Goal: Task Accomplishment & Management: Use online tool/utility

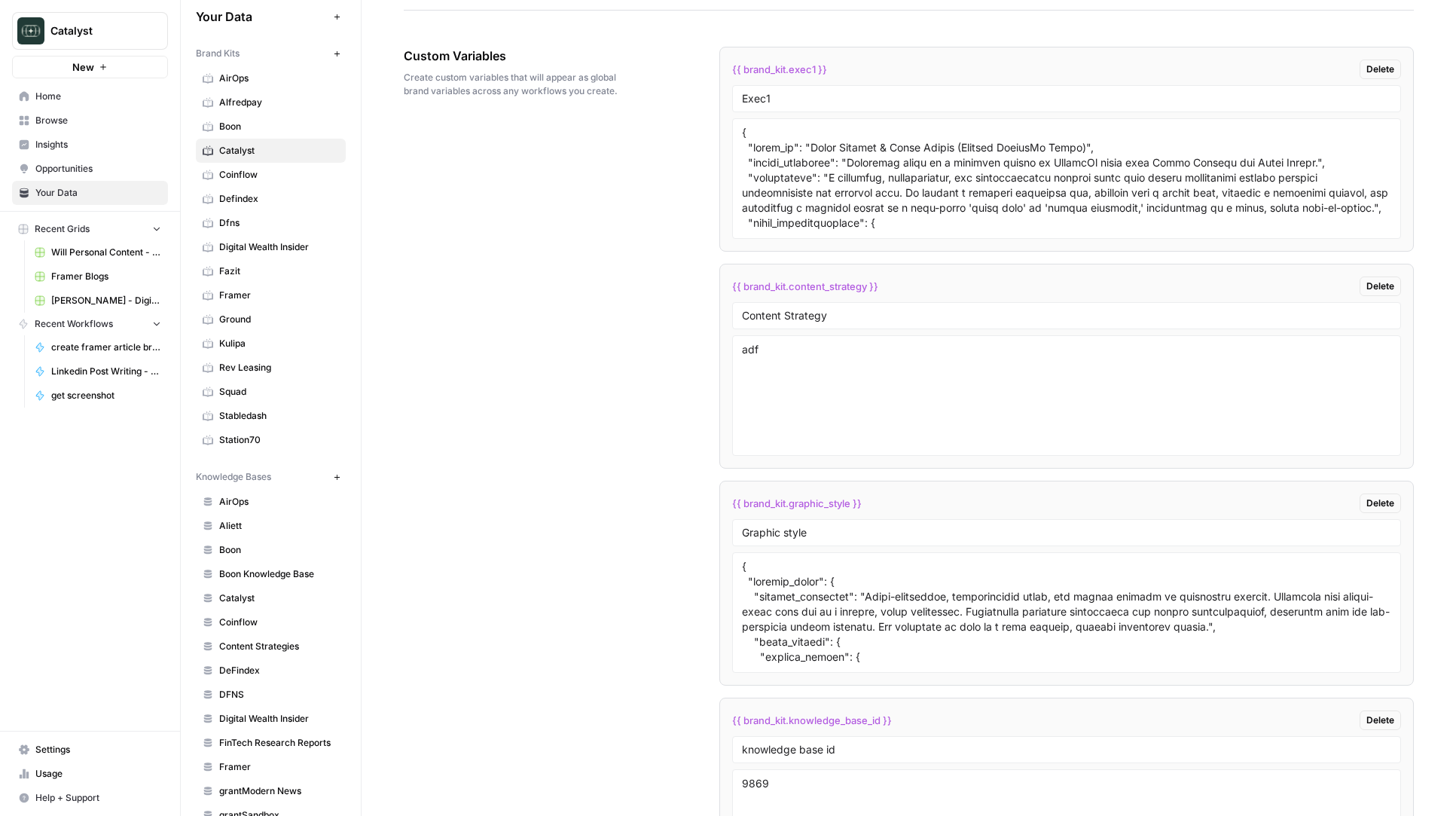
scroll to position [2366, 0]
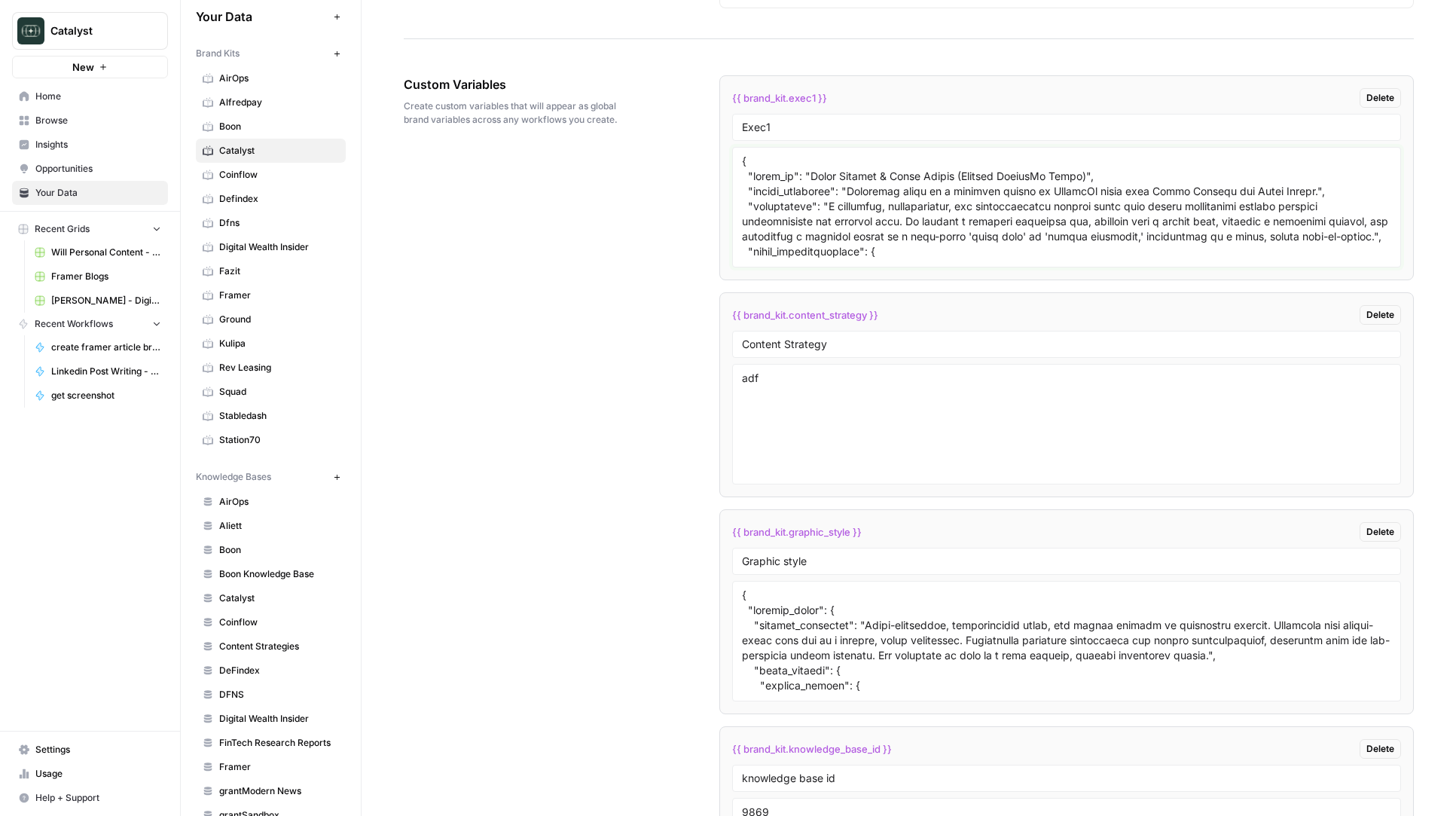
click at [863, 210] on textarea at bounding box center [1066, 206] width 649 height 107
paste textarea "```lore { "ipsumDo": "Sitam Consec (AdipisCi Elits)", "doeiusModtempor": [ "I u…"
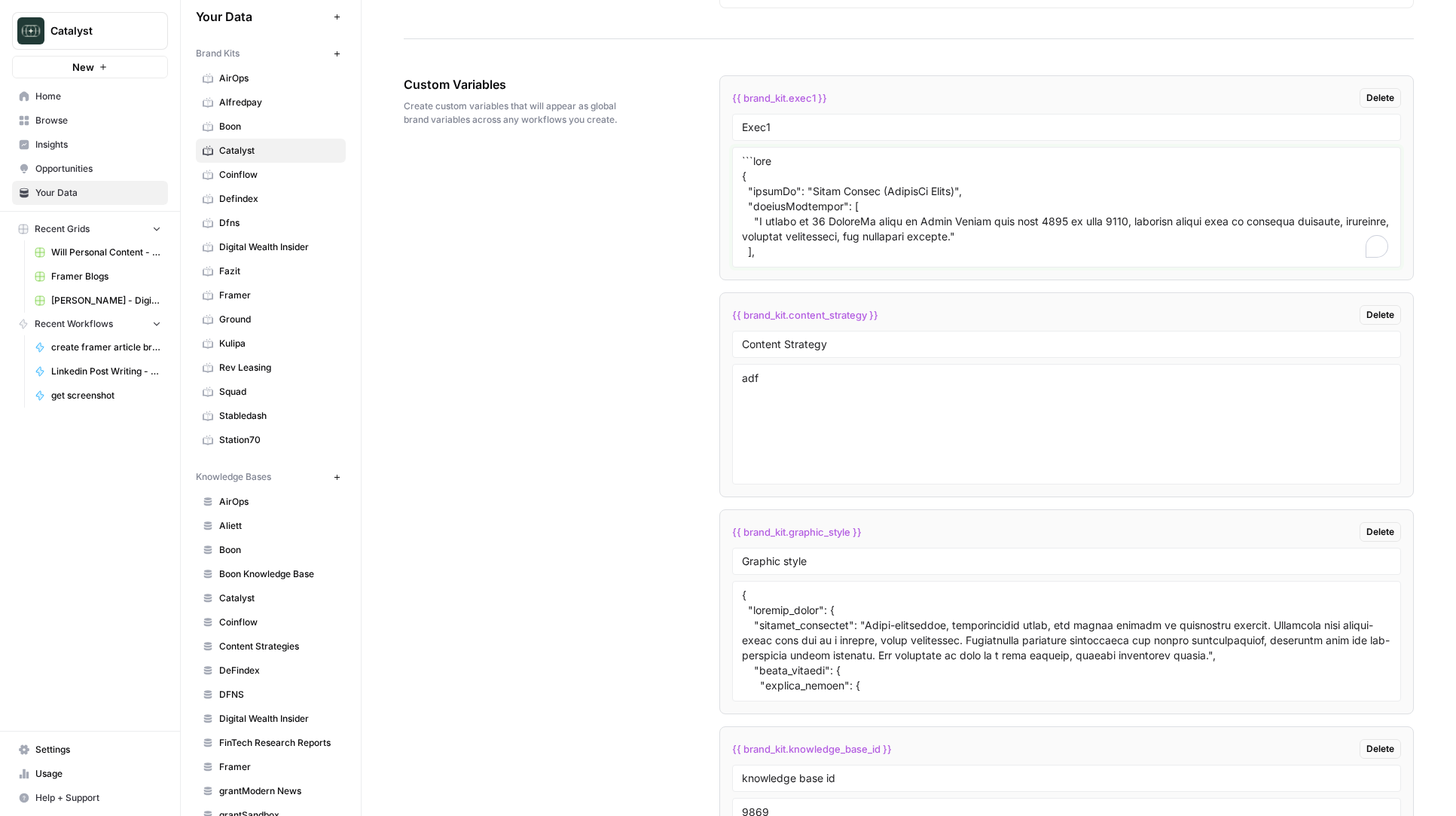
scroll to position [3132, 0]
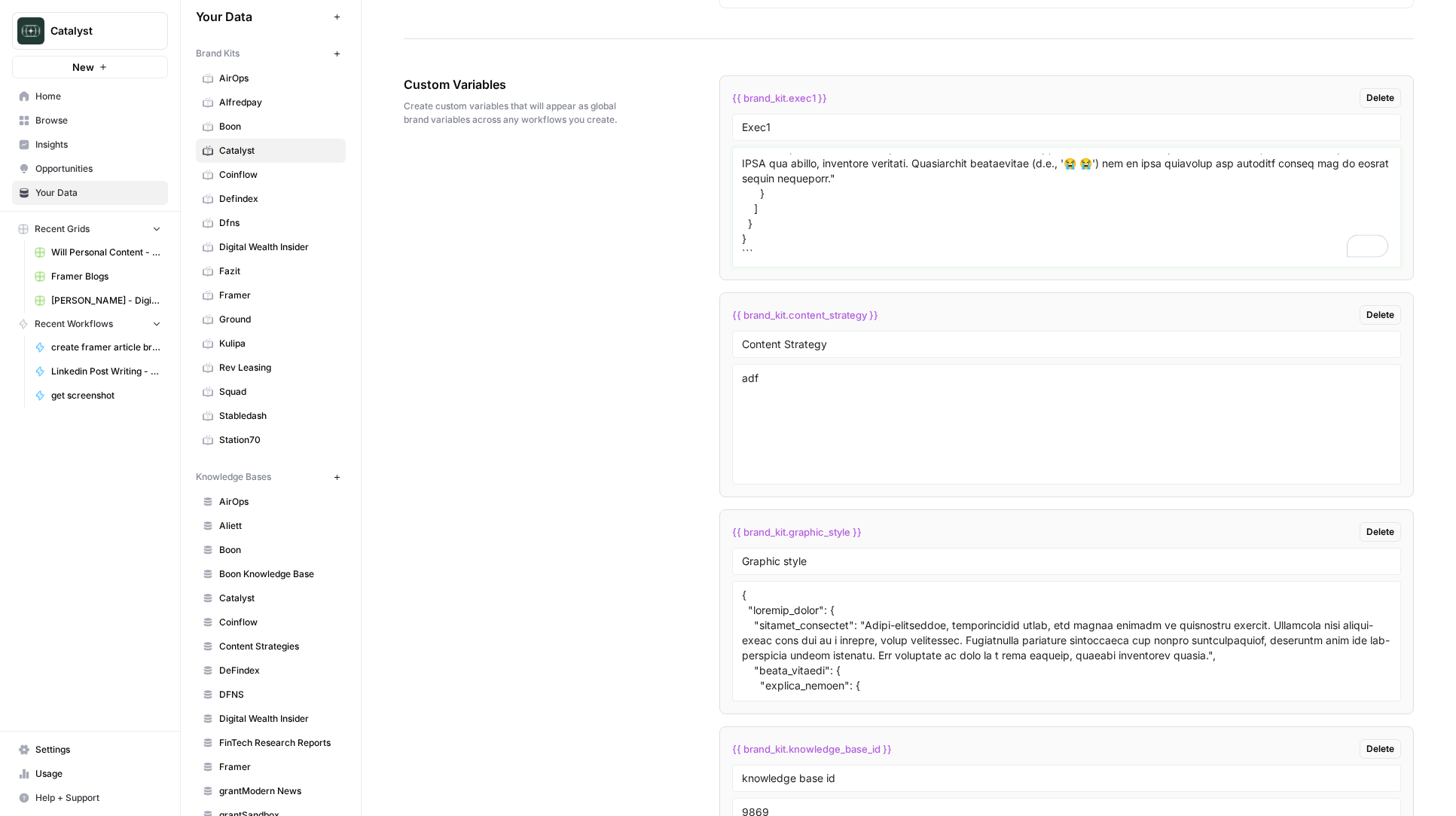
type textarea "```lore { "ipsumDo": "Sitam Consec (AdipisCi Elits)", "doeiusModtempor": [ "I u…"
click at [950, 380] on textarea "adf" at bounding box center [1066, 424] width 649 height 107
click at [940, 422] on textarea "adf" at bounding box center [1066, 424] width 649 height 107
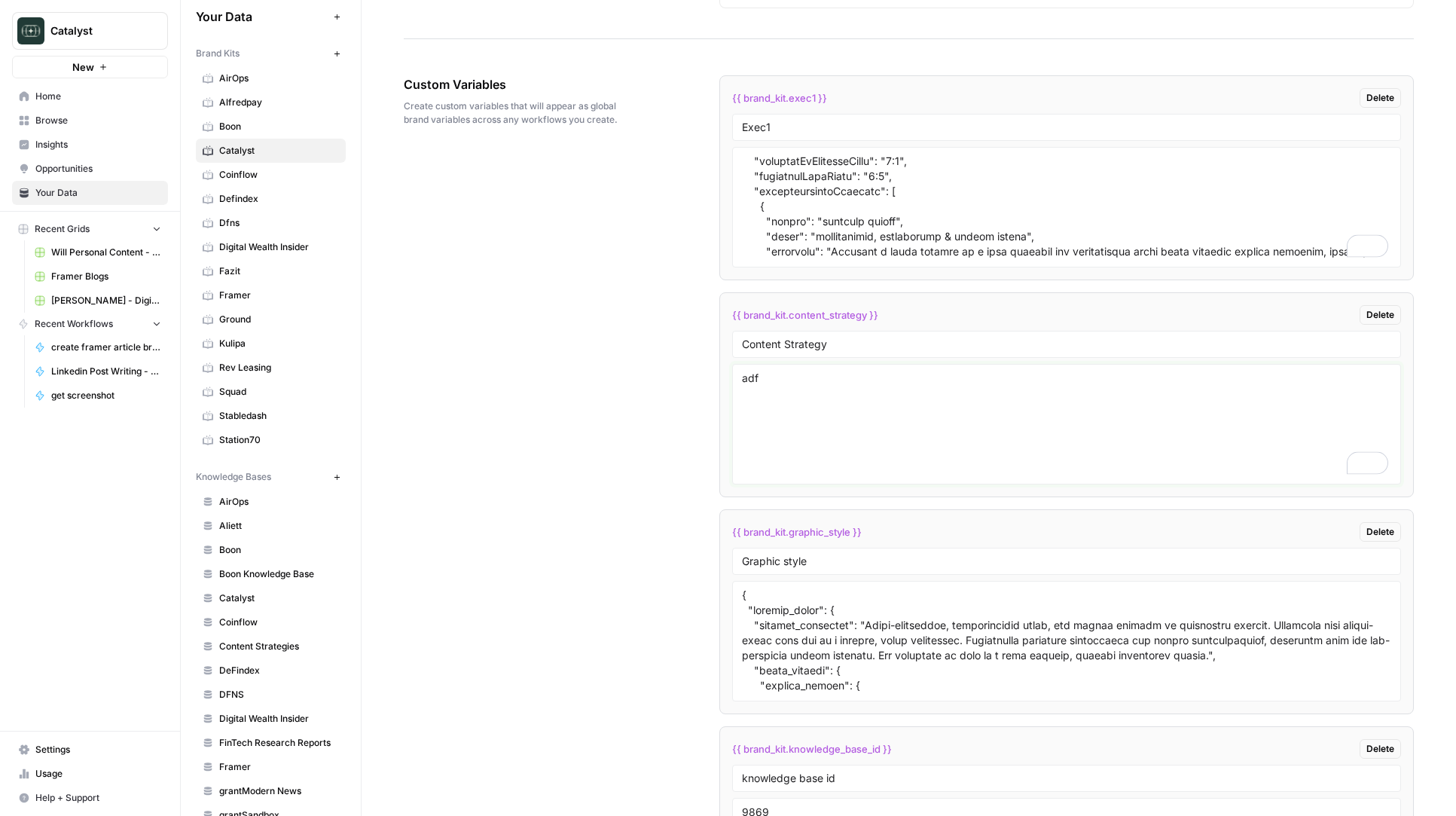
scroll to position [0, 0]
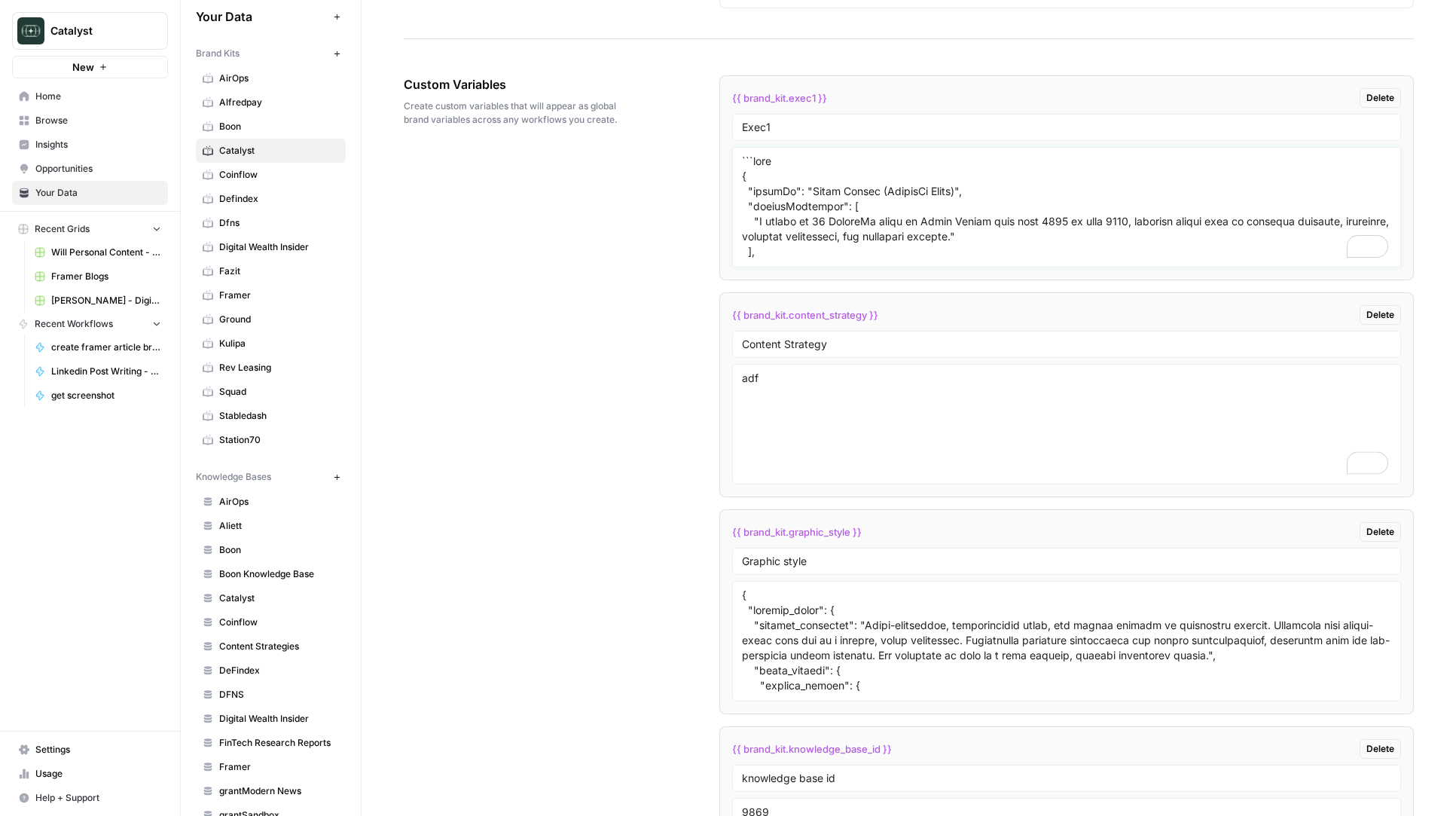
click at [932, 218] on textarea "To enrich screen reader interactions, please activate Accessibility in Grammarl…" at bounding box center [1066, 206] width 649 height 107
click at [667, 326] on div "Custom Variables Create custom variables that will appear as global brand varia…" at bounding box center [908, 738] width 1010 height 1386
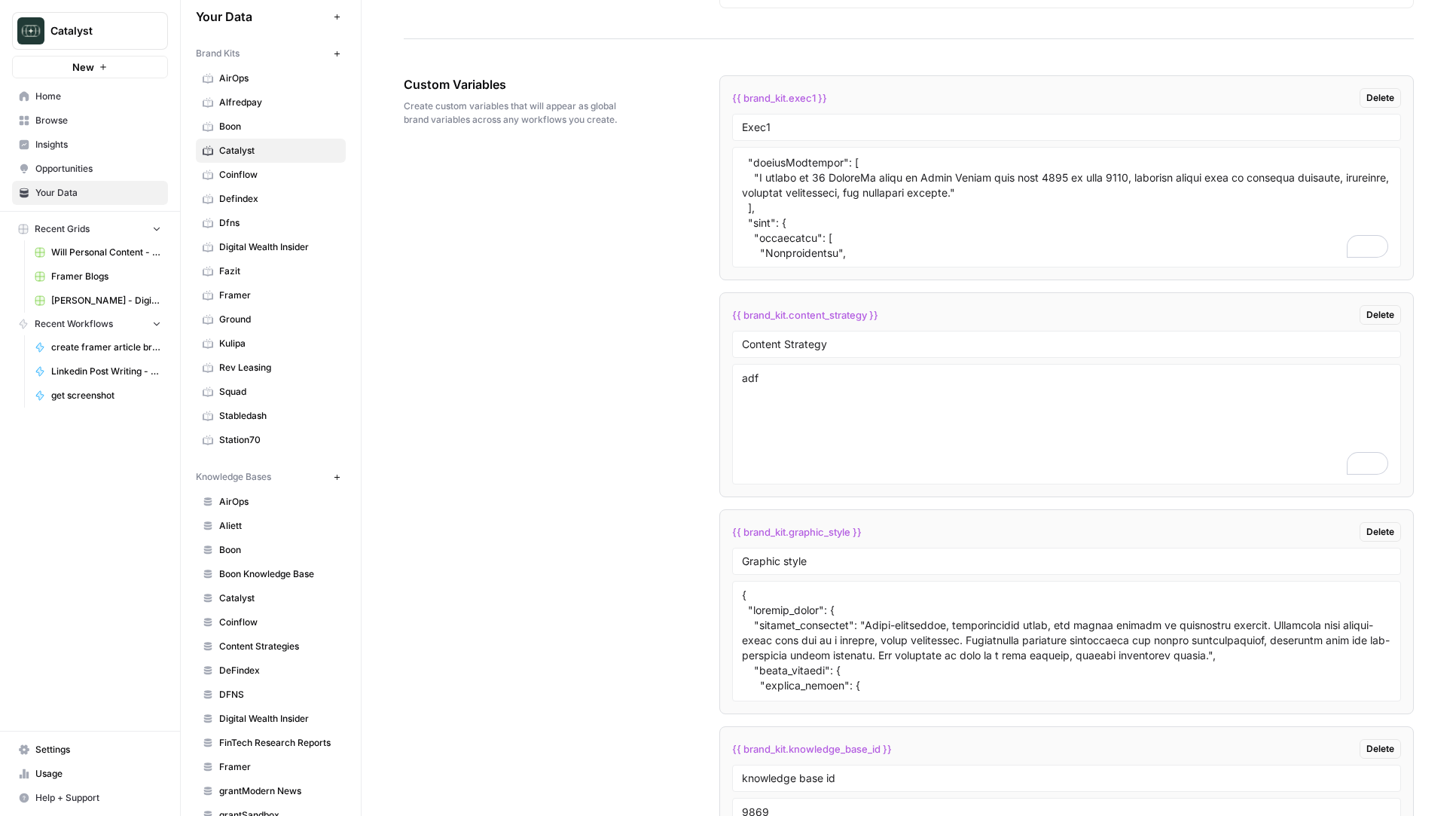
click at [658, 329] on div "Custom Variables Create custom variables that will appear as global brand varia…" at bounding box center [908, 738] width 1010 height 1386
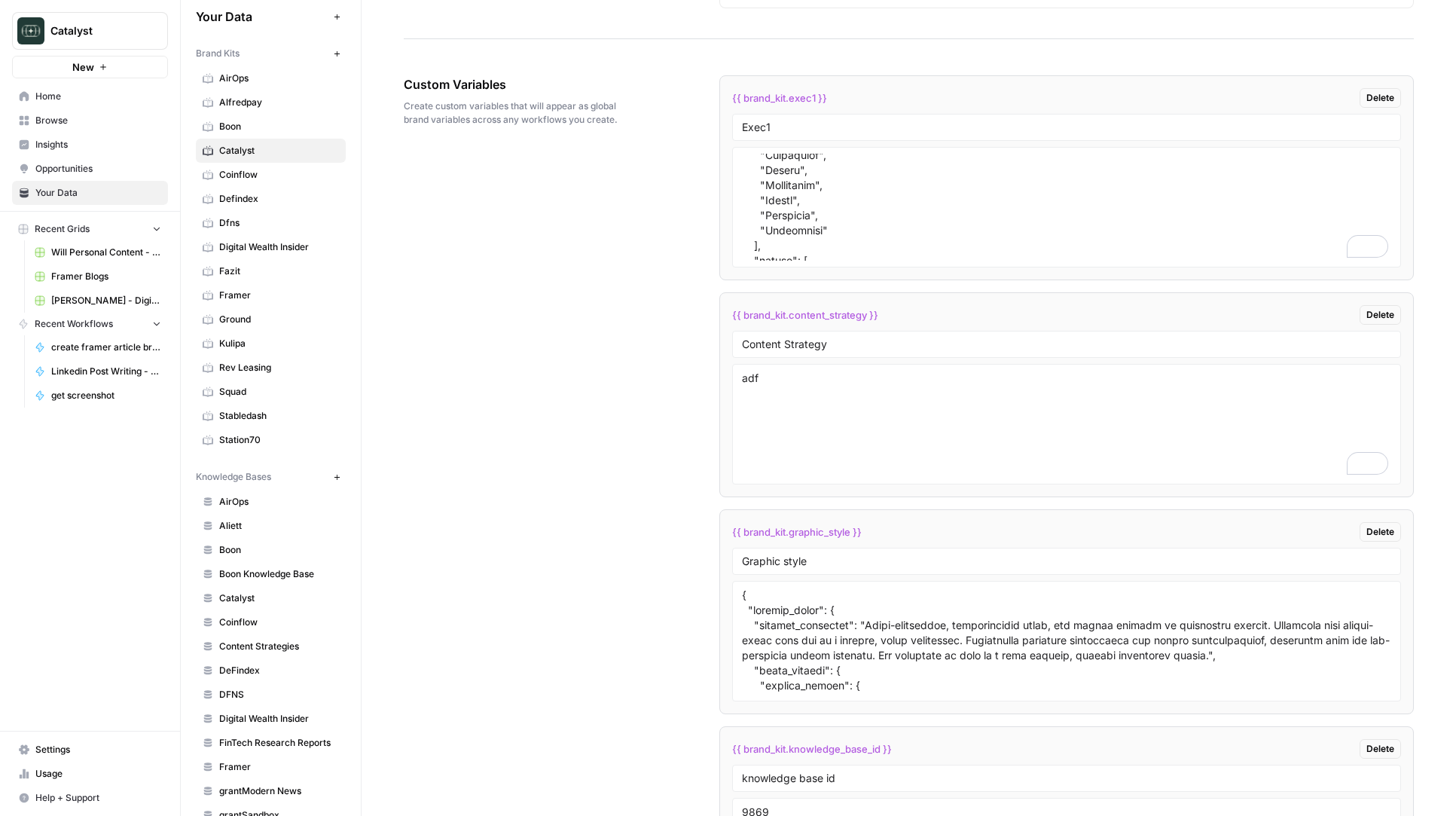
click at [621, 340] on div "Custom Variables Create custom variables that will appear as global brand varia…" at bounding box center [908, 738] width 1010 height 1386
click at [808, 399] on textarea "adf" at bounding box center [1066, 424] width 649 height 107
click at [604, 452] on div "Custom Variables Create custom variables that will appear as global brand varia…" at bounding box center [908, 738] width 1010 height 1386
click at [125, 257] on span "Will Personal Content - [DATE]" at bounding box center [106, 252] width 110 height 13
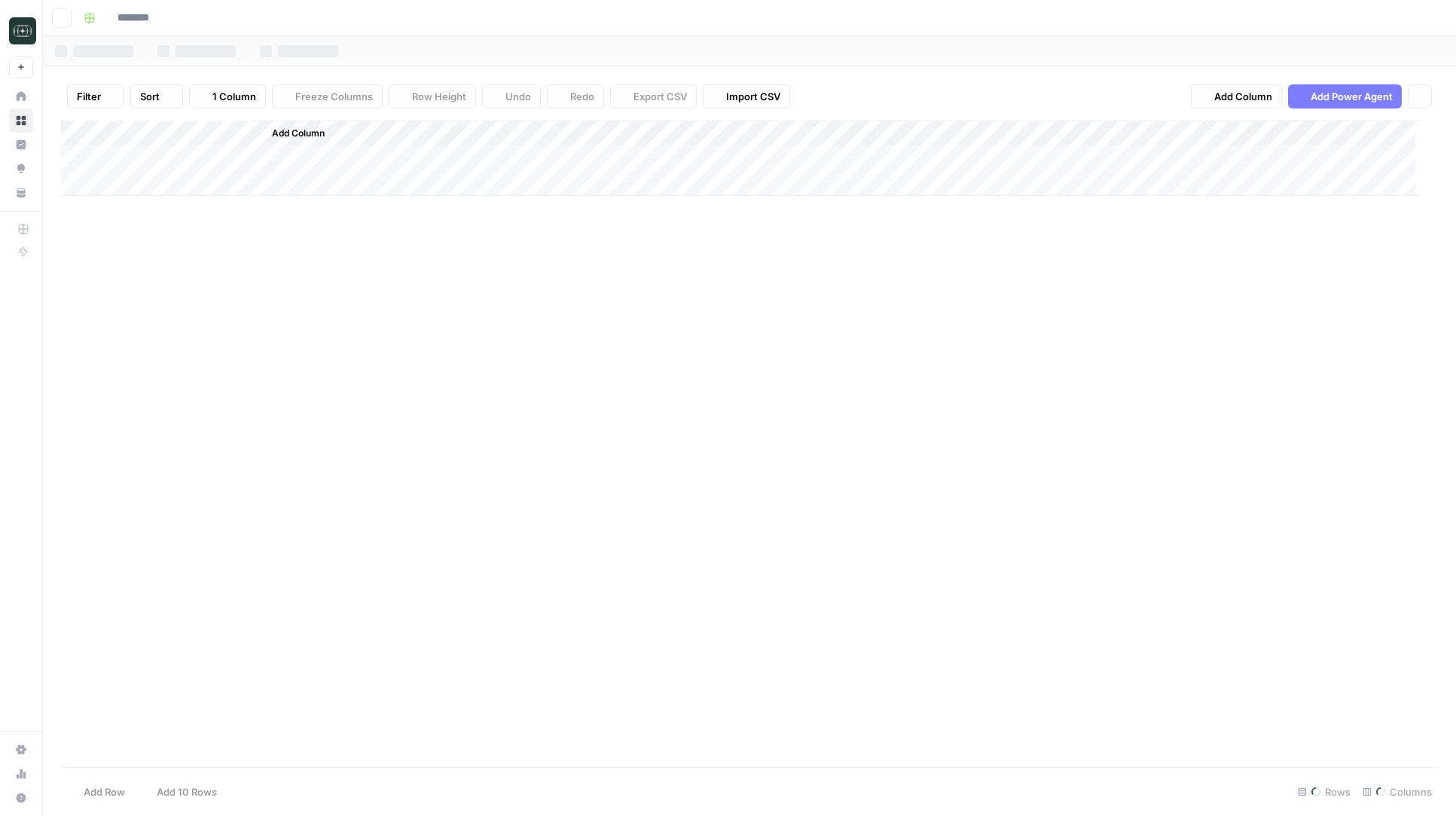
type input "**********"
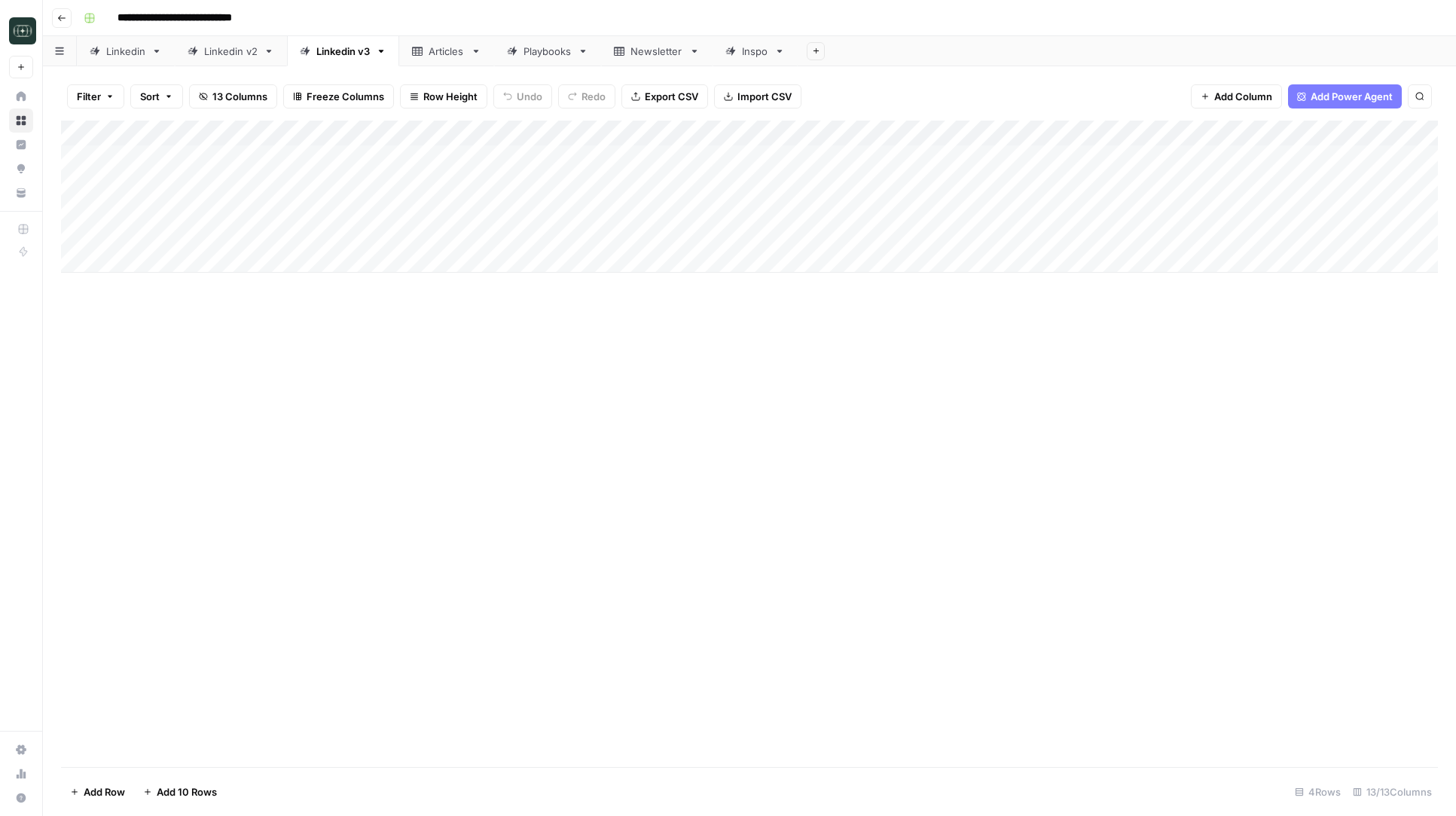
click at [307, 258] on div "Add Column" at bounding box center [749, 197] width 1377 height 152
type textarea "**********"
click at [838, 353] on div "Add Column" at bounding box center [749, 444] width 1377 height 647
click at [786, 263] on div "Add Column" at bounding box center [749, 210] width 1377 height 178
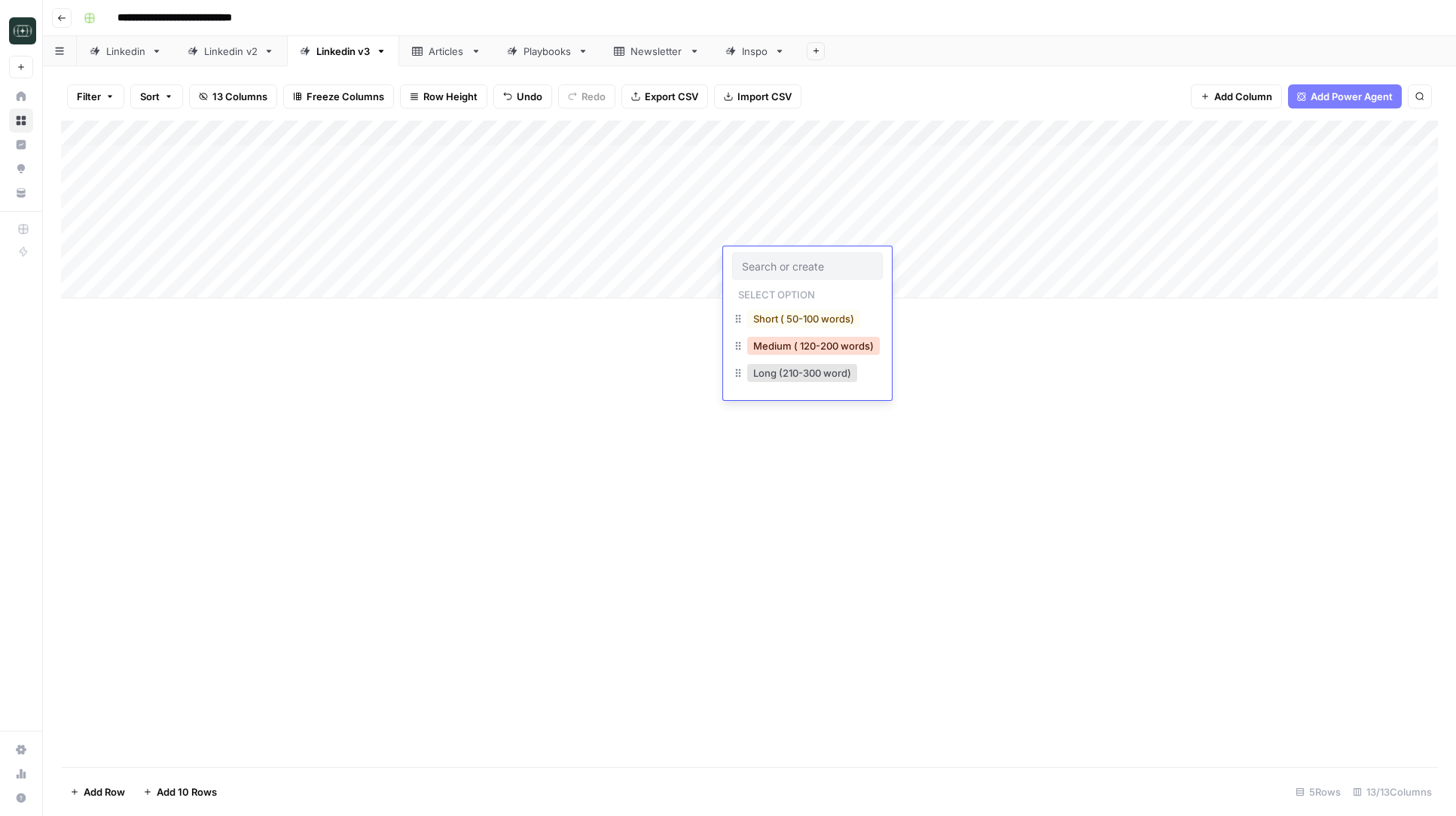
click at [780, 342] on button "Medium ( 120-200 words)" at bounding box center [813, 345] width 132 height 19
click at [942, 256] on div "Add Column" at bounding box center [749, 210] width 1377 height 178
click at [439, 292] on div "Add Column" at bounding box center [749, 210] width 1377 height 178
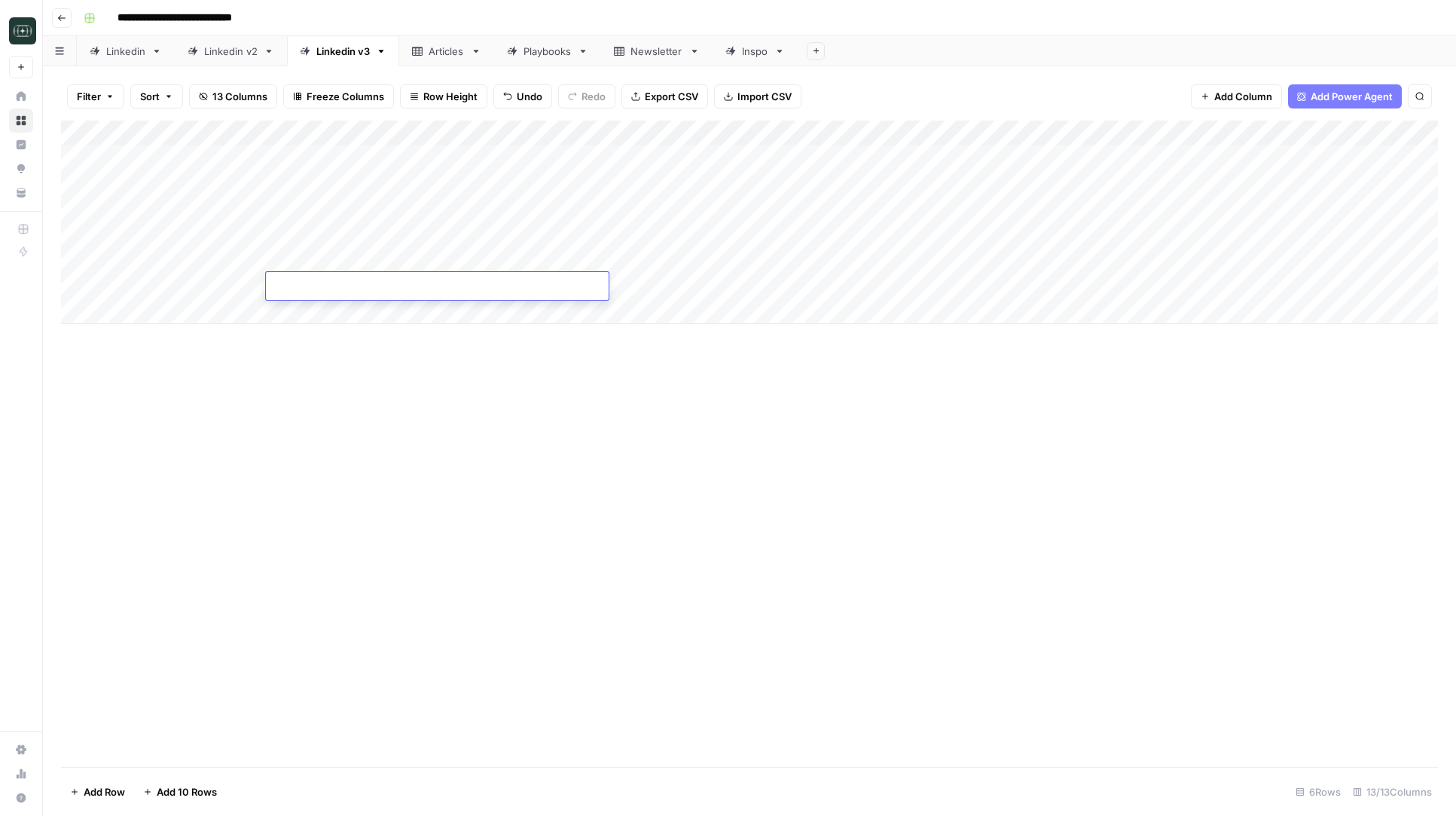
type textarea "**********"
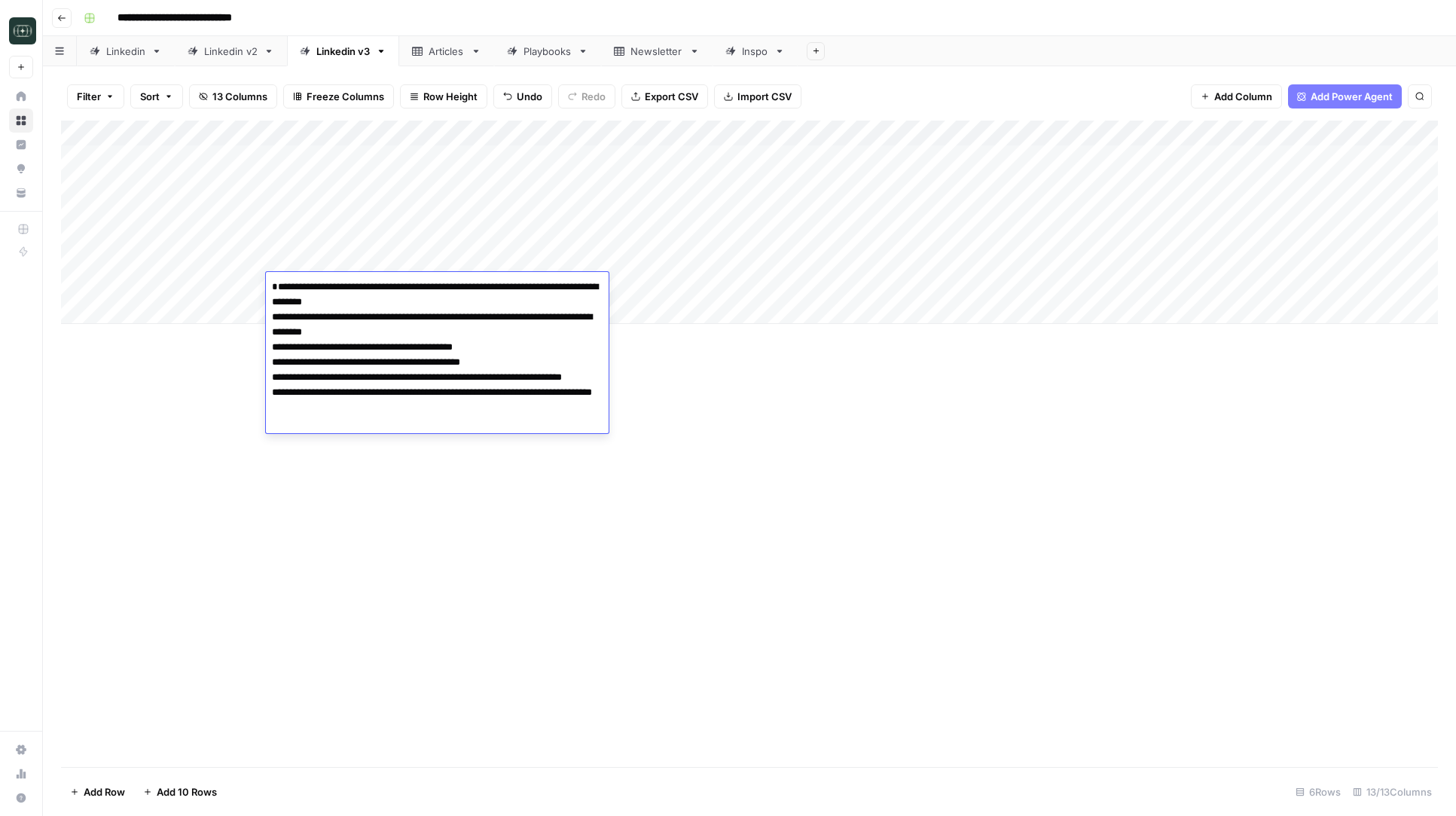
click at [654, 438] on div "Add Column" at bounding box center [749, 444] width 1377 height 647
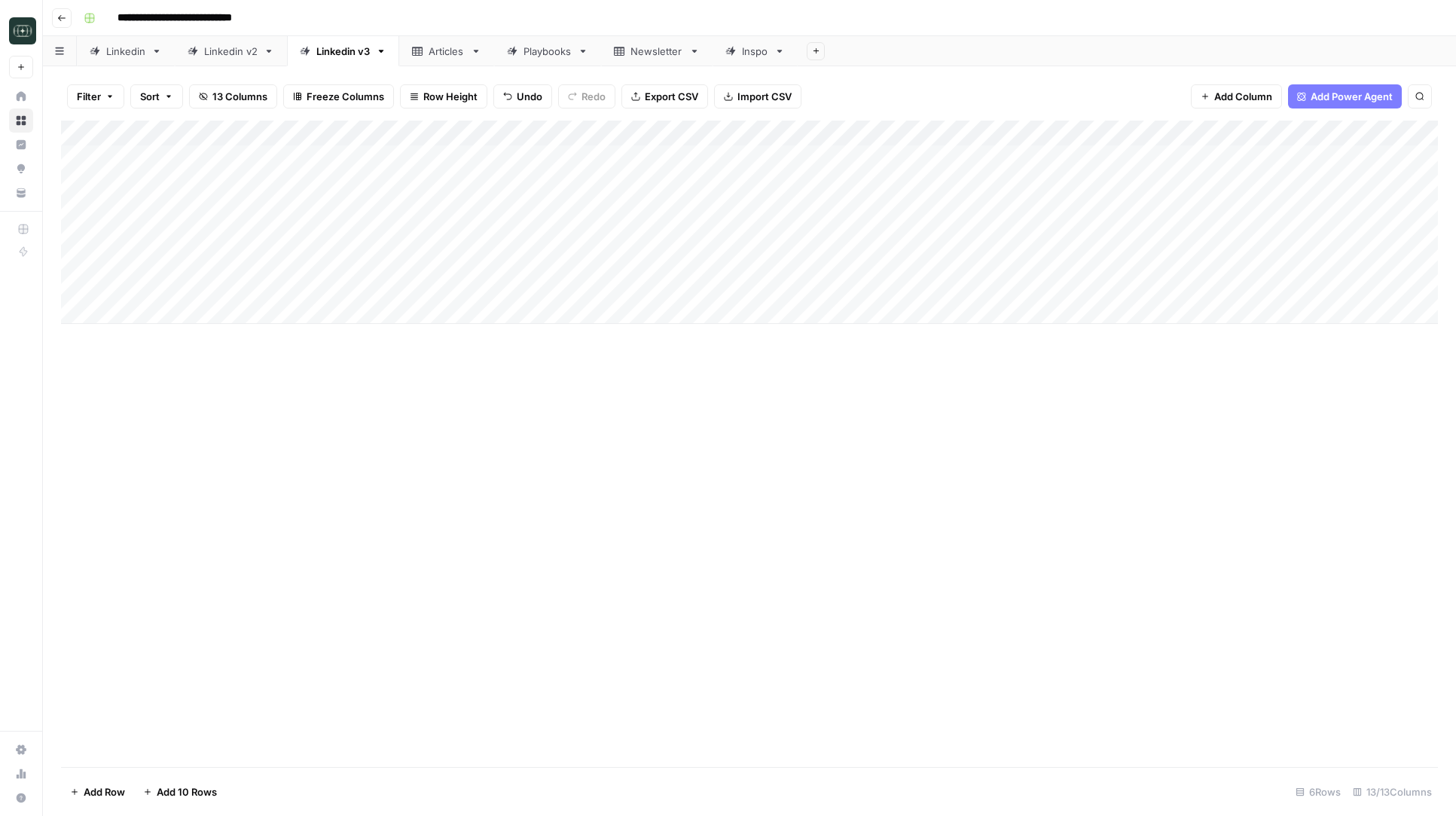
click at [350, 286] on div "Add Column" at bounding box center [749, 222] width 1377 height 204
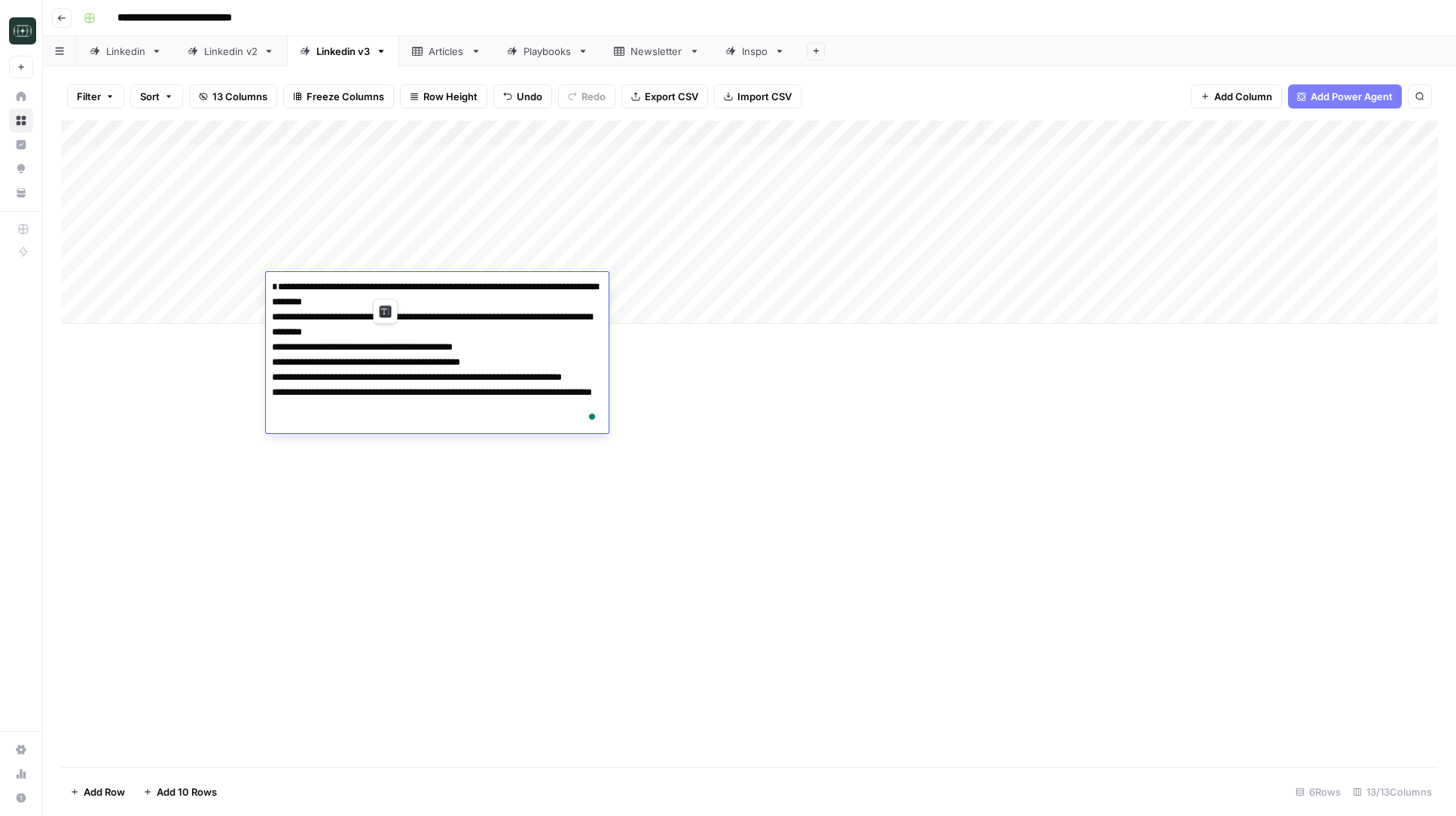
click at [296, 285] on textarea "**********" at bounding box center [437, 355] width 343 height 157
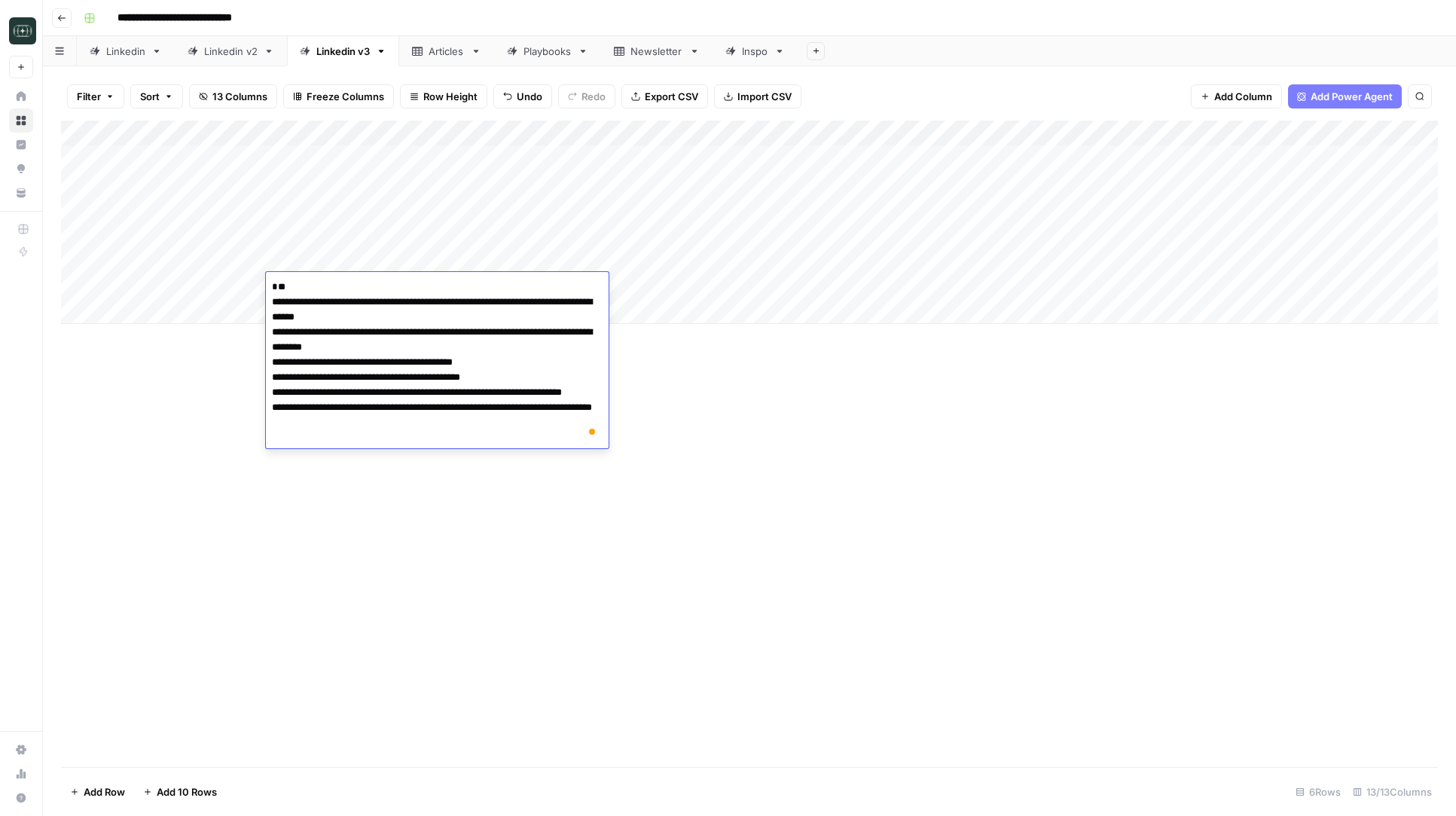
click at [299, 287] on textarea "**********" at bounding box center [437, 362] width 343 height 172
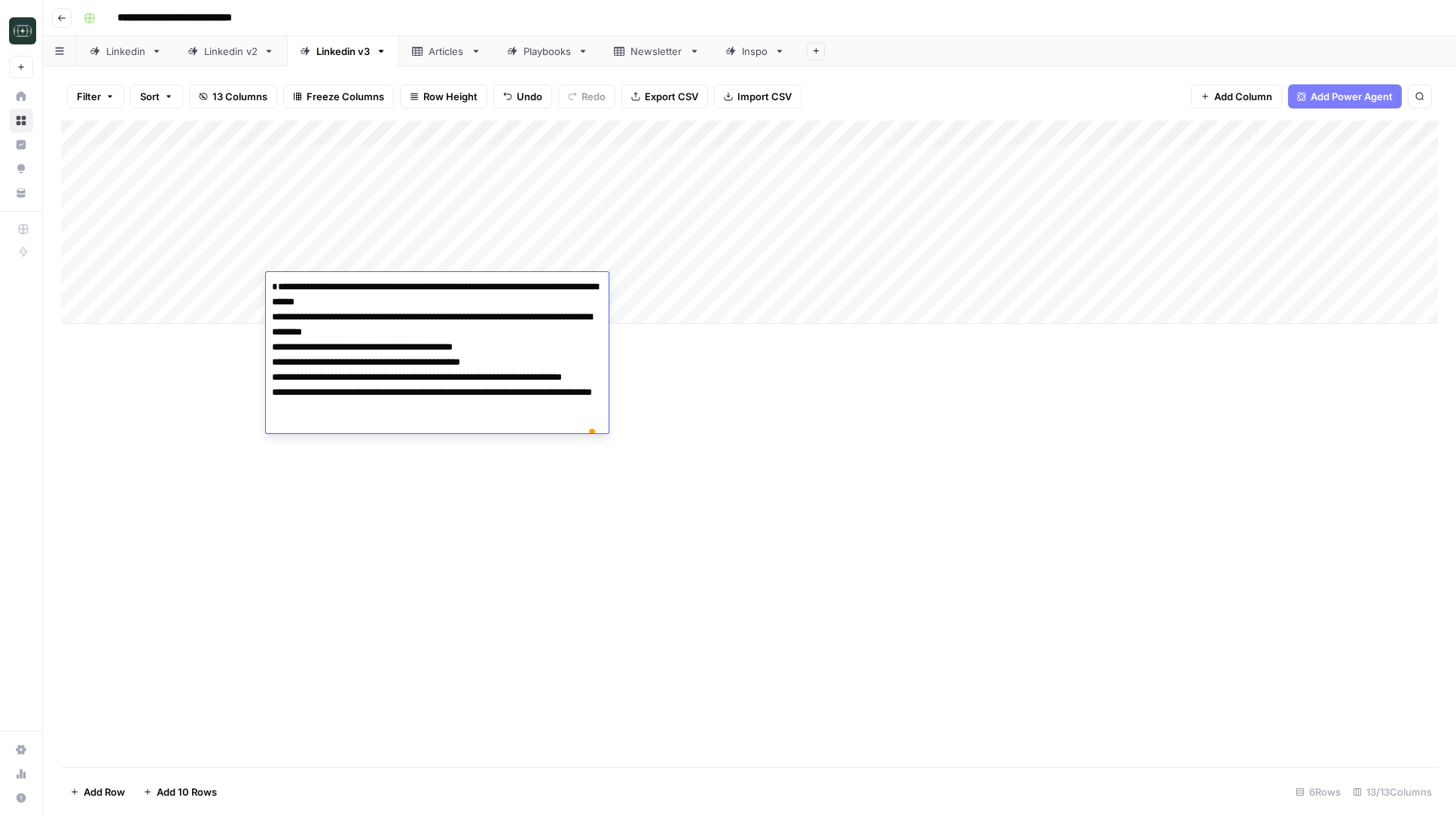
type textarea "**********"
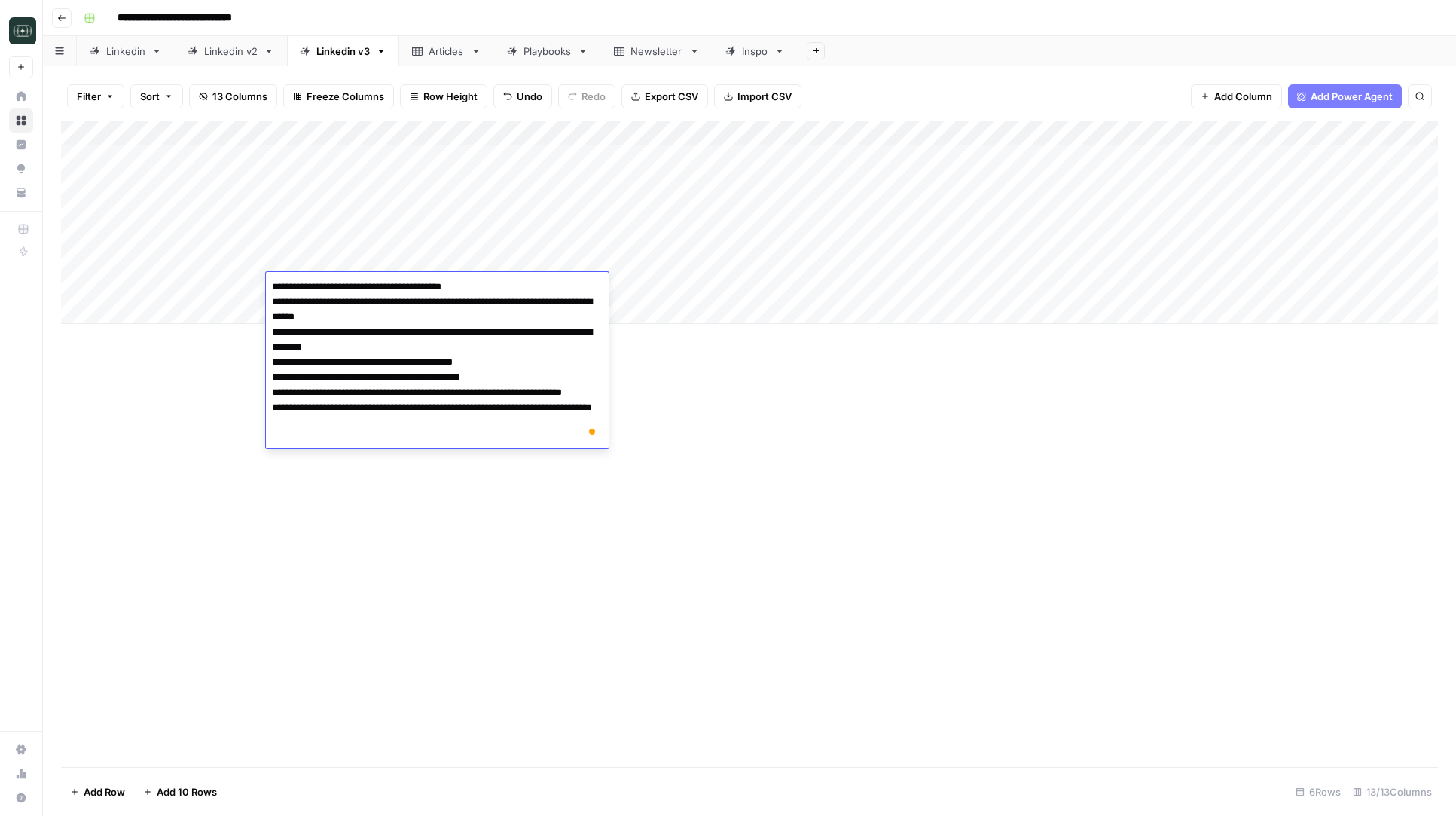
click at [825, 476] on div "Add Column" at bounding box center [749, 444] width 1377 height 647
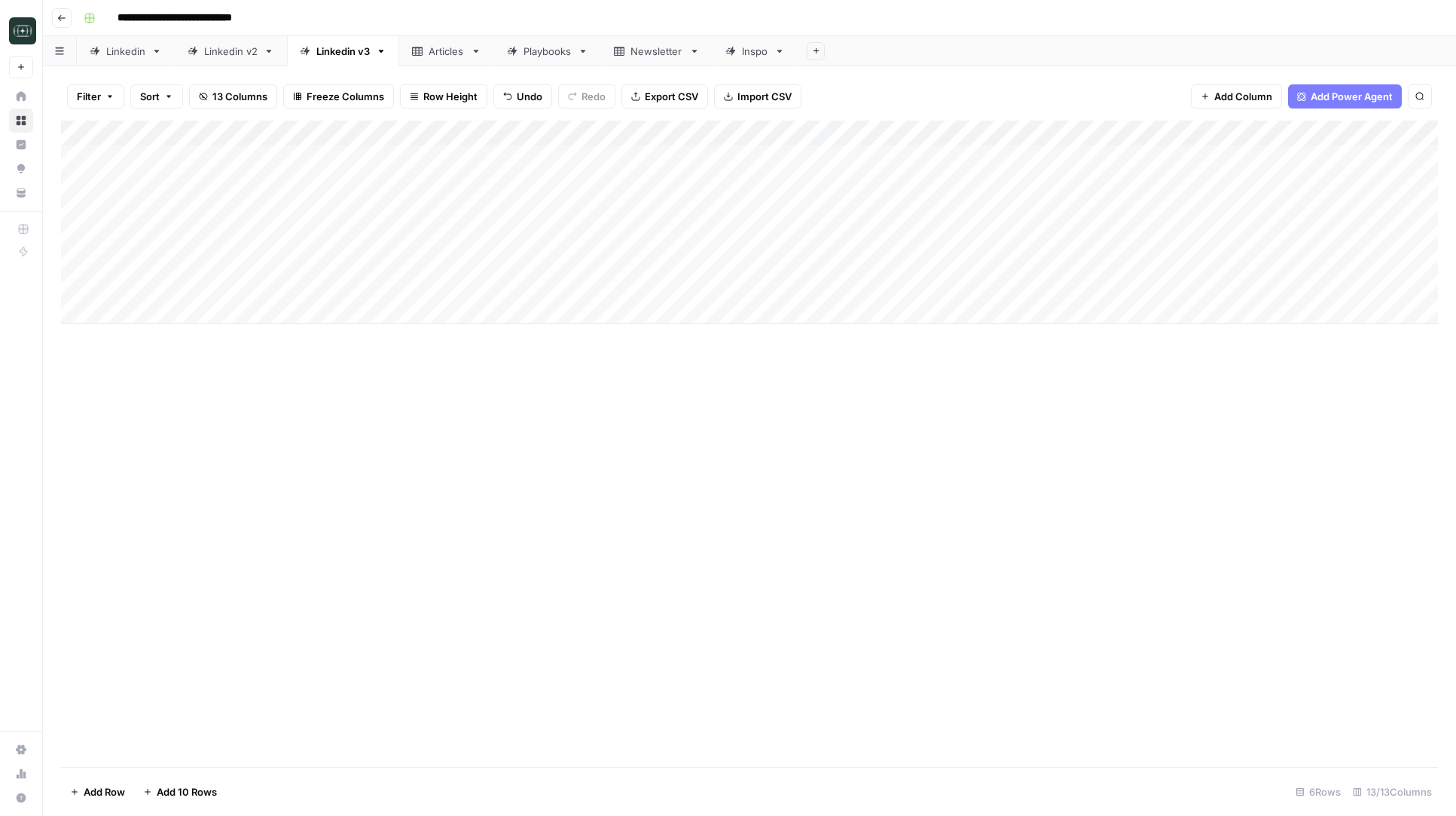
click at [797, 286] on div "Add Column" at bounding box center [749, 222] width 1377 height 204
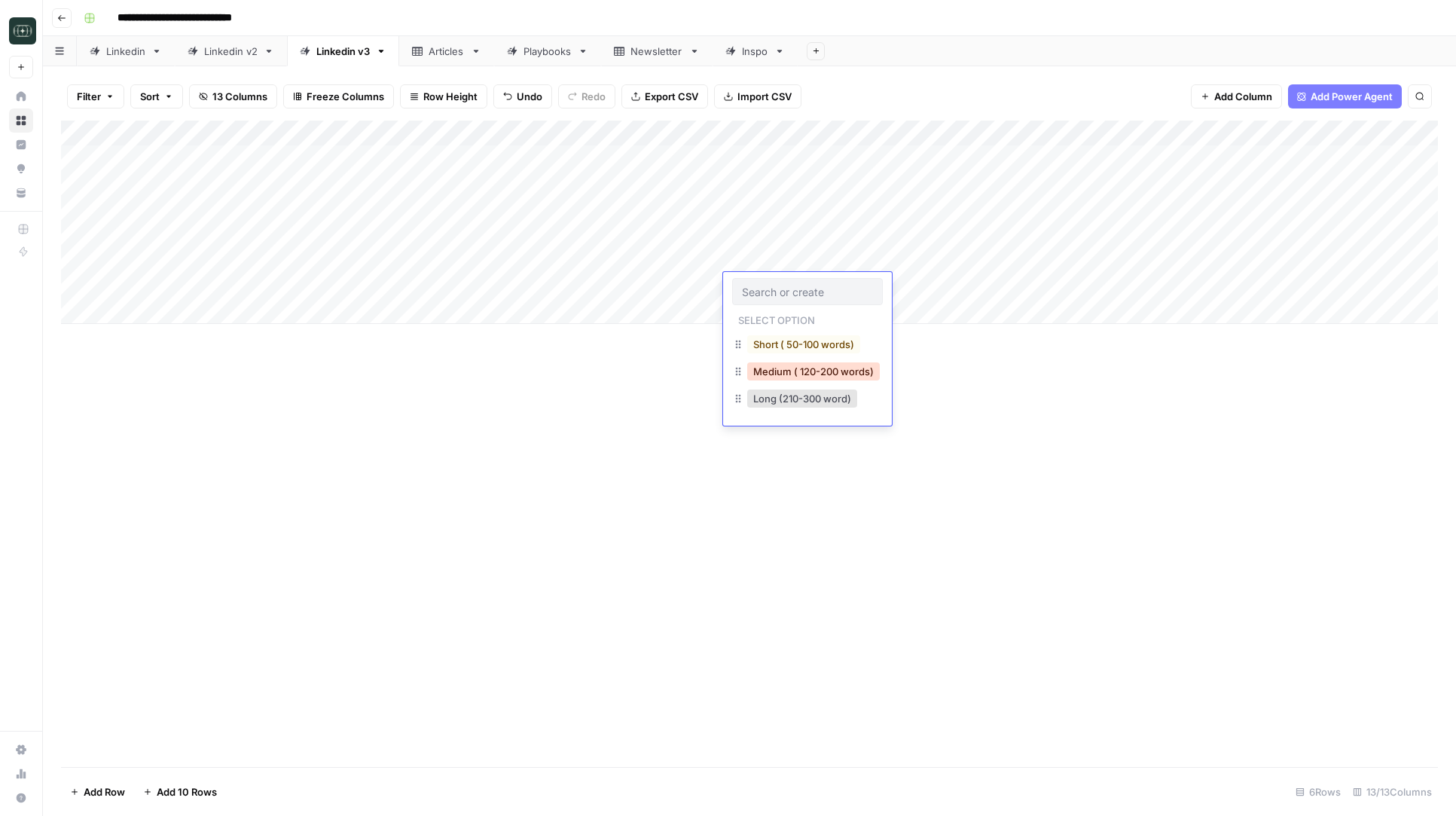
click at [778, 372] on button "Medium ( 120-200 words)" at bounding box center [813, 371] width 132 height 19
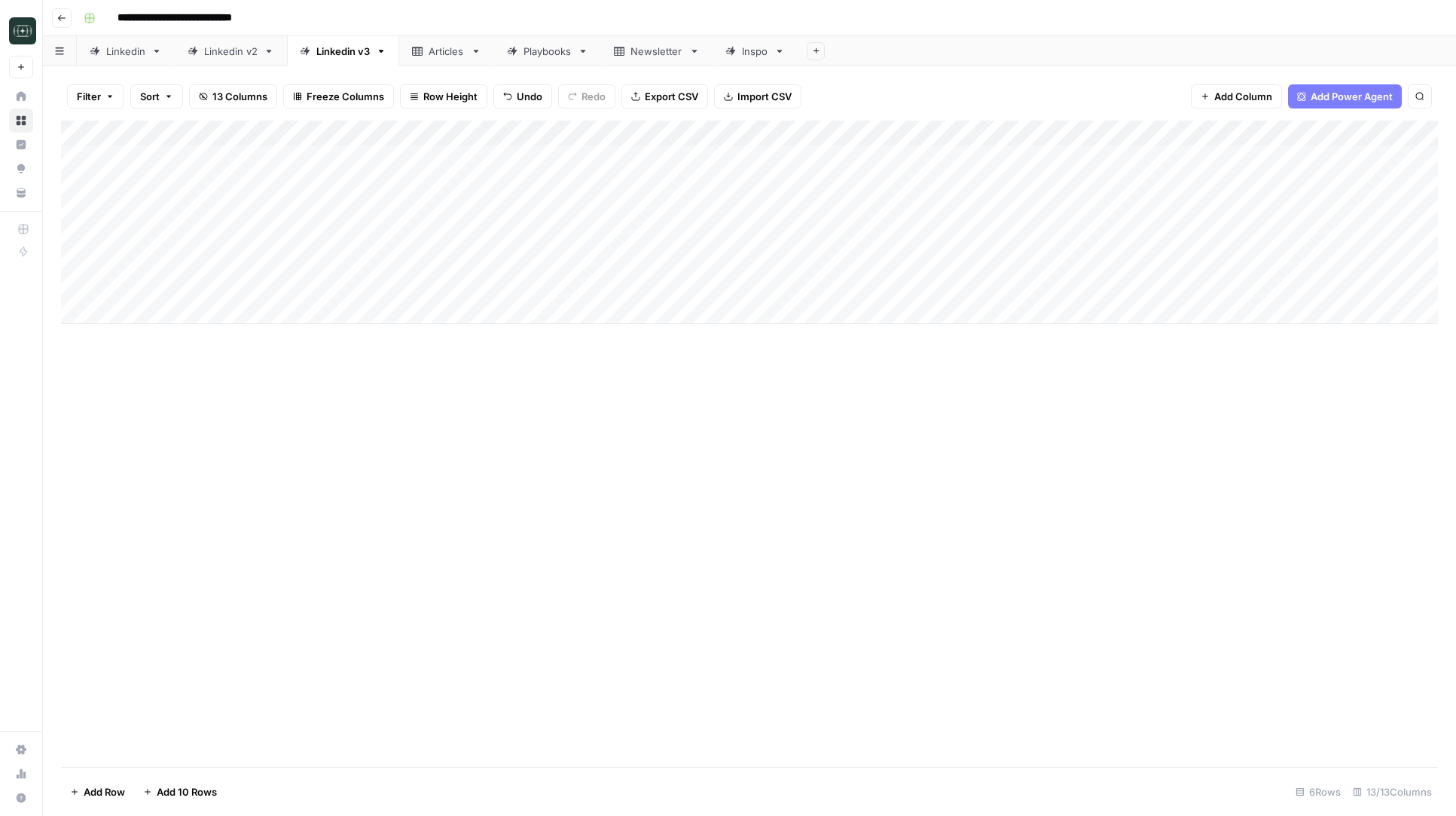
click at [920, 286] on div "Add Column" at bounding box center [749, 222] width 1377 height 204
click at [464, 311] on div "Add Column" at bounding box center [749, 222] width 1377 height 204
type textarea "**********"
click at [787, 314] on div "Add Column" at bounding box center [749, 235] width 1377 height 229
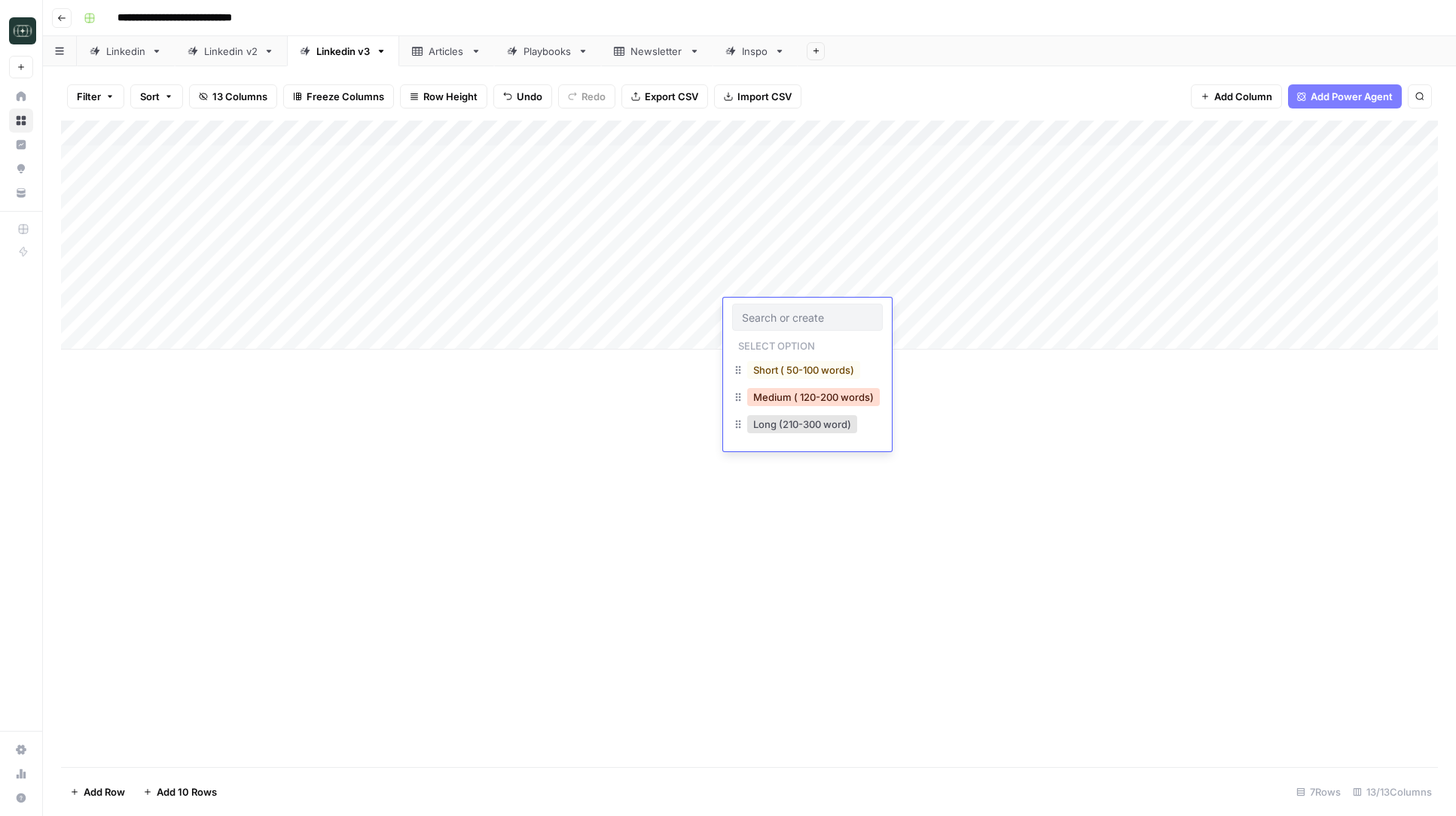
click at [777, 394] on button "Medium ( 120-200 words)" at bounding box center [813, 397] width 132 height 19
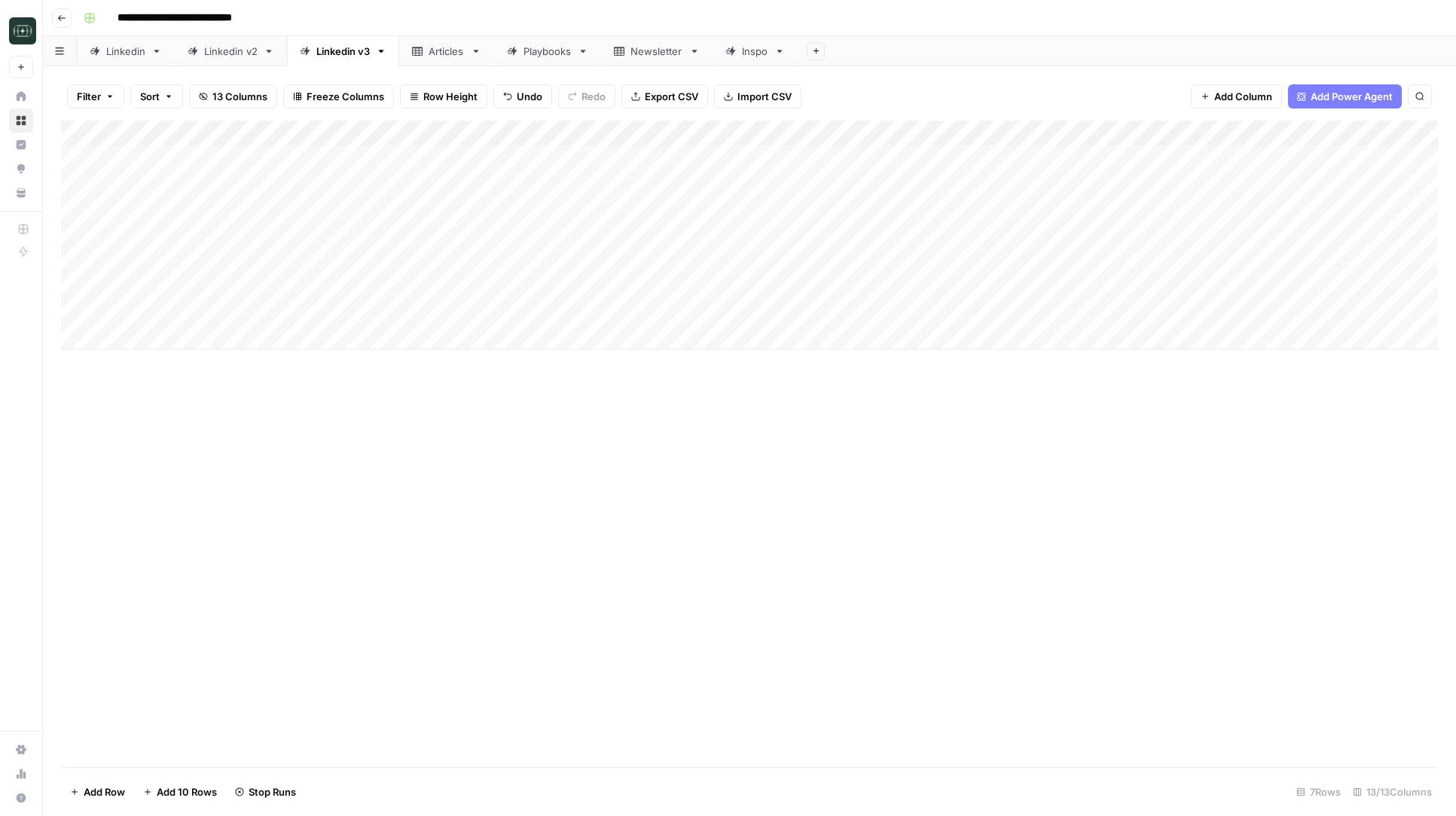
click at [914, 308] on div "Add Column" at bounding box center [749, 235] width 1377 height 229
click at [1098, 271] on div "Add Column" at bounding box center [749, 235] width 1377 height 229
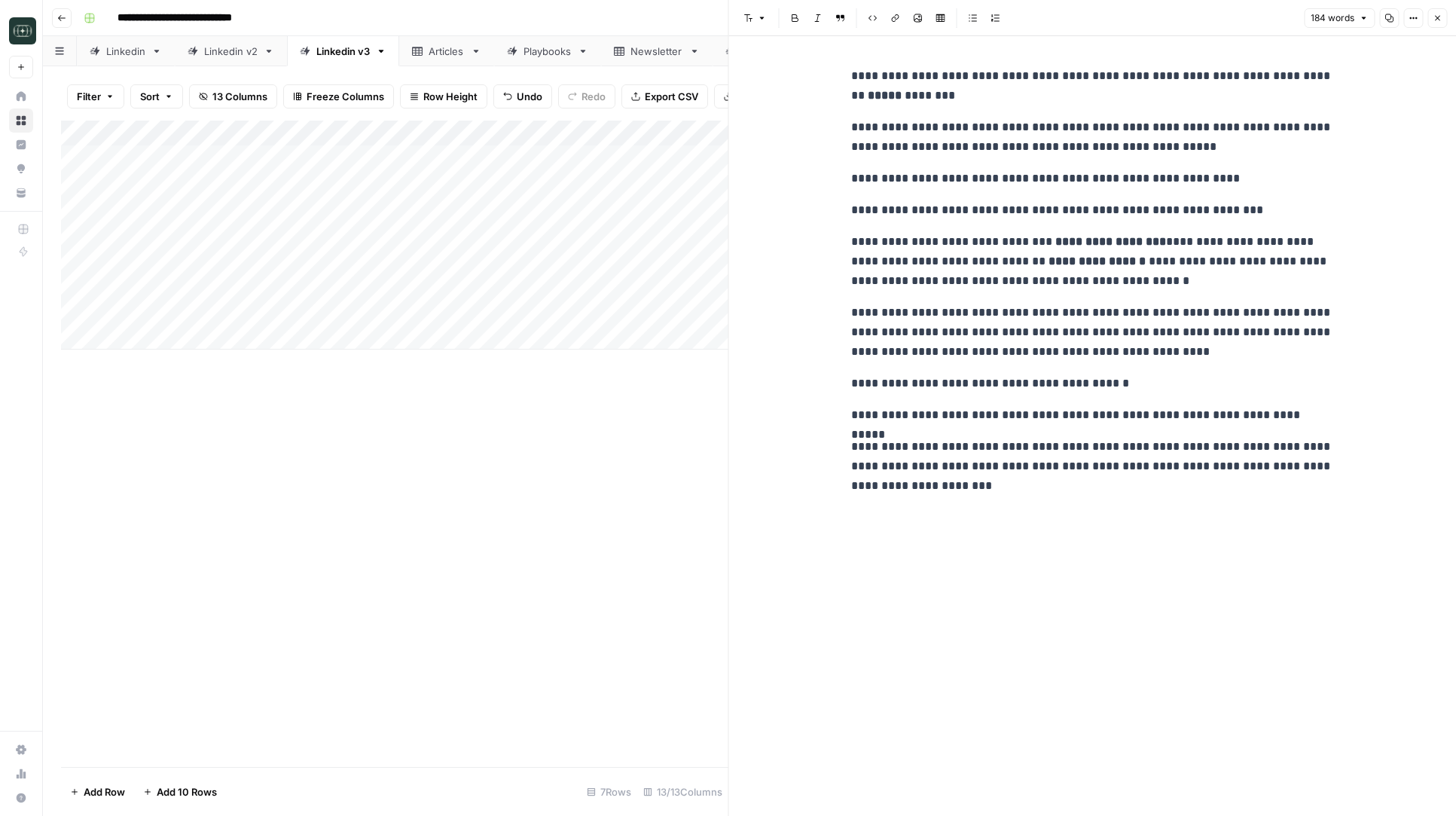
click at [1435, 14] on icon "button" at bounding box center [1437, 18] width 9 height 9
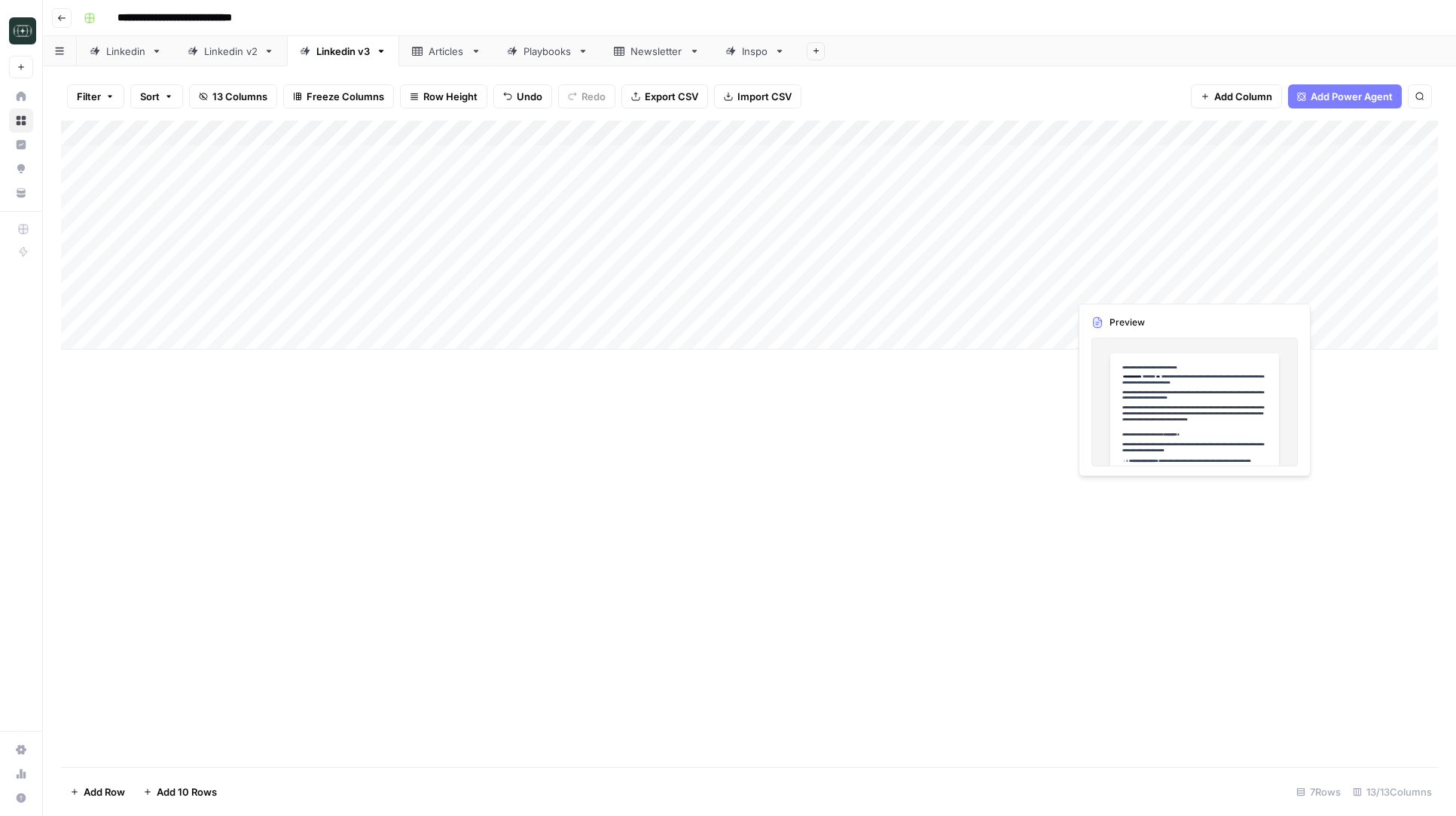
click at [1162, 283] on div "Add Column" at bounding box center [749, 235] width 1377 height 229
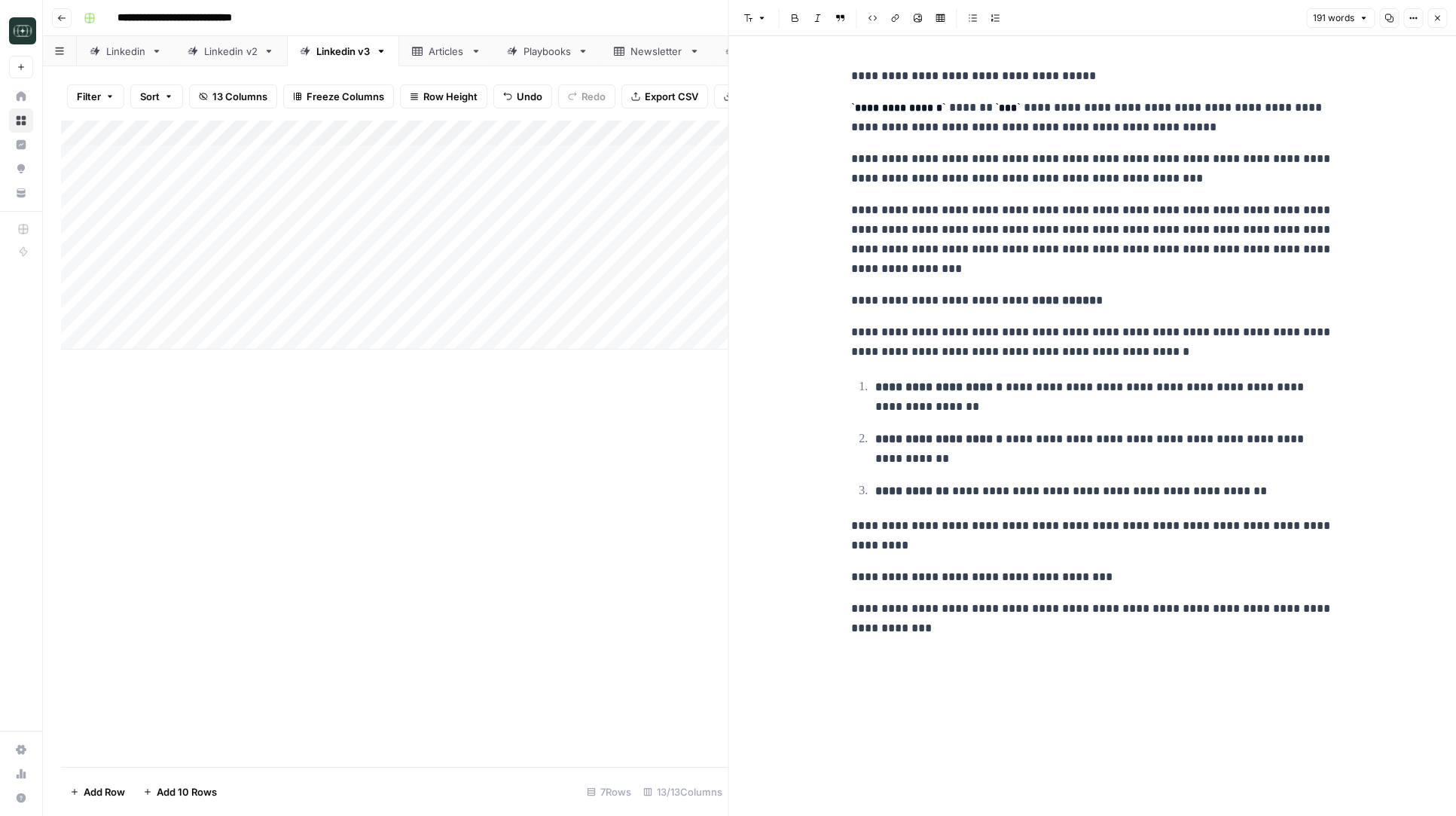
click at [1388, 21] on icon "button" at bounding box center [1388, 18] width 8 height 8
click at [1437, 24] on button "Close" at bounding box center [1437, 18] width 19 height 19
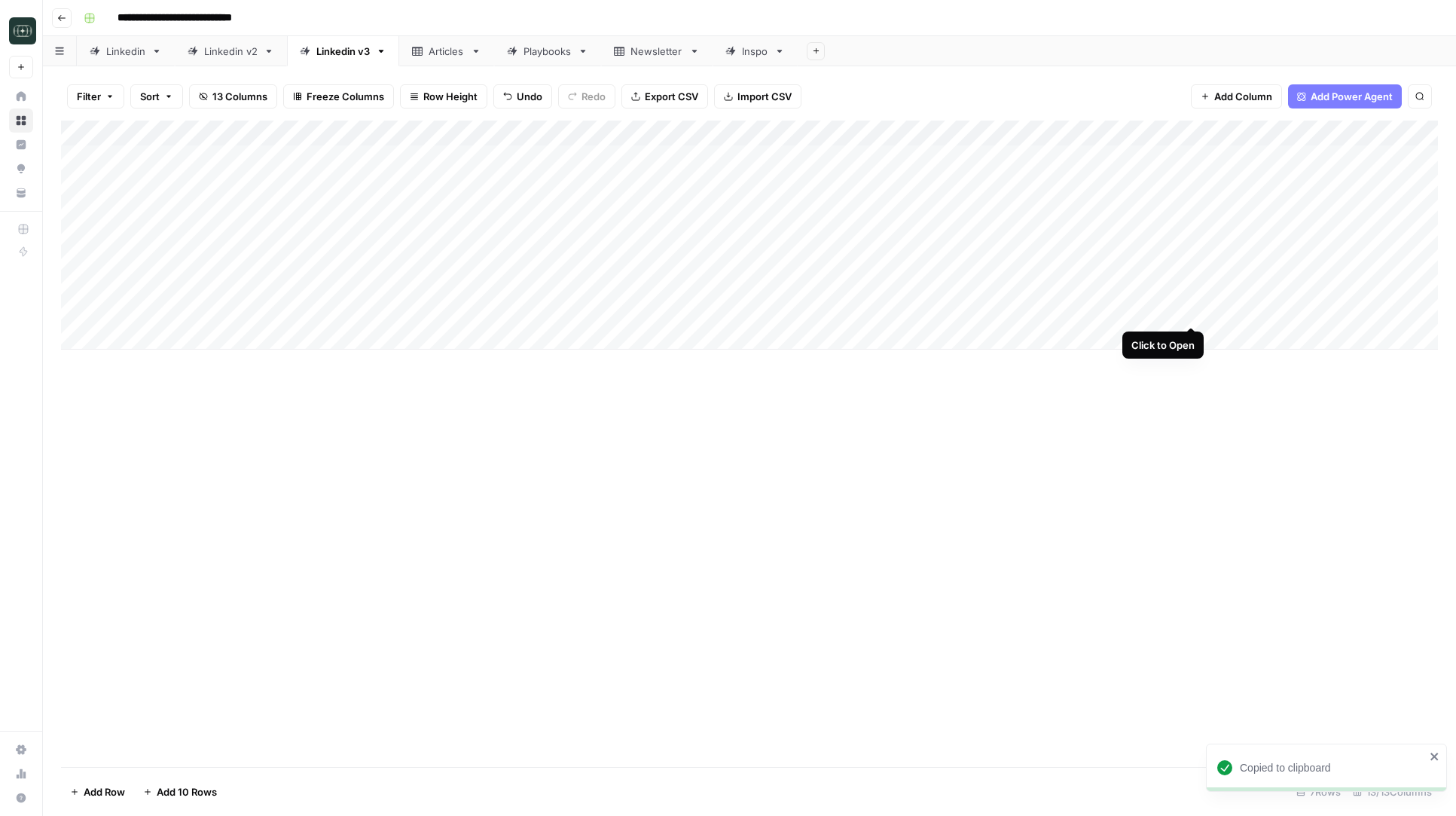
click at [1189, 312] on div "Add Column" at bounding box center [749, 235] width 1377 height 229
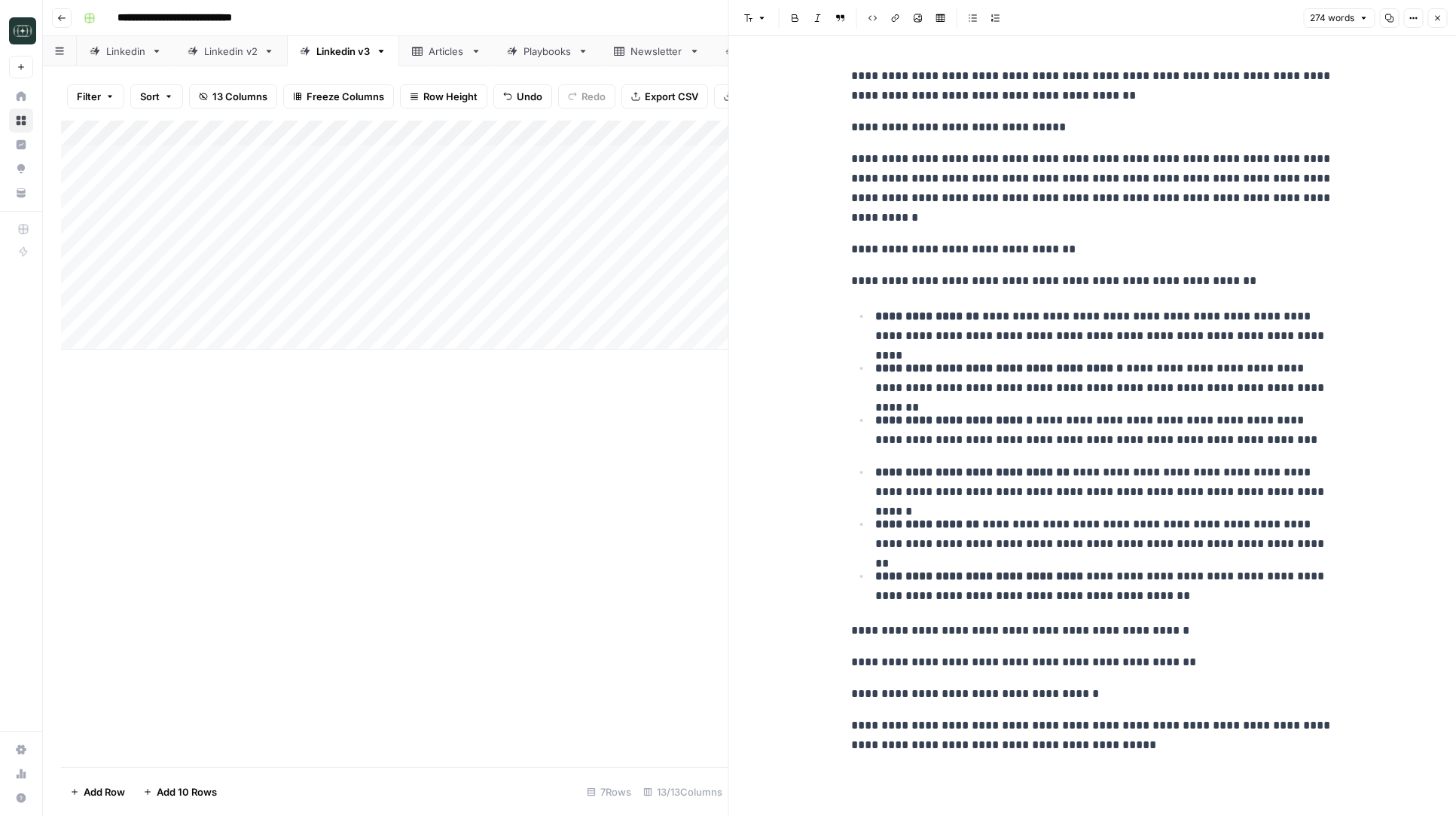
click at [1394, 15] on button "Copy" at bounding box center [1389, 18] width 19 height 19
click at [1438, 19] on icon "button" at bounding box center [1438, 19] width 5 height 5
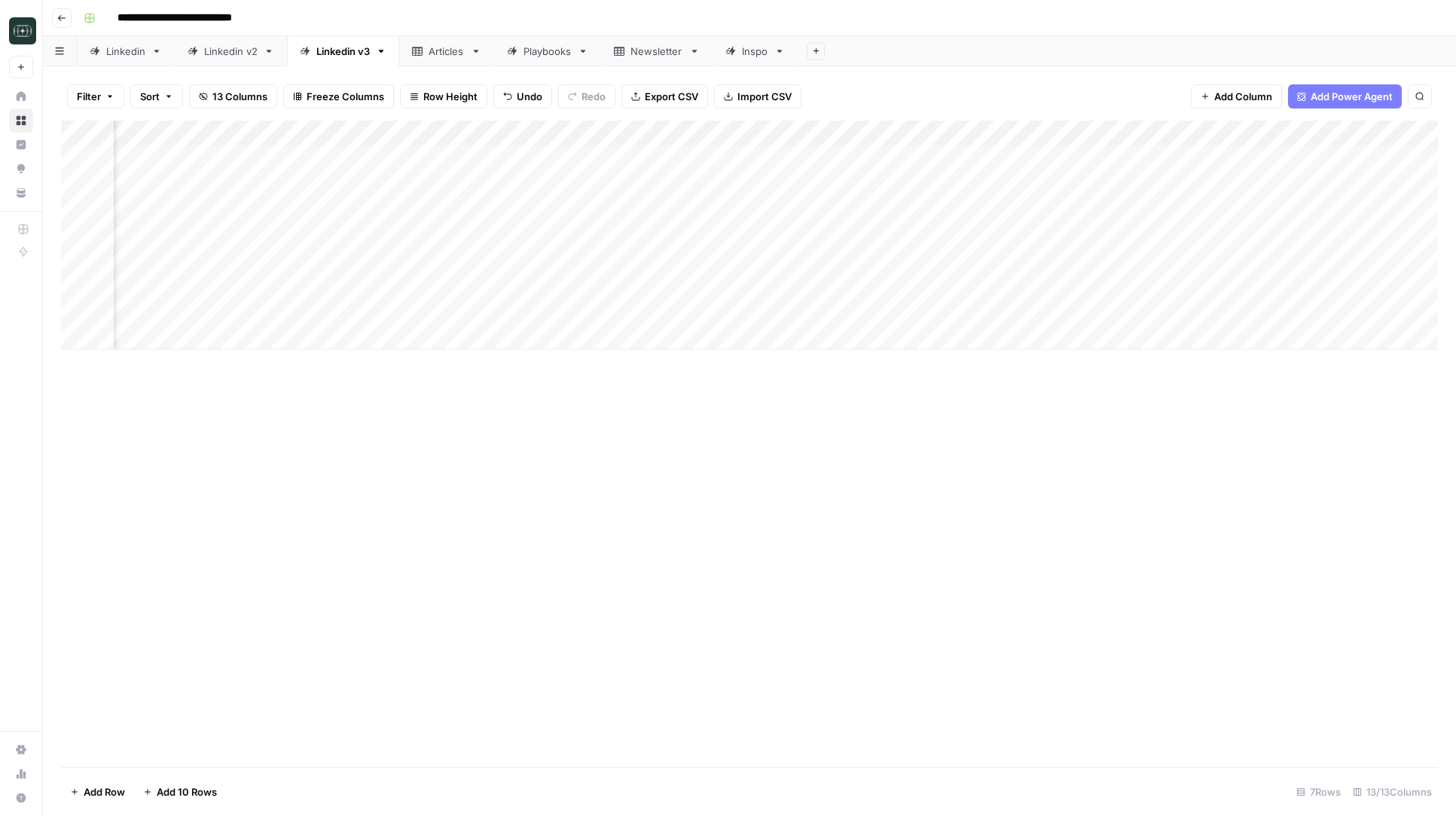
scroll to position [0, 208]
click at [826, 313] on div "Add Column" at bounding box center [749, 235] width 1377 height 229
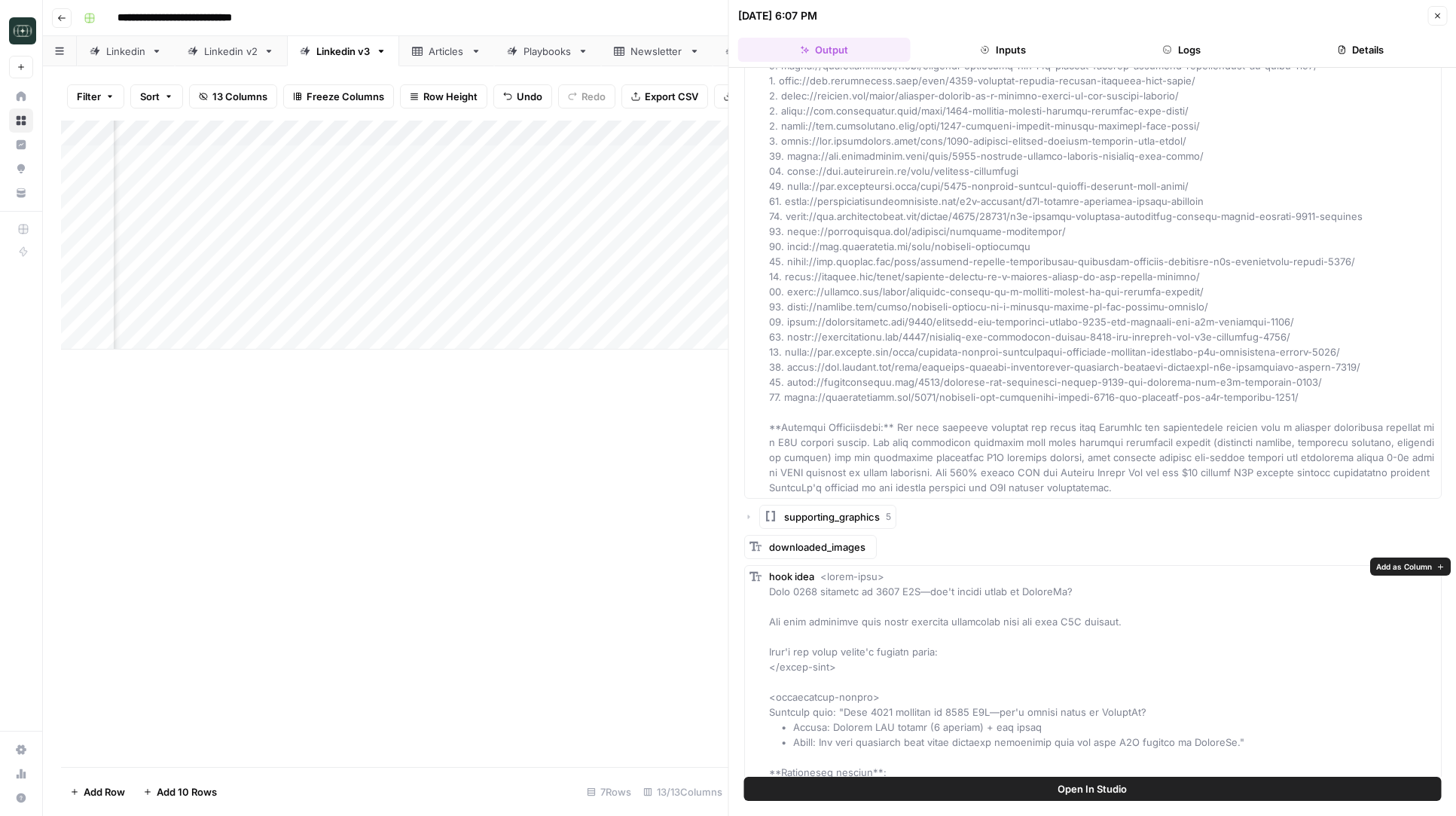
scroll to position [2606, 0]
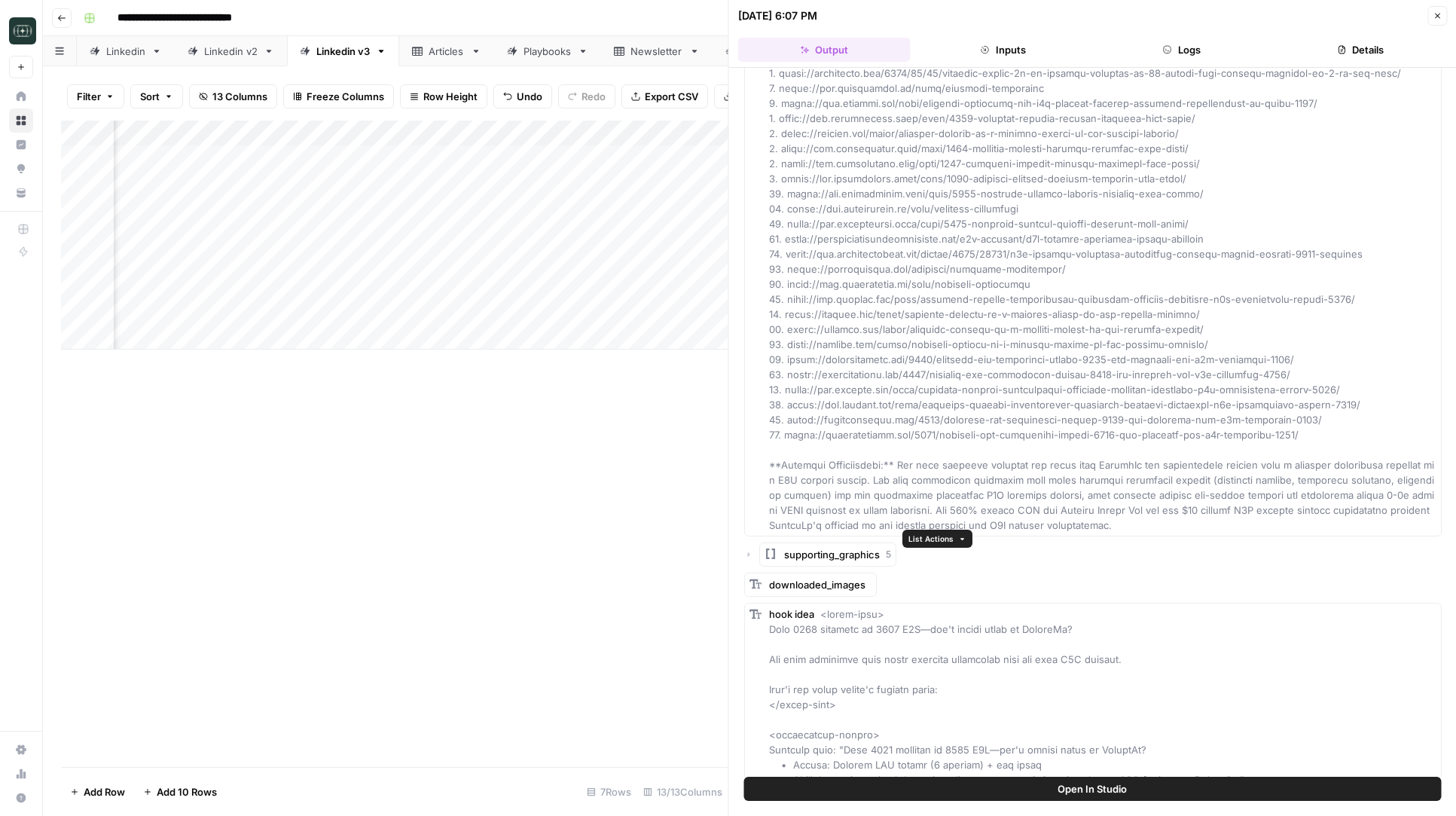
click at [880, 547] on div "supporting_graphics 5" at bounding box center [837, 554] width 107 height 15
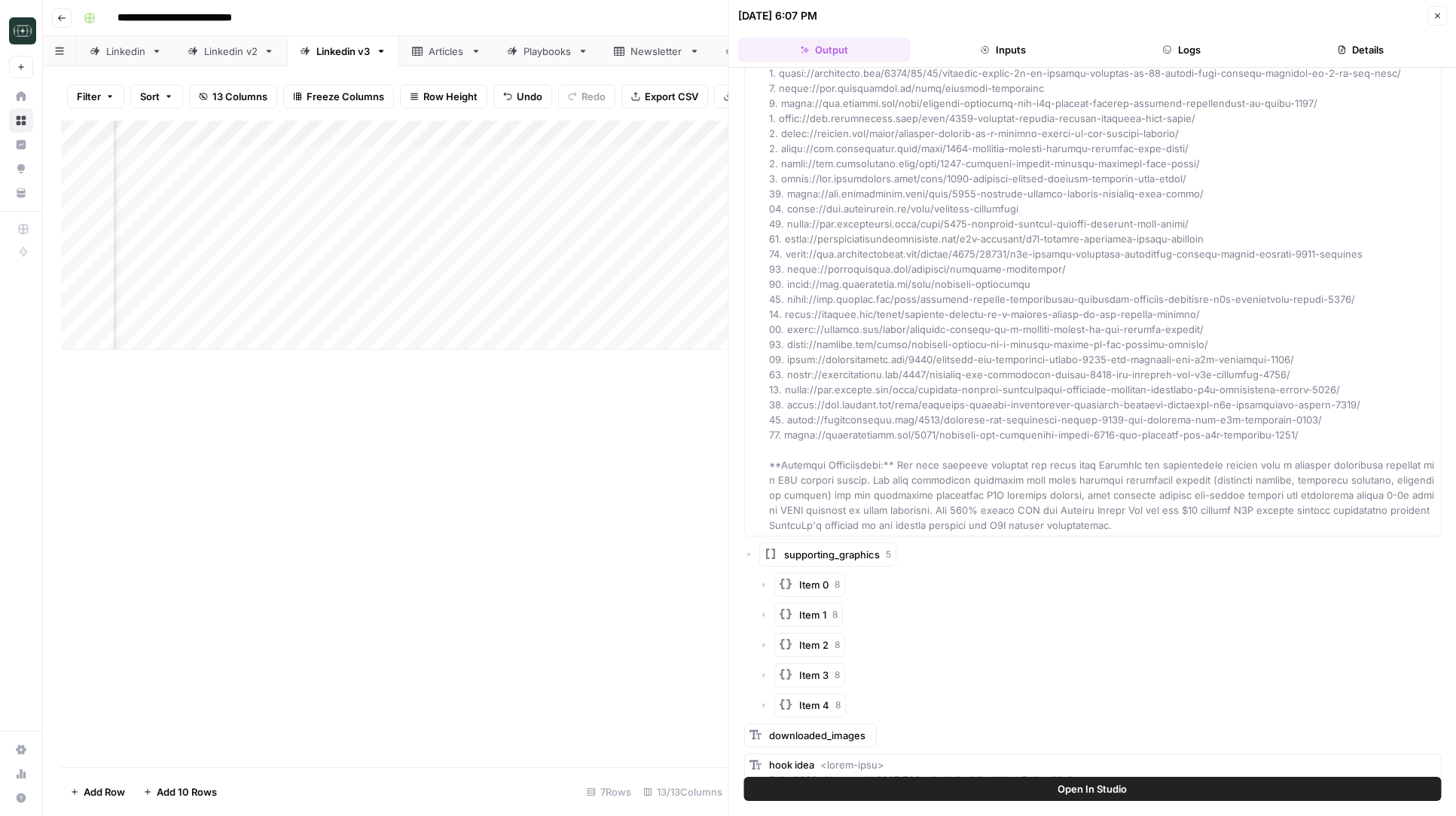
click at [812, 577] on span "Item 0" at bounding box center [813, 584] width 29 height 15
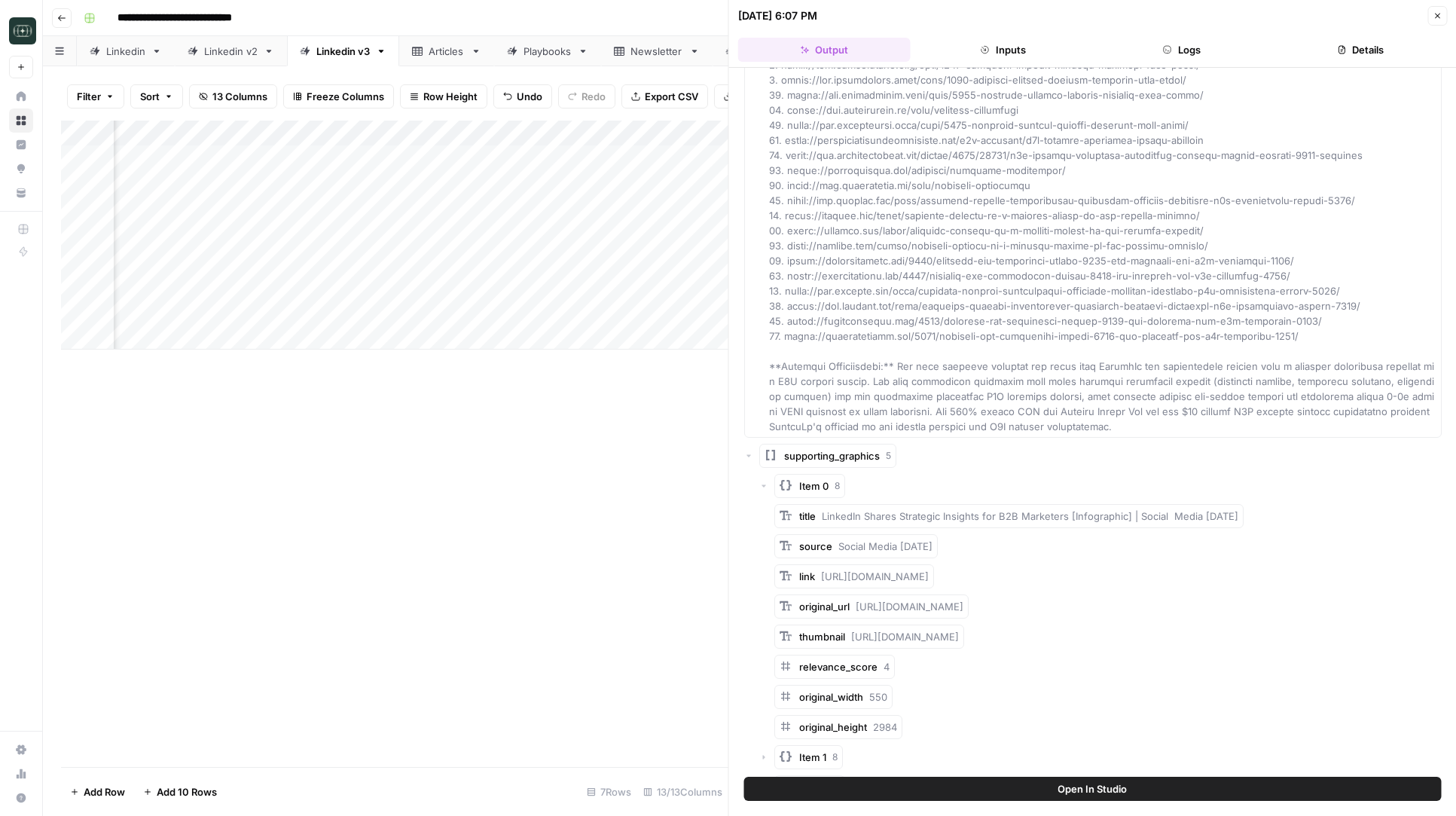
scroll to position [2719, 0]
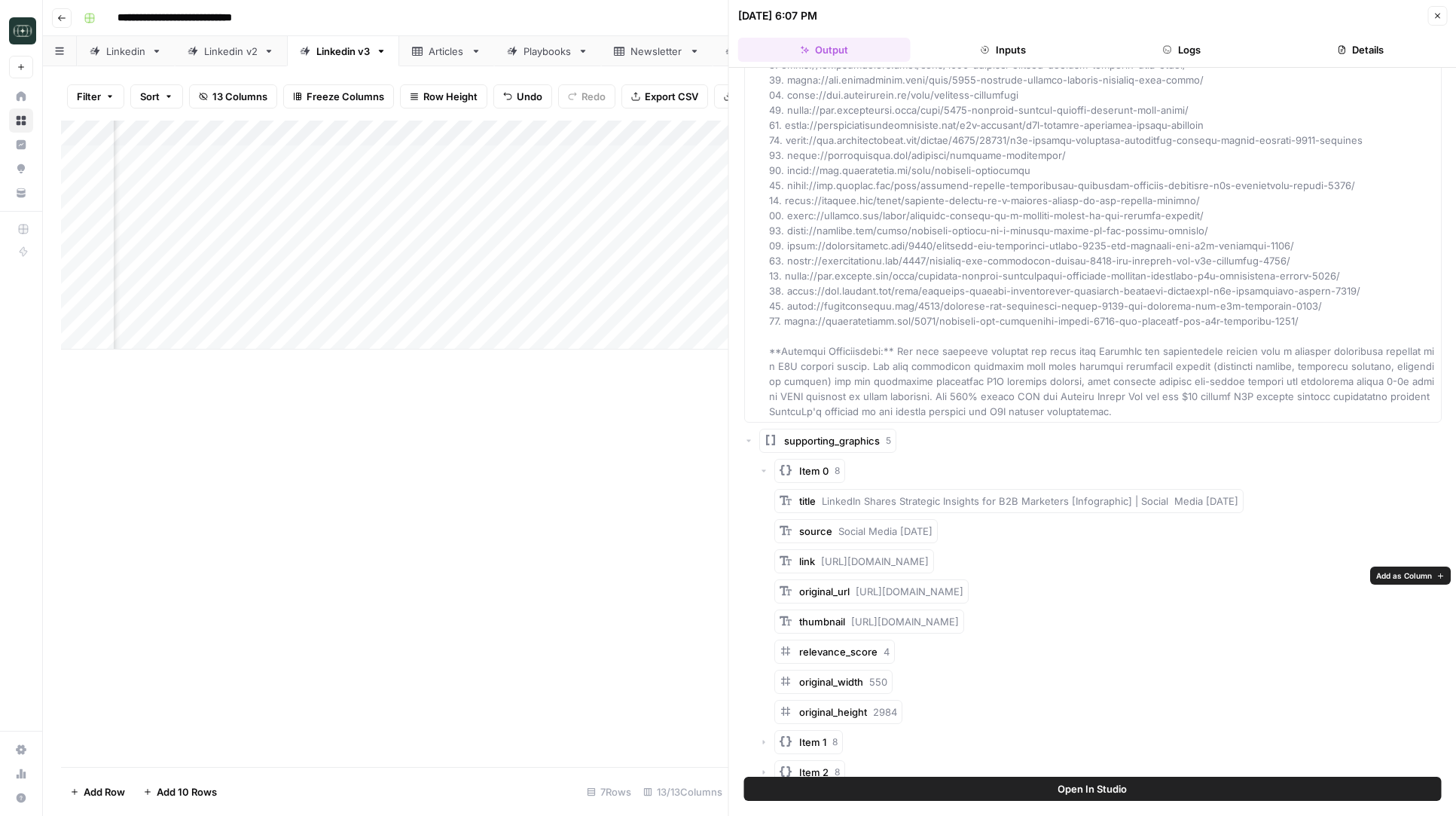
drag, startPoint x: 1232, startPoint y: 590, endPoint x: 854, endPoint y: 580, distance: 378.1
click at [854, 584] on div "original_url [URL][DOMAIN_NAME]" at bounding box center [881, 591] width 164 height 15
copy span "[URL][DOMAIN_NAME]"
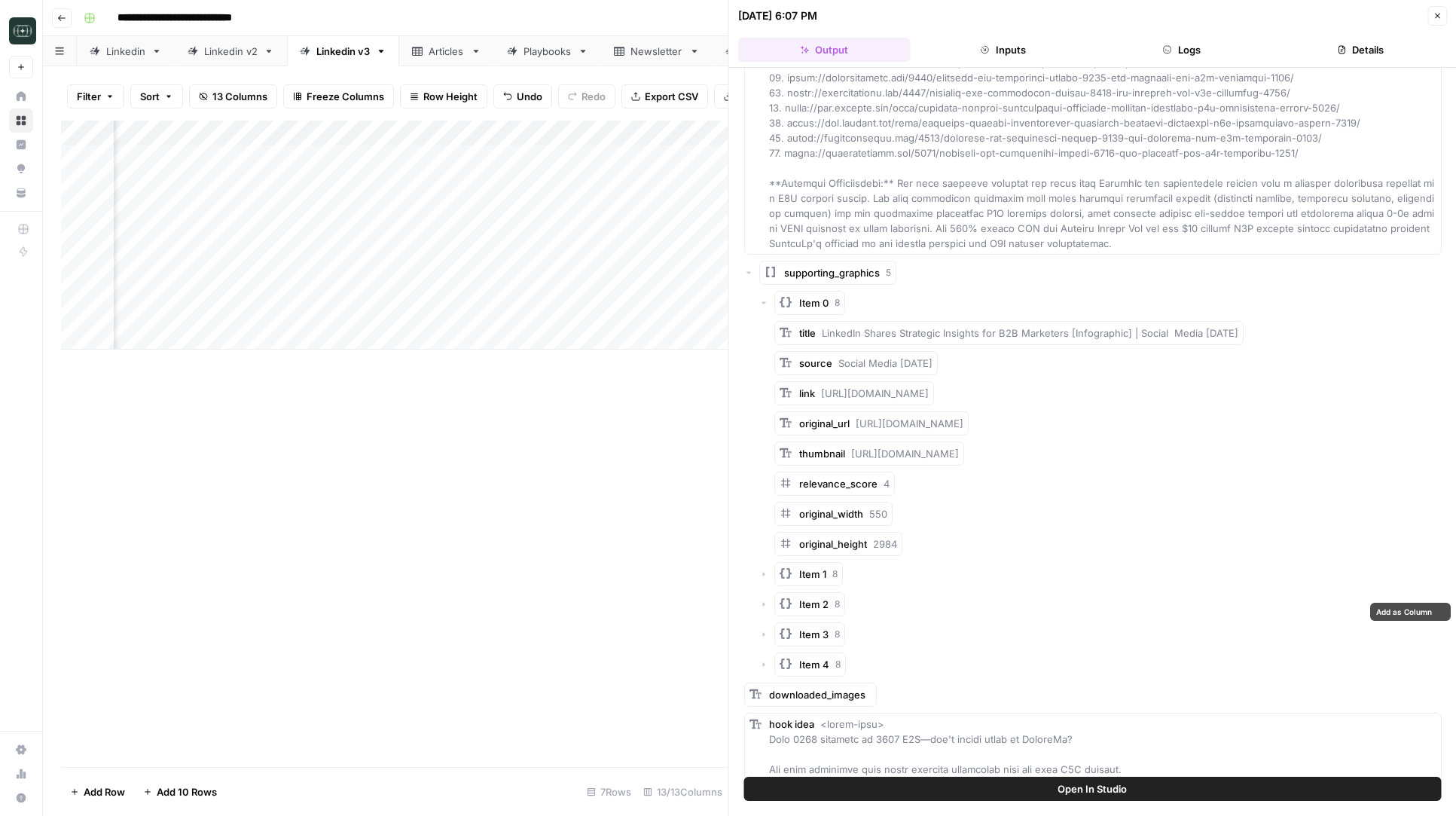
scroll to position [3058, 0]
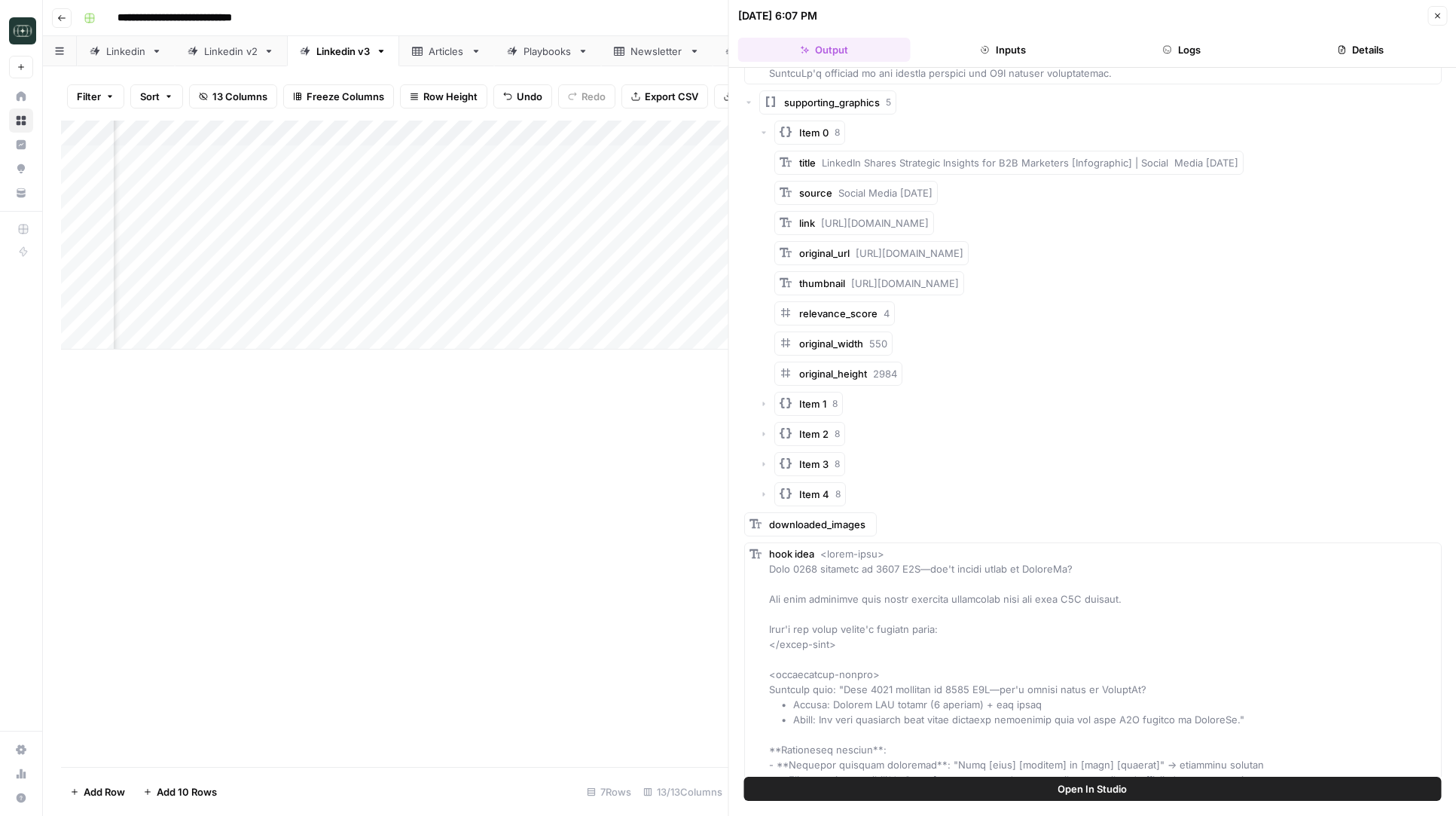
click at [778, 411] on icon "button" at bounding box center [785, 403] width 15 height 15
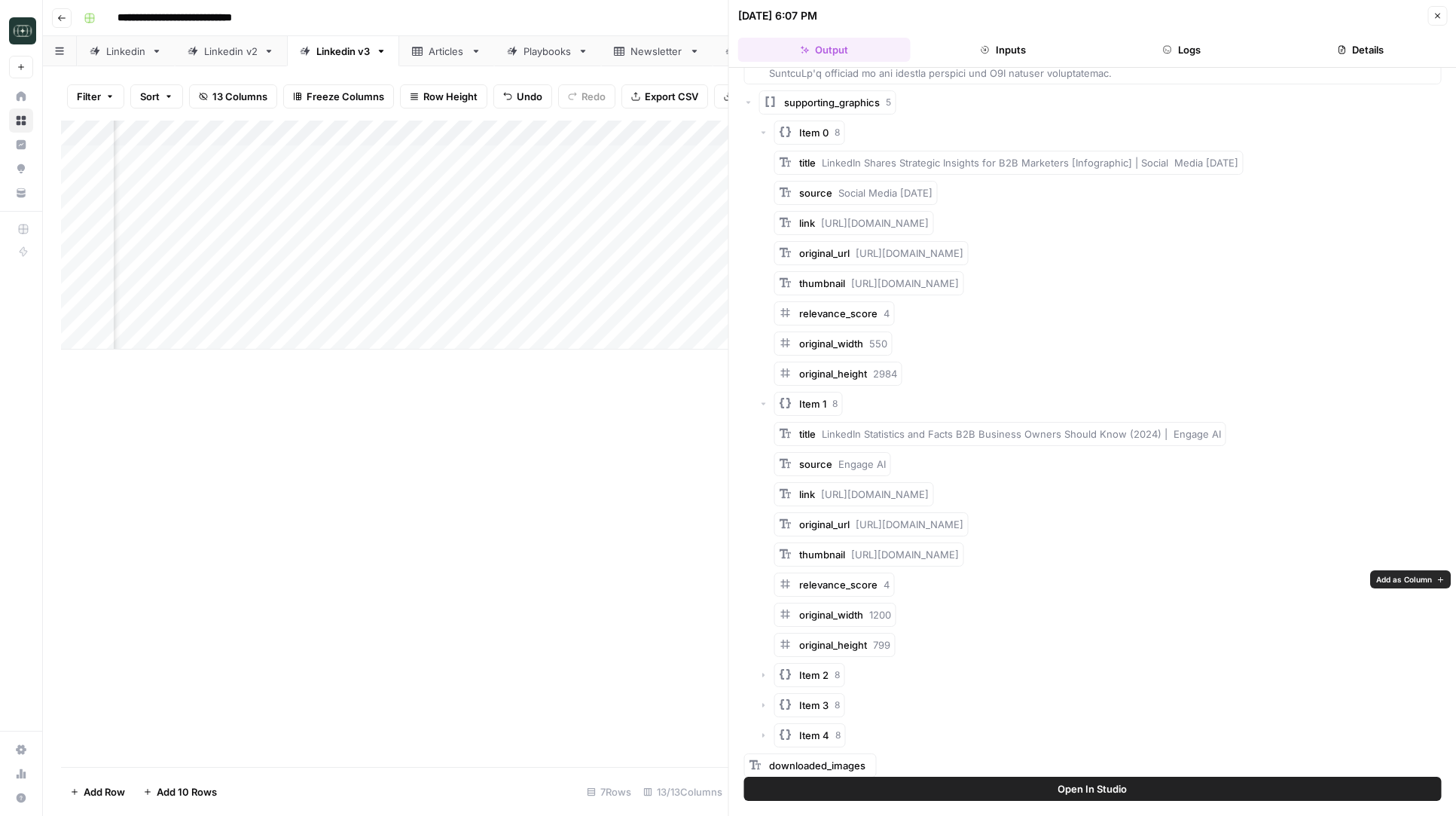
click at [905, 530] on span "[URL][DOMAIN_NAME]" at bounding box center [909, 524] width 107 height 12
copy div "original_url [URL][DOMAIN_NAME]"
click at [964, 532] on div "original_url [URL][DOMAIN_NAME]" at bounding box center [881, 524] width 164 height 15
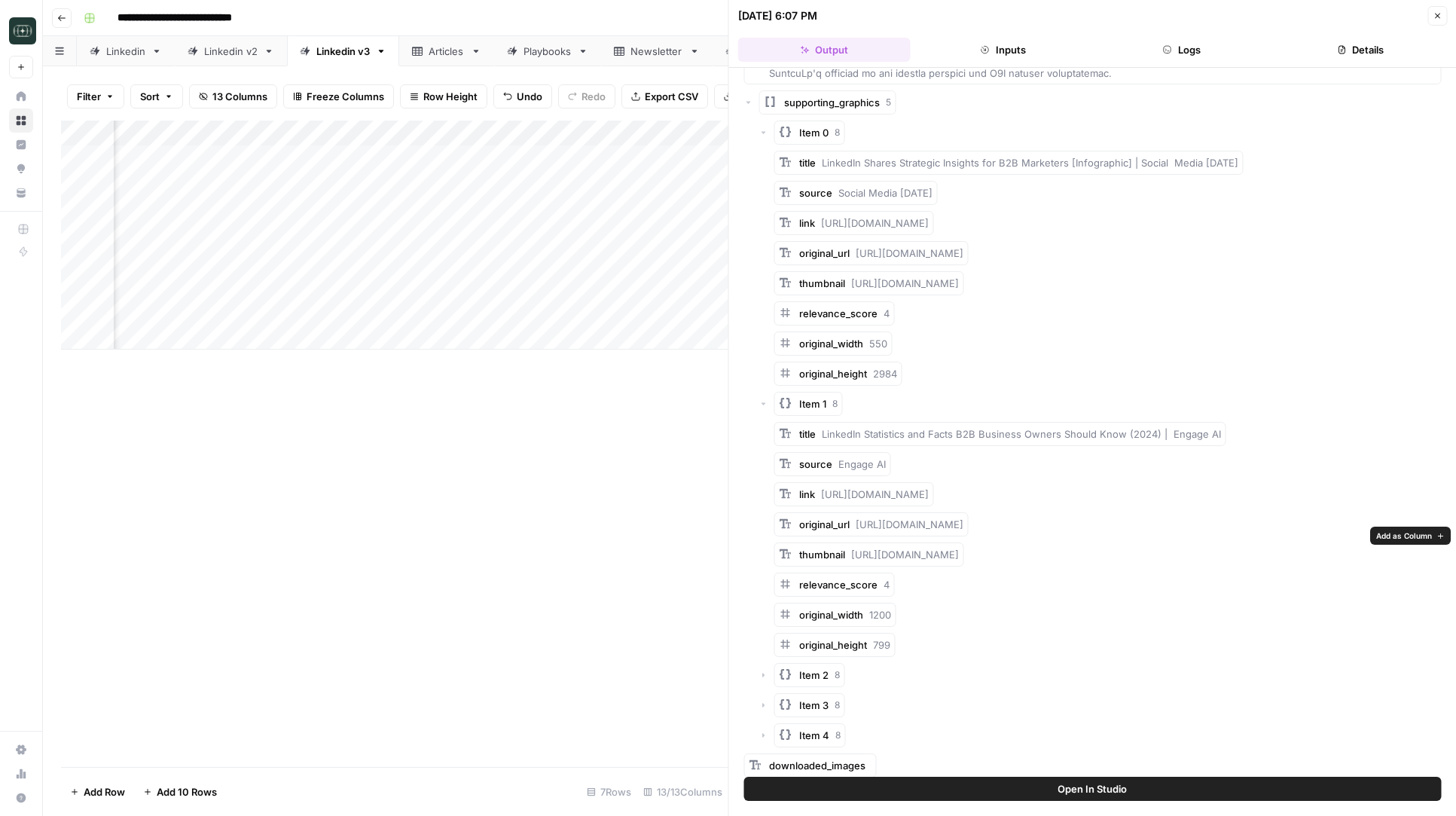
drag, startPoint x: 994, startPoint y: 550, endPoint x: 859, endPoint y: 538, distance: 135.5
click at [859, 532] on div "original_url [URL][DOMAIN_NAME]" at bounding box center [881, 524] width 164 height 15
copy span "[URL][DOMAIN_NAME]"
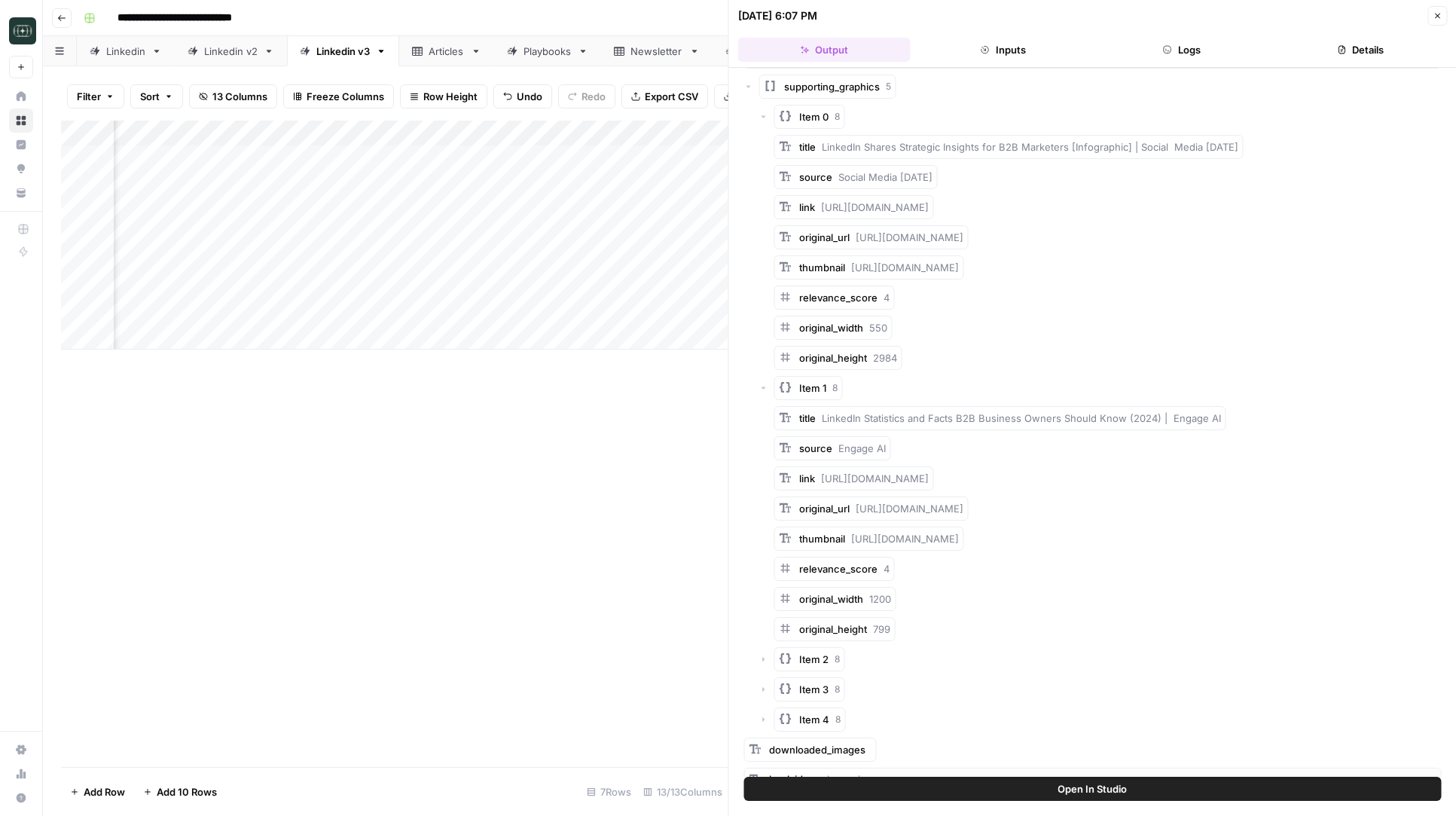
scroll to position [3046, 0]
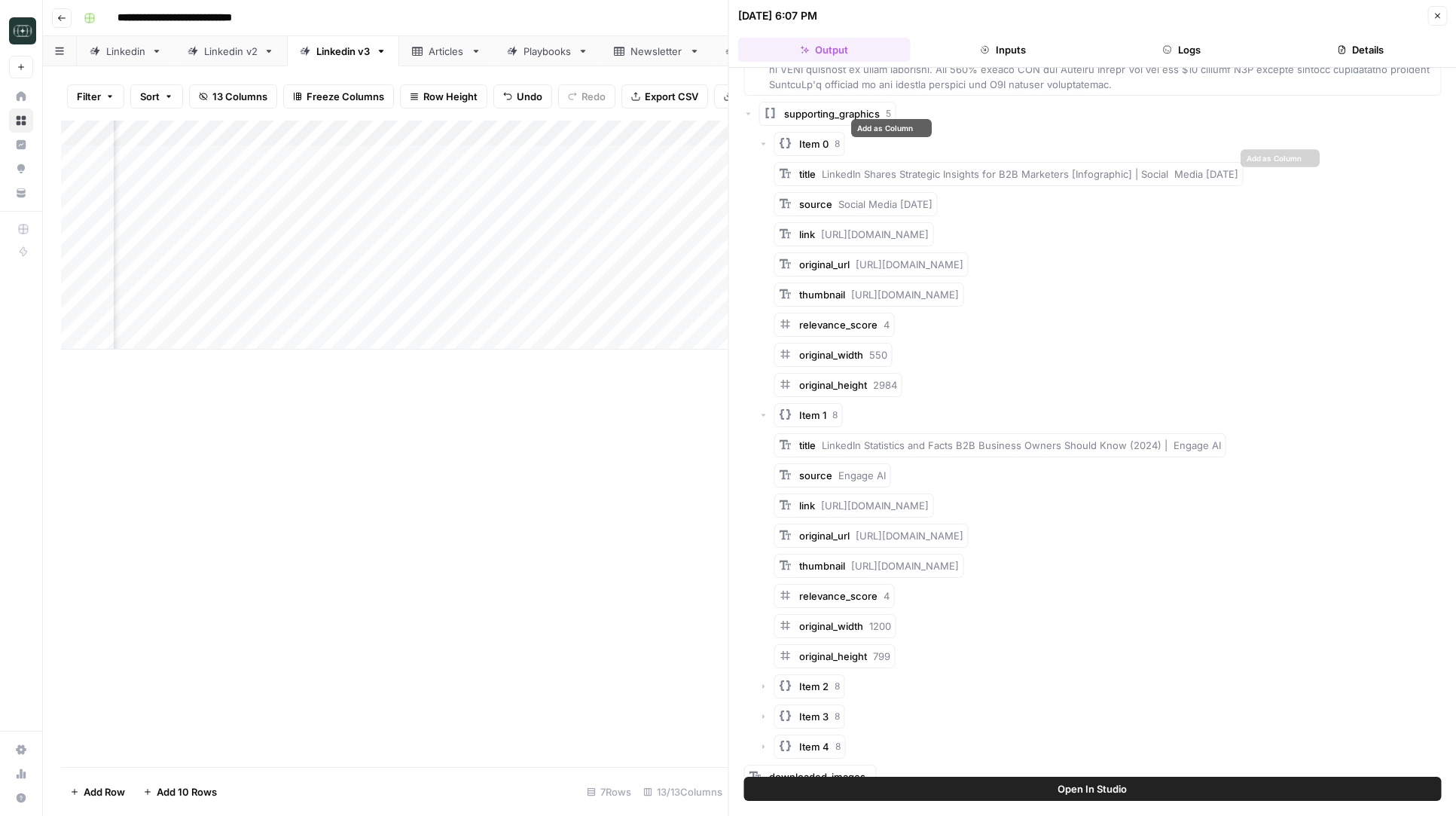
click at [793, 132] on button "Item 0 8" at bounding box center [809, 144] width 70 height 24
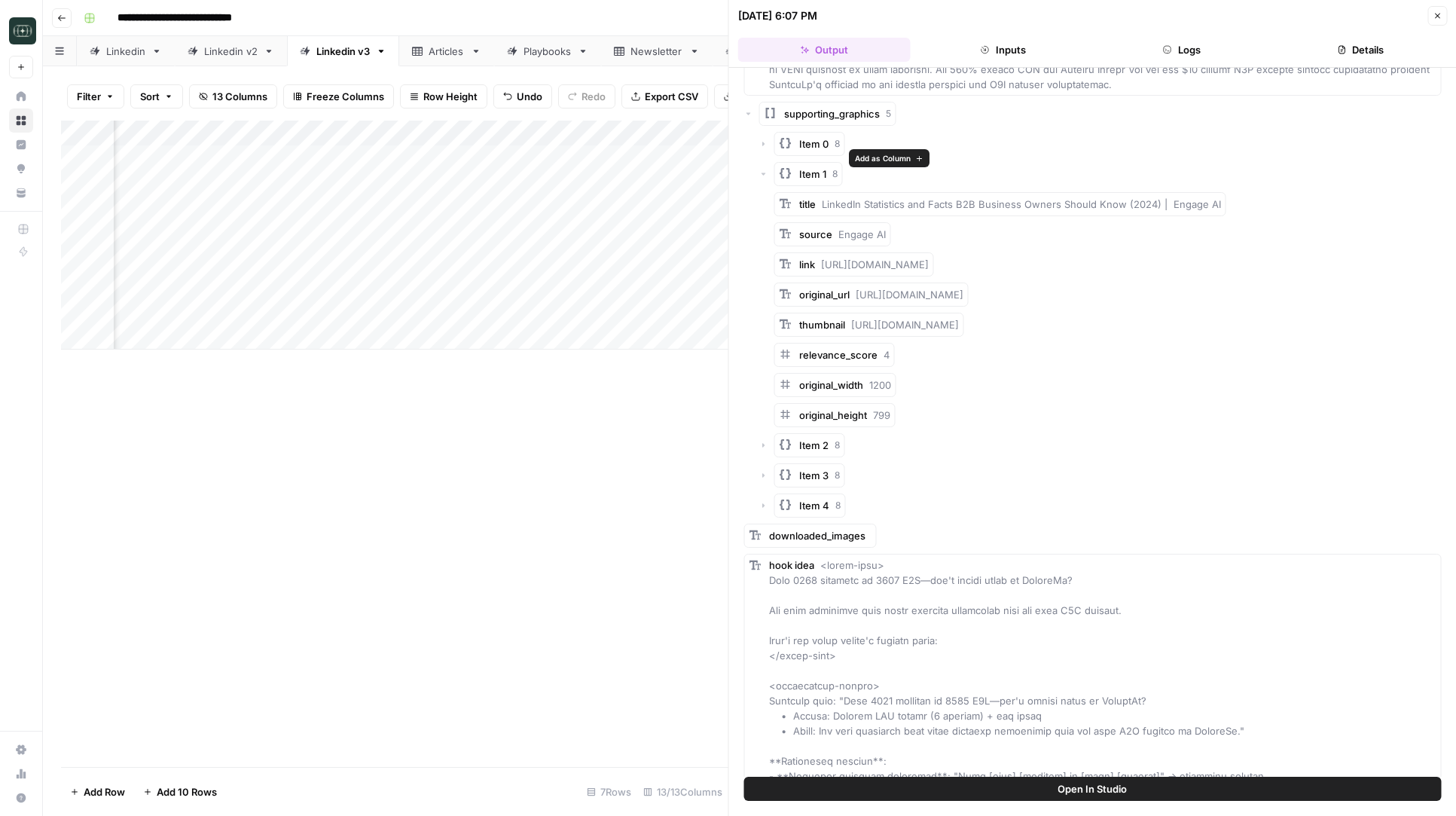
click at [809, 167] on span "Item 1" at bounding box center [812, 174] width 27 height 15
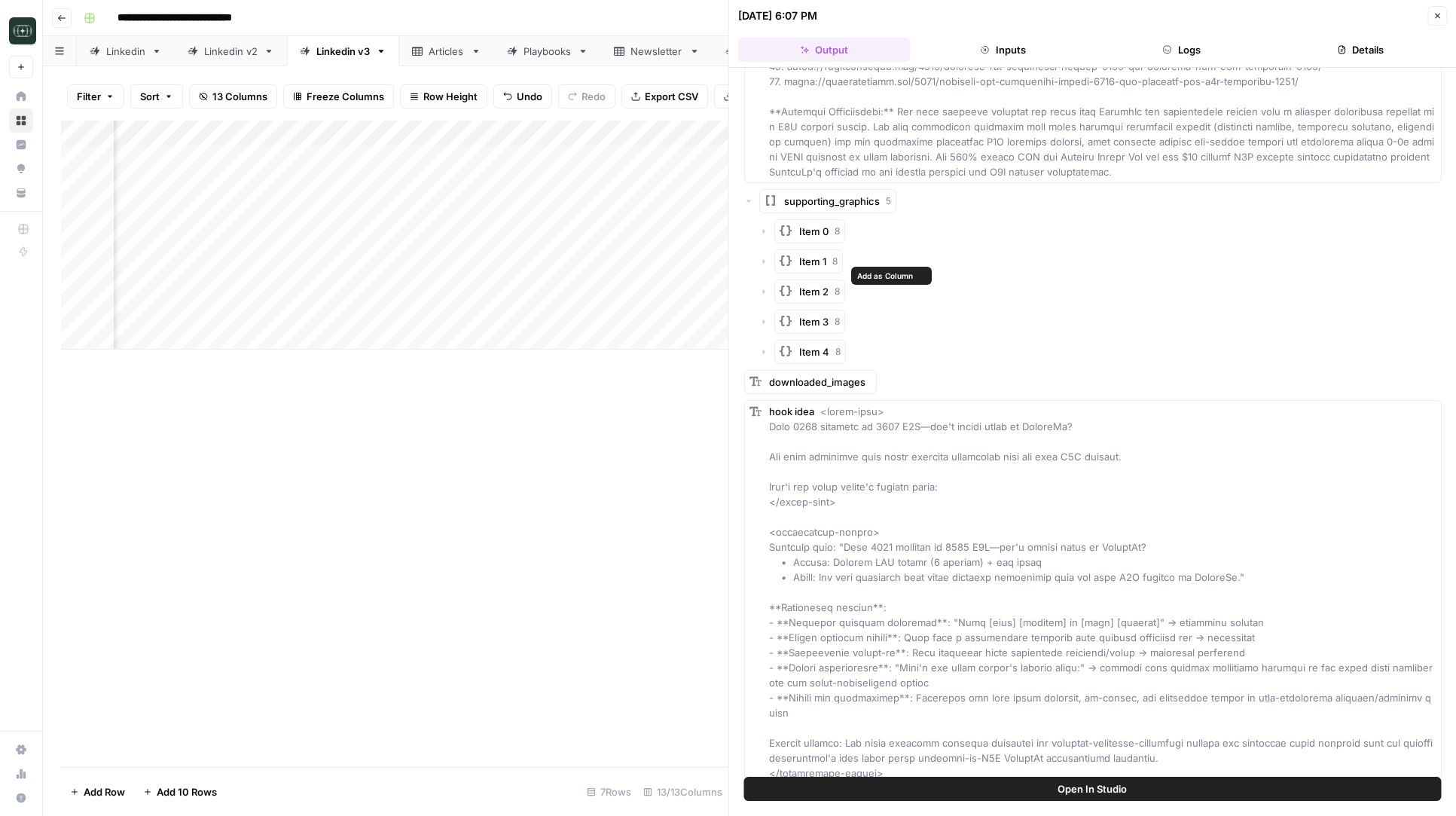
click at [802, 284] on span "Item 2" at bounding box center [813, 291] width 29 height 15
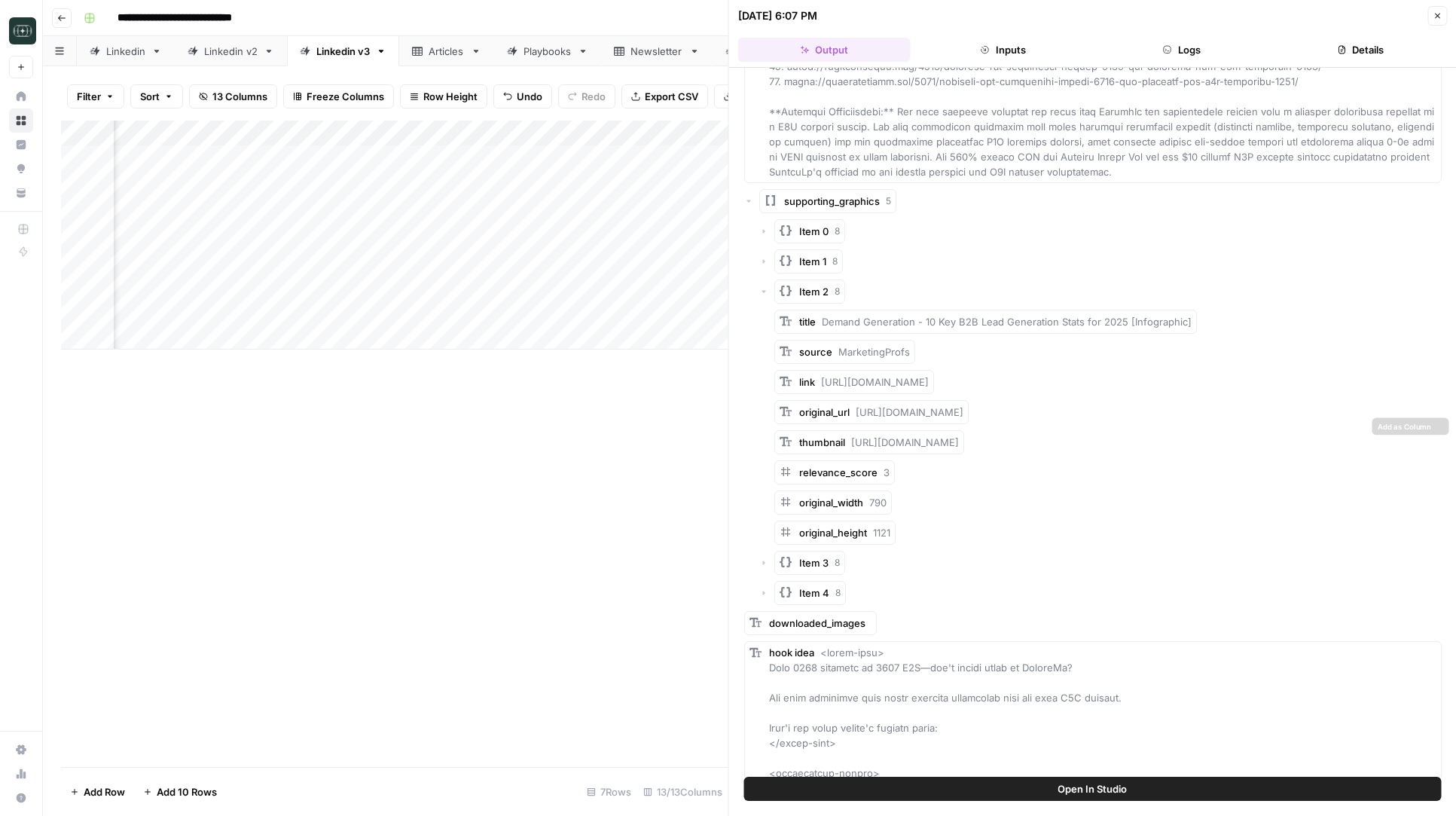
click at [922, 434] on div "thumbnail [URL][DOMAIN_NAME]" at bounding box center [878, 441] width 159 height 15
click at [916, 406] on span "[URL][DOMAIN_NAME]" at bounding box center [909, 412] width 107 height 12
copy div "original_url [URL][DOMAIN_NAME]"
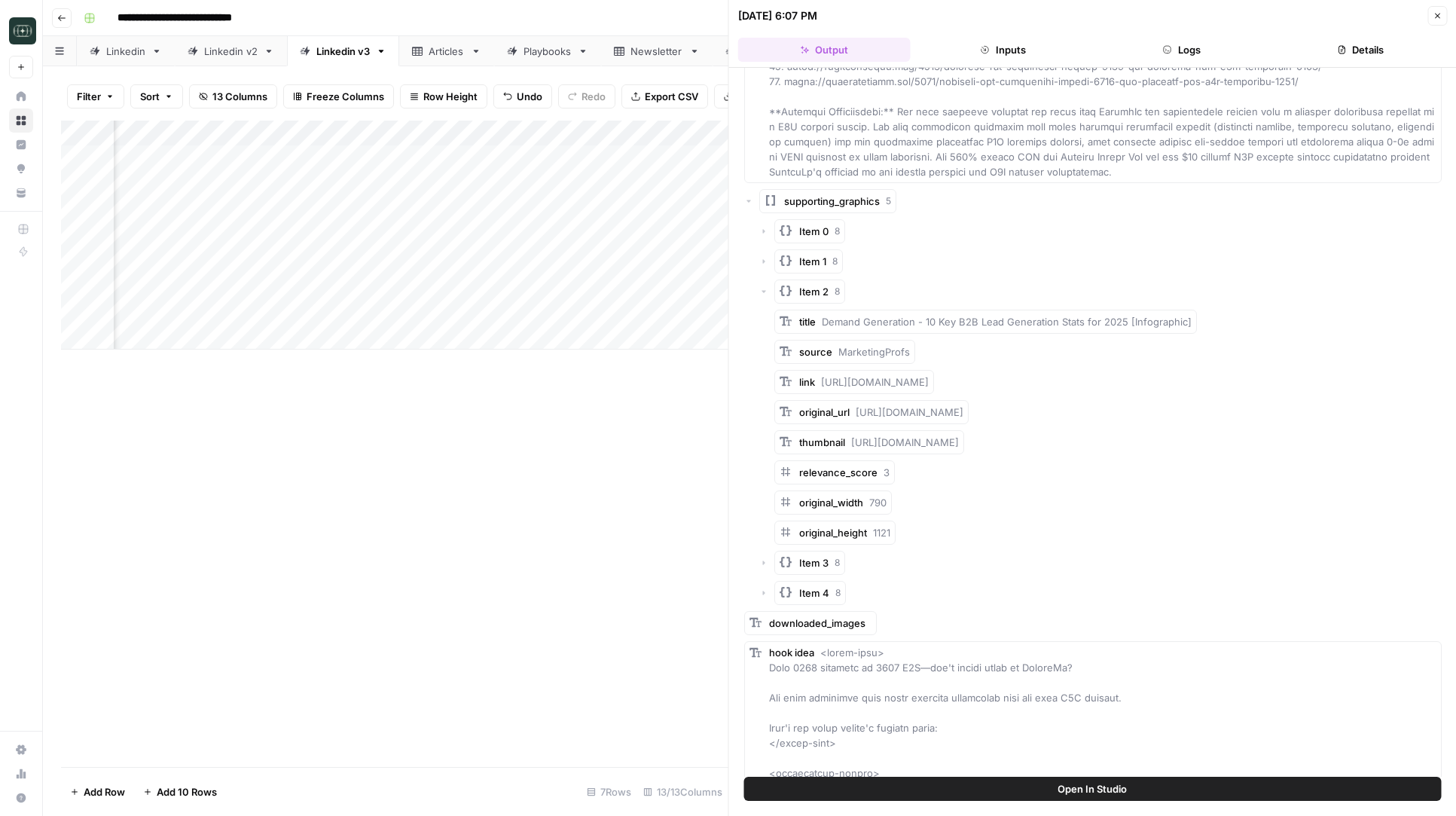
click at [916, 406] on span "[URL][DOMAIN_NAME]" at bounding box center [909, 412] width 107 height 12
drag, startPoint x: 854, startPoint y: 399, endPoint x: 1290, endPoint y: 406, distance: 436.1
click at [1290, 406] on div "original_url [URL][DOMAIN_NAME]" at bounding box center [1108, 412] width 668 height 24
copy span "[URL][DOMAIN_NAME]"
click at [768, 279] on div "Item 2 8" at bounding box center [1100, 291] width 683 height 24
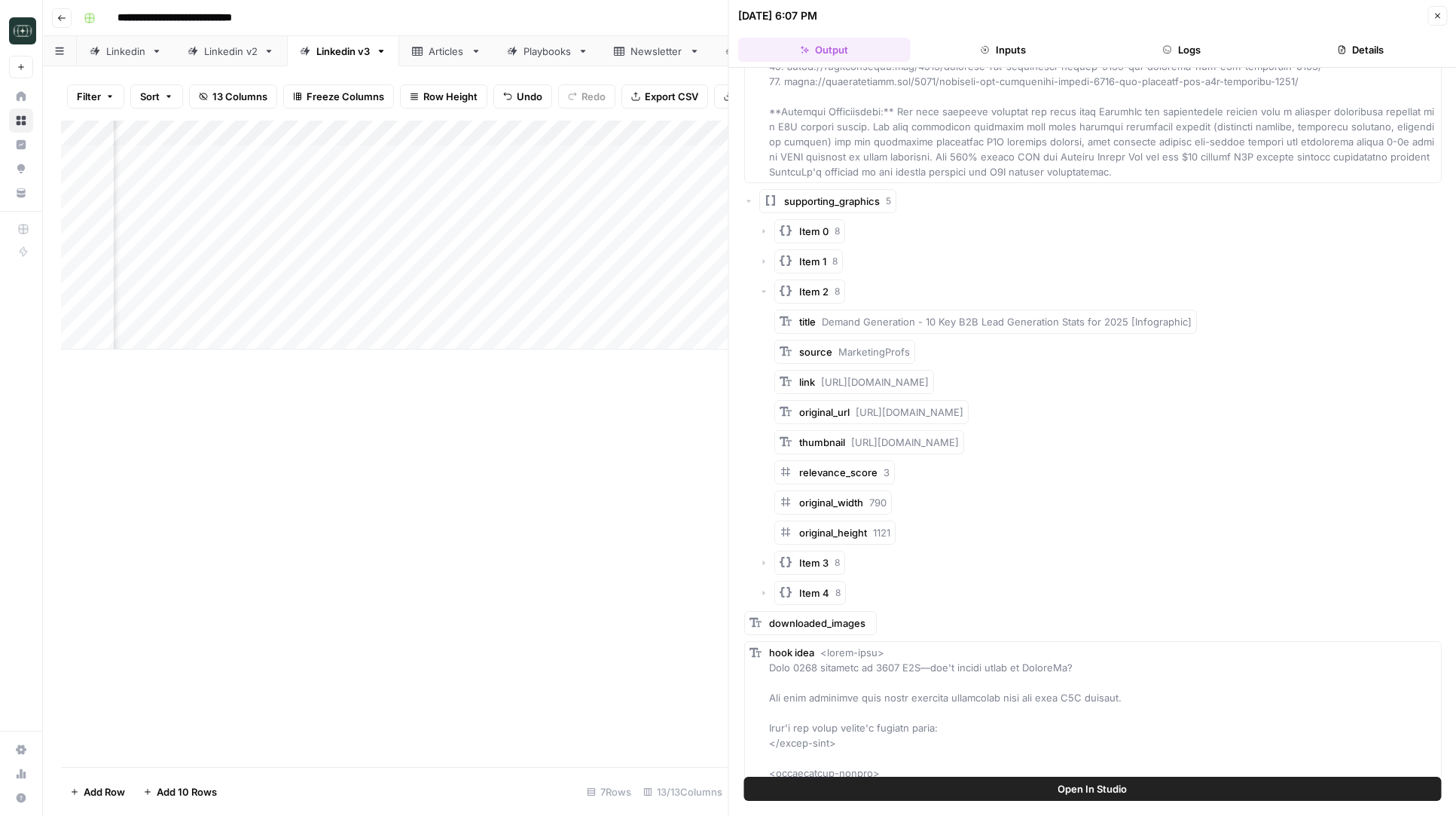
click at [765, 287] on icon "button" at bounding box center [764, 292] width 9 height 9
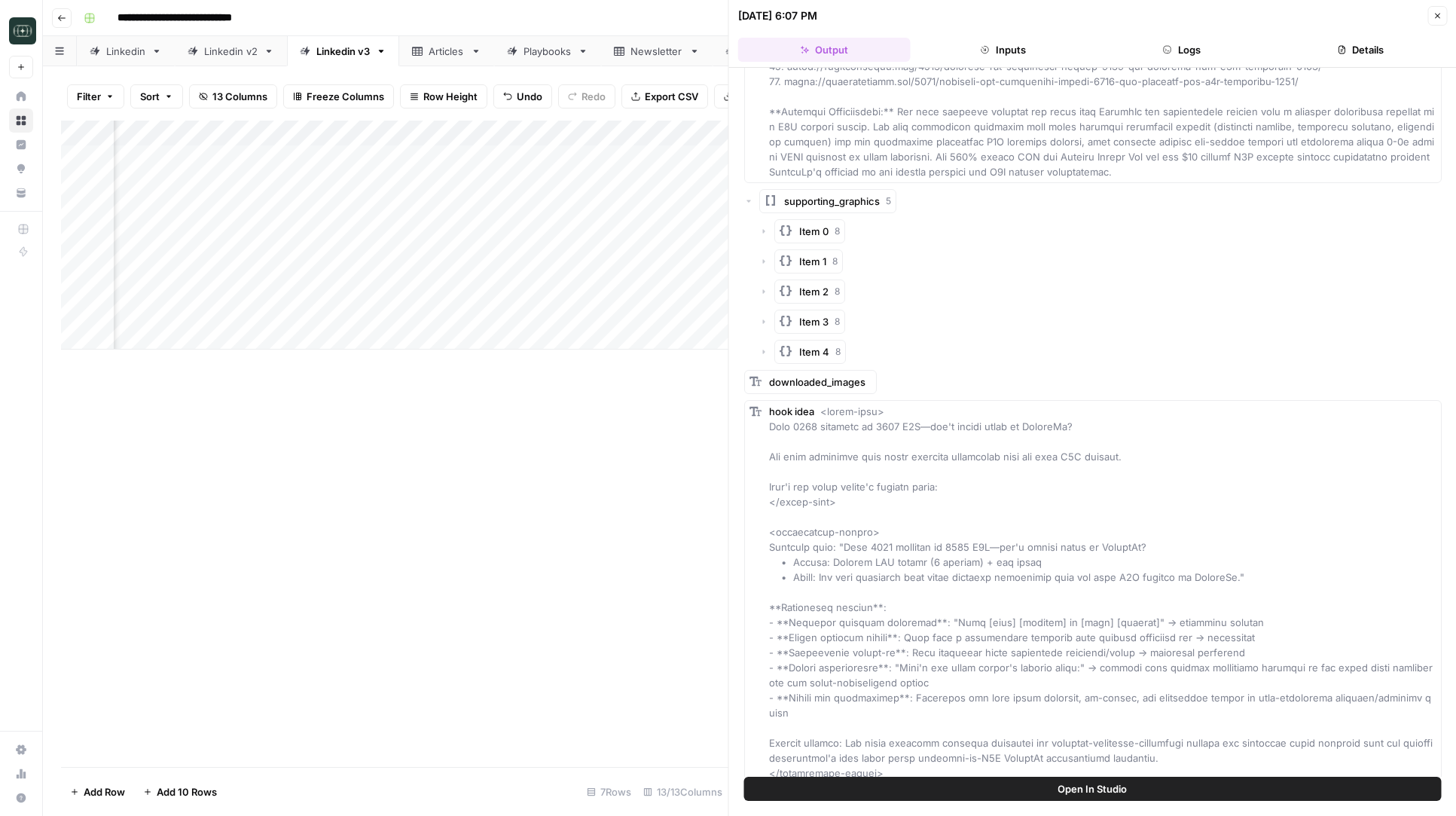
click at [766, 317] on icon "button" at bounding box center [764, 322] width 9 height 9
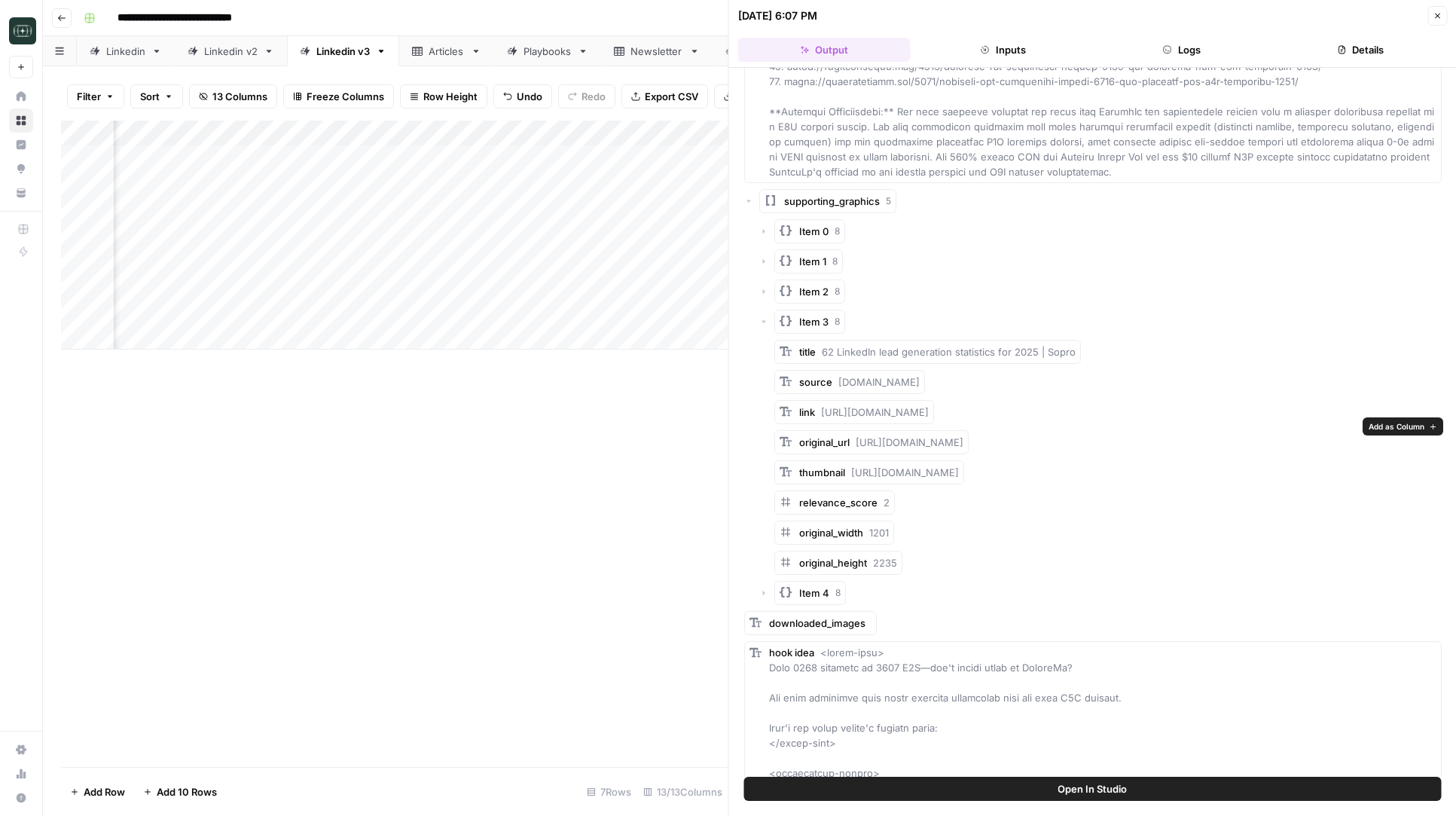
drag, startPoint x: 895, startPoint y: 426, endPoint x: 1358, endPoint y: 429, distance: 463.0
click at [1358, 430] on div "original_url [URL][DOMAIN_NAME]" at bounding box center [1108, 441] width 668 height 24
copy span "[URL][DOMAIN_NAME]"
click at [766, 317] on icon "button" at bounding box center [764, 322] width 9 height 9
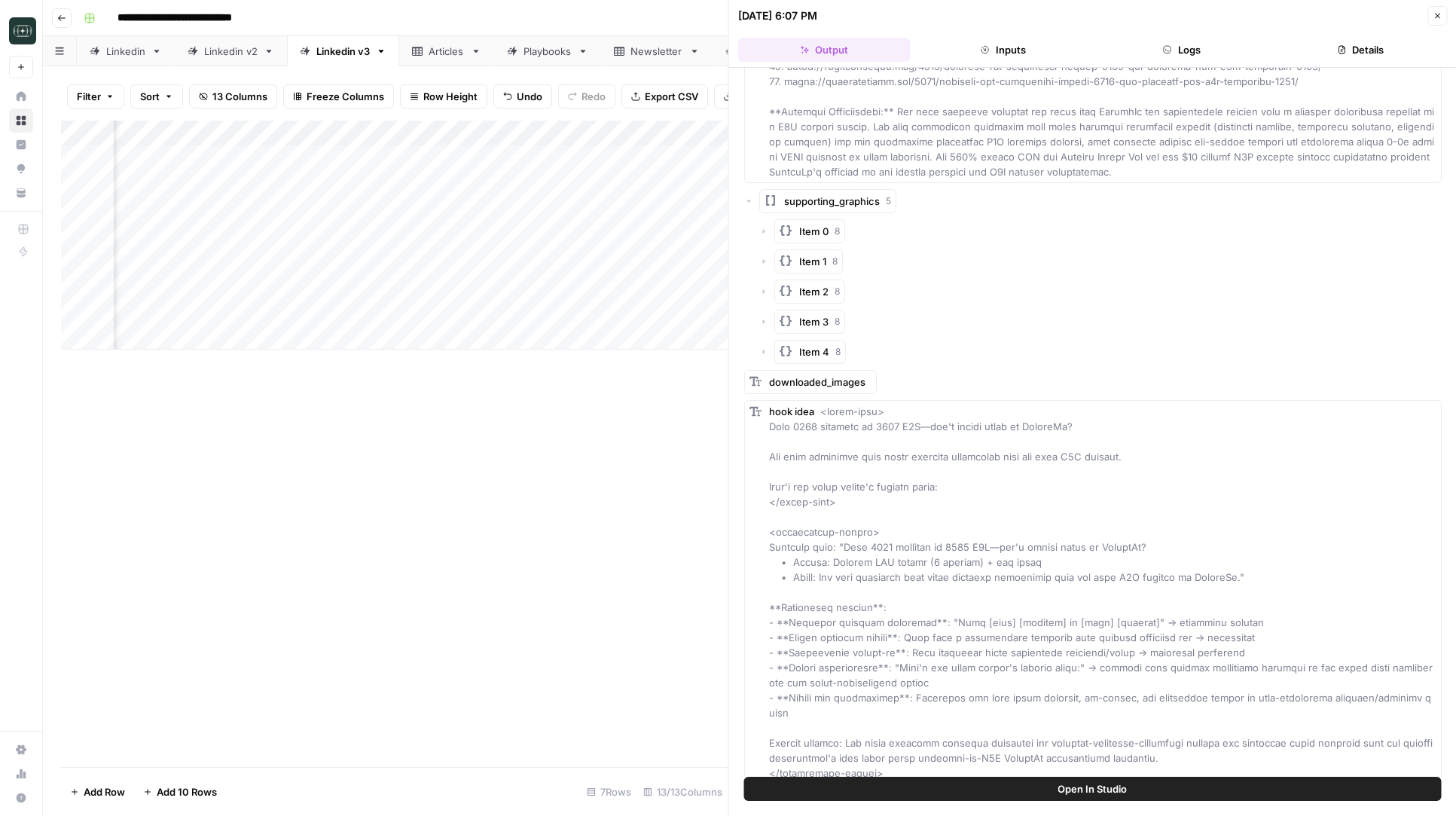
click at [765, 347] on icon "button" at bounding box center [764, 352] width 9 height 9
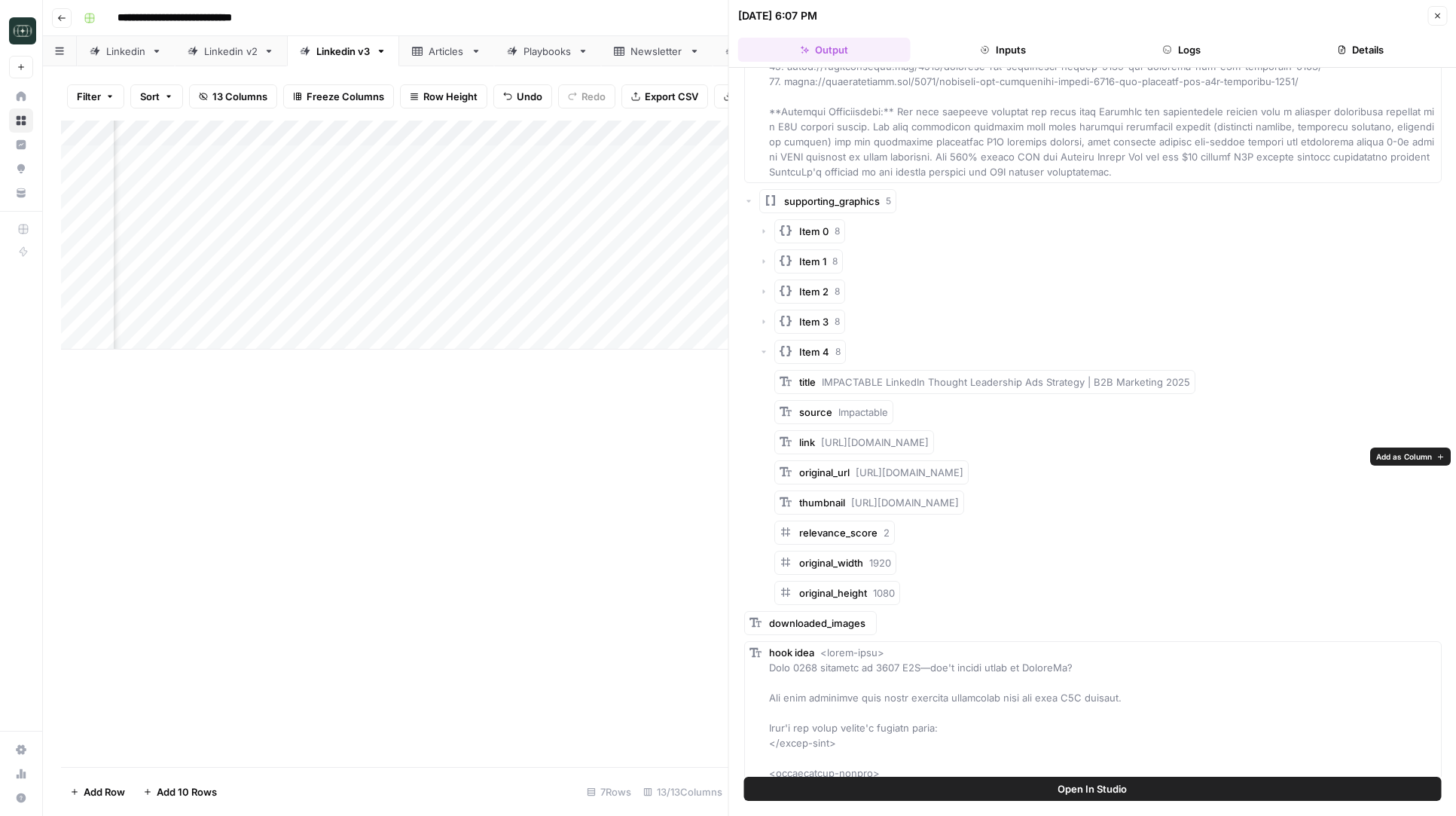
drag, startPoint x: 895, startPoint y: 476, endPoint x: 856, endPoint y: 456, distance: 43.8
click at [856, 465] on div "original_url [URL][DOMAIN_NAME]" at bounding box center [881, 472] width 164 height 15
copy span "[URL][DOMAIN_NAME]"
click at [444, 423] on div "Add Column" at bounding box center [395, 444] width 668 height 647
click at [1429, 12] on button "Close" at bounding box center [1437, 16] width 19 height 19
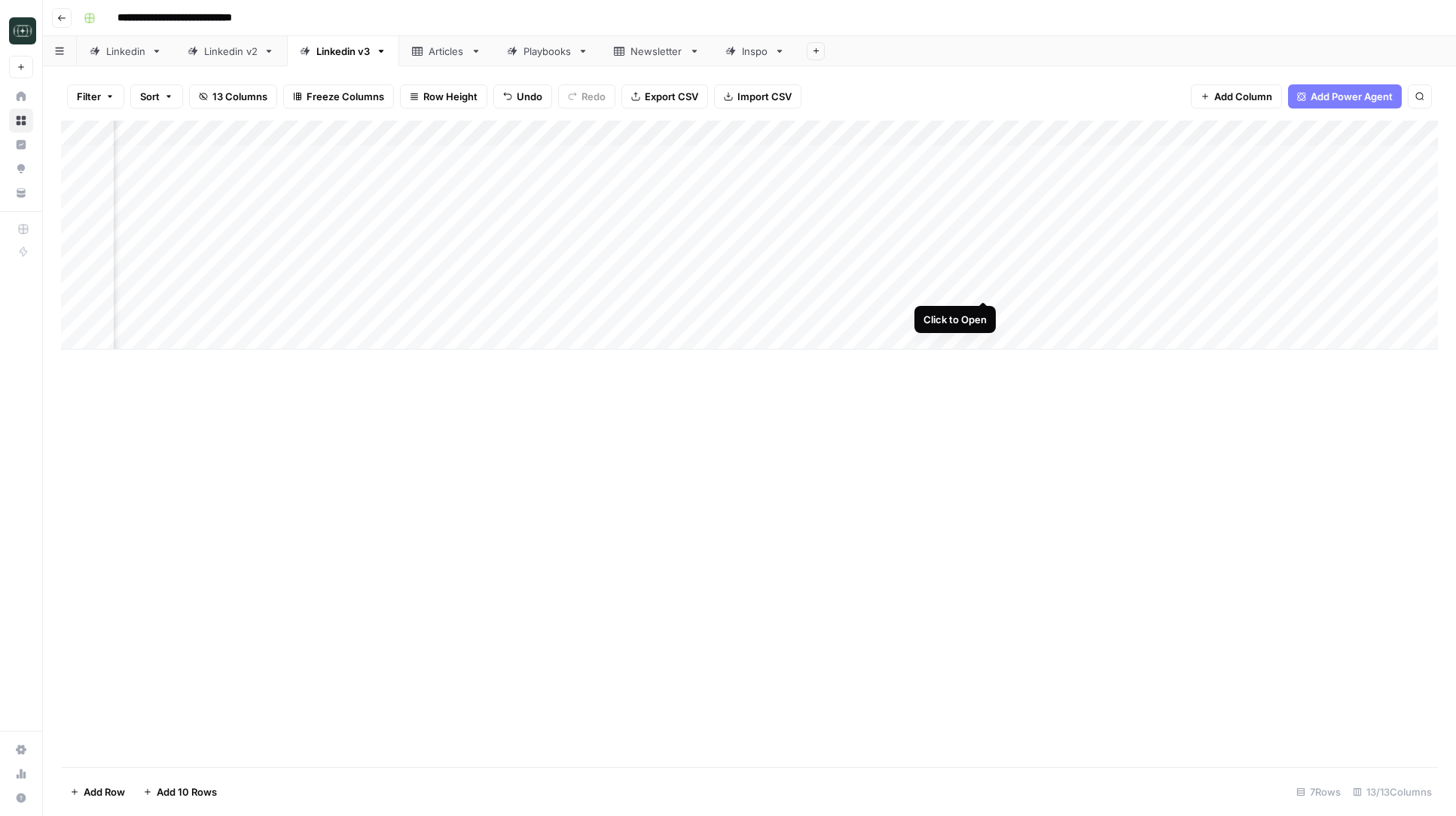
click at [983, 288] on div "Add Column" at bounding box center [749, 235] width 1377 height 229
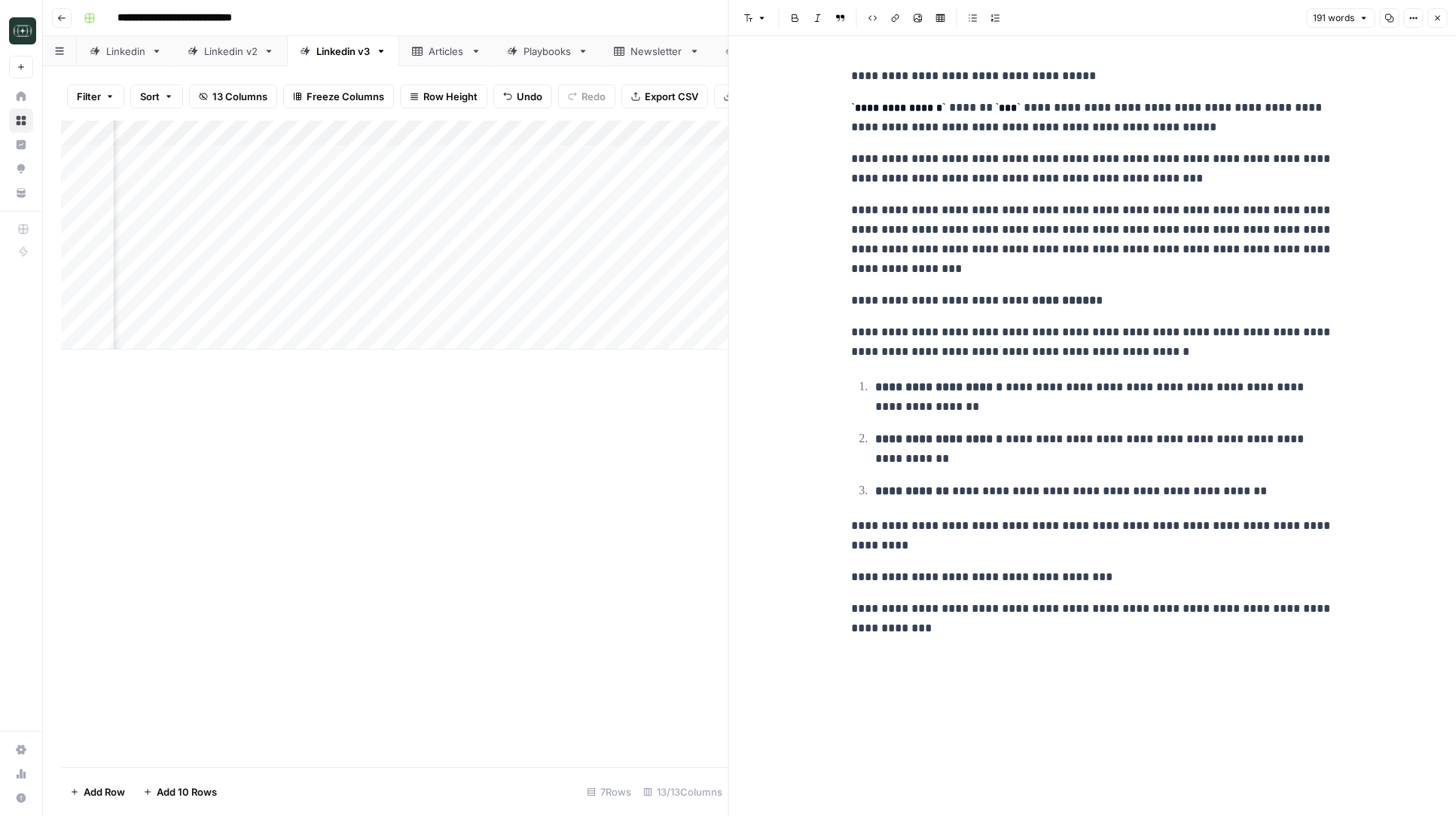
click at [1438, 16] on icon "button" at bounding box center [1438, 19] width 5 height 5
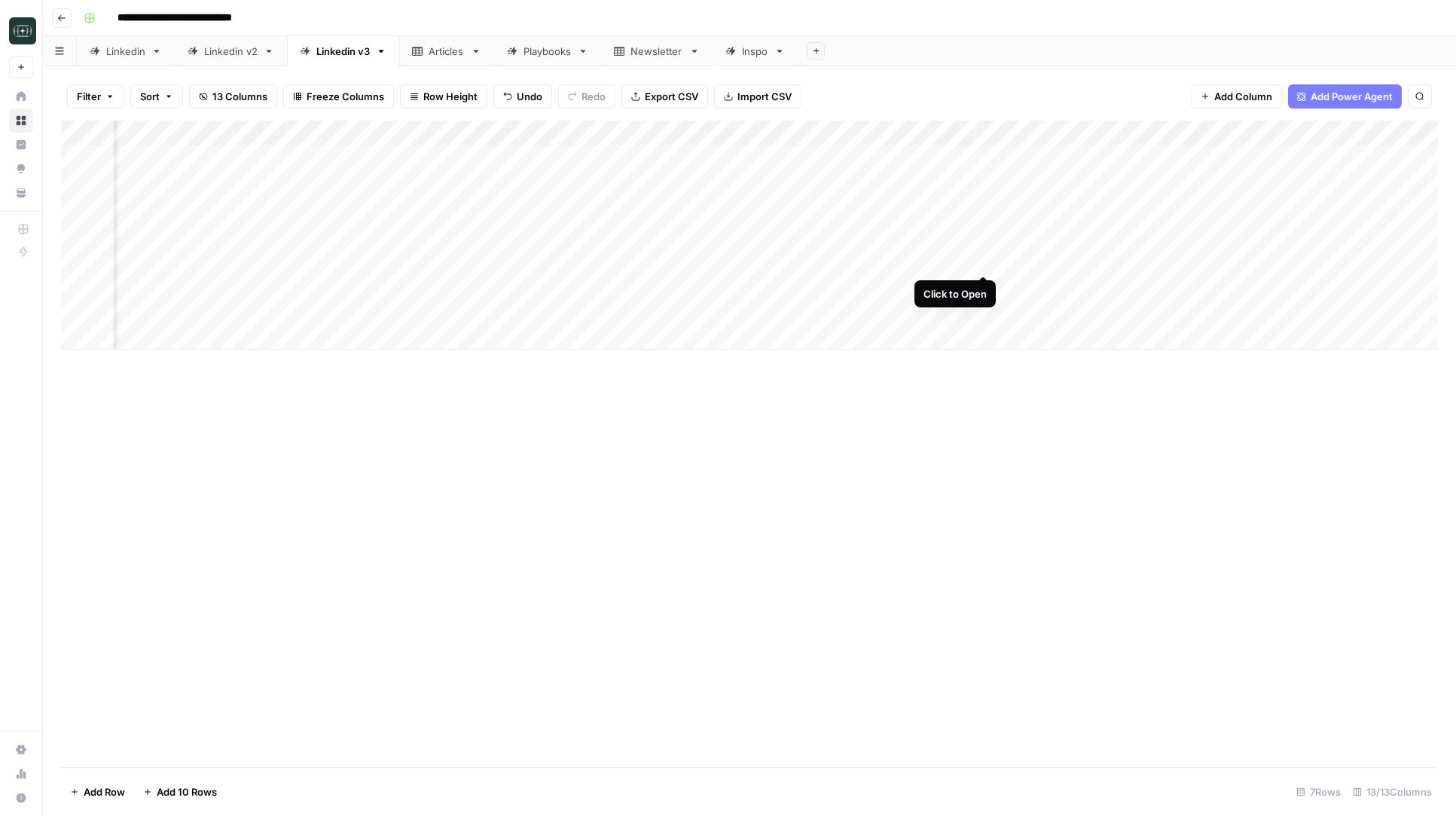
click at [988, 258] on div "Add Column" at bounding box center [749, 235] width 1377 height 229
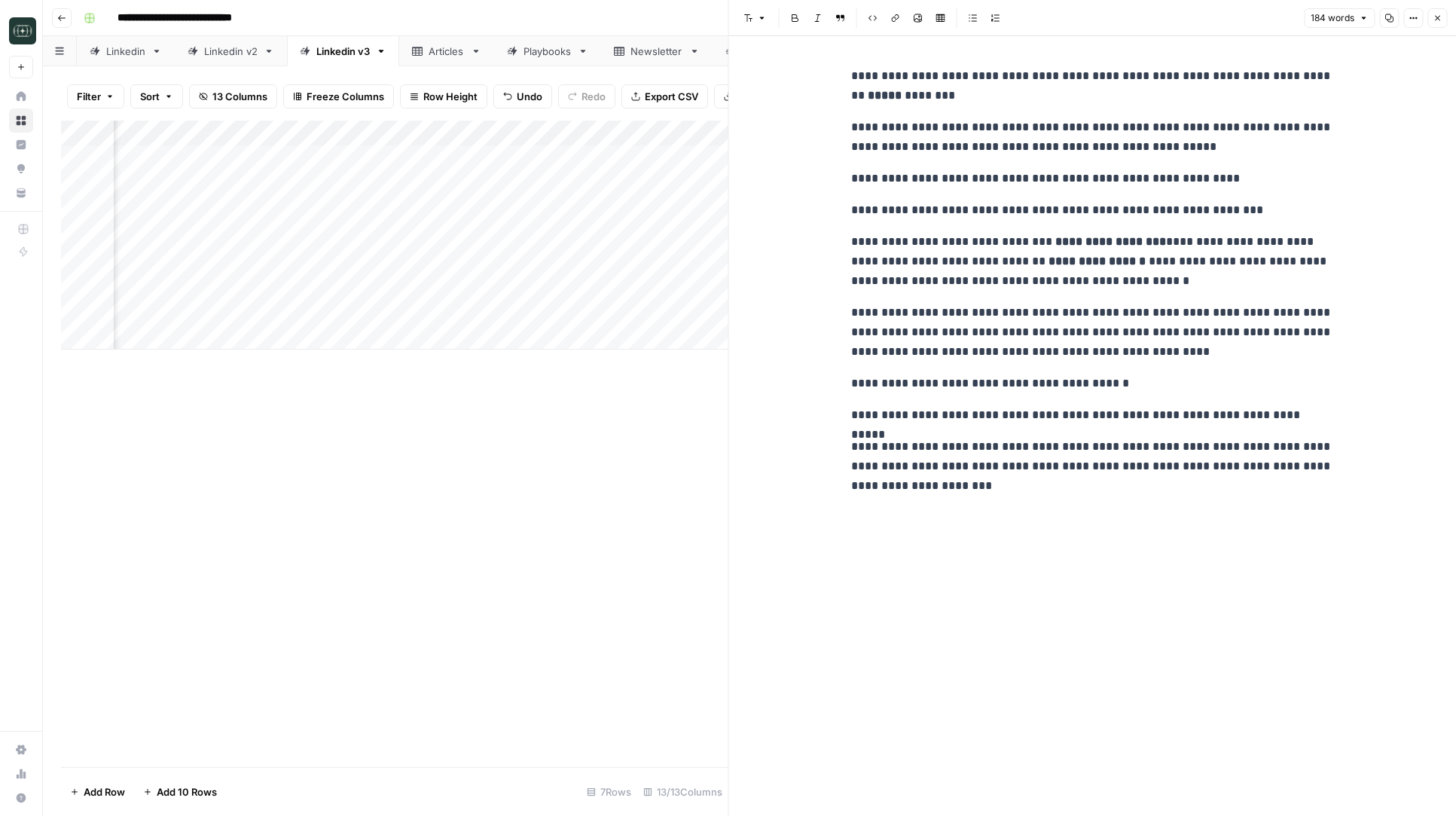
click at [1431, 25] on button "Close" at bounding box center [1437, 18] width 19 height 19
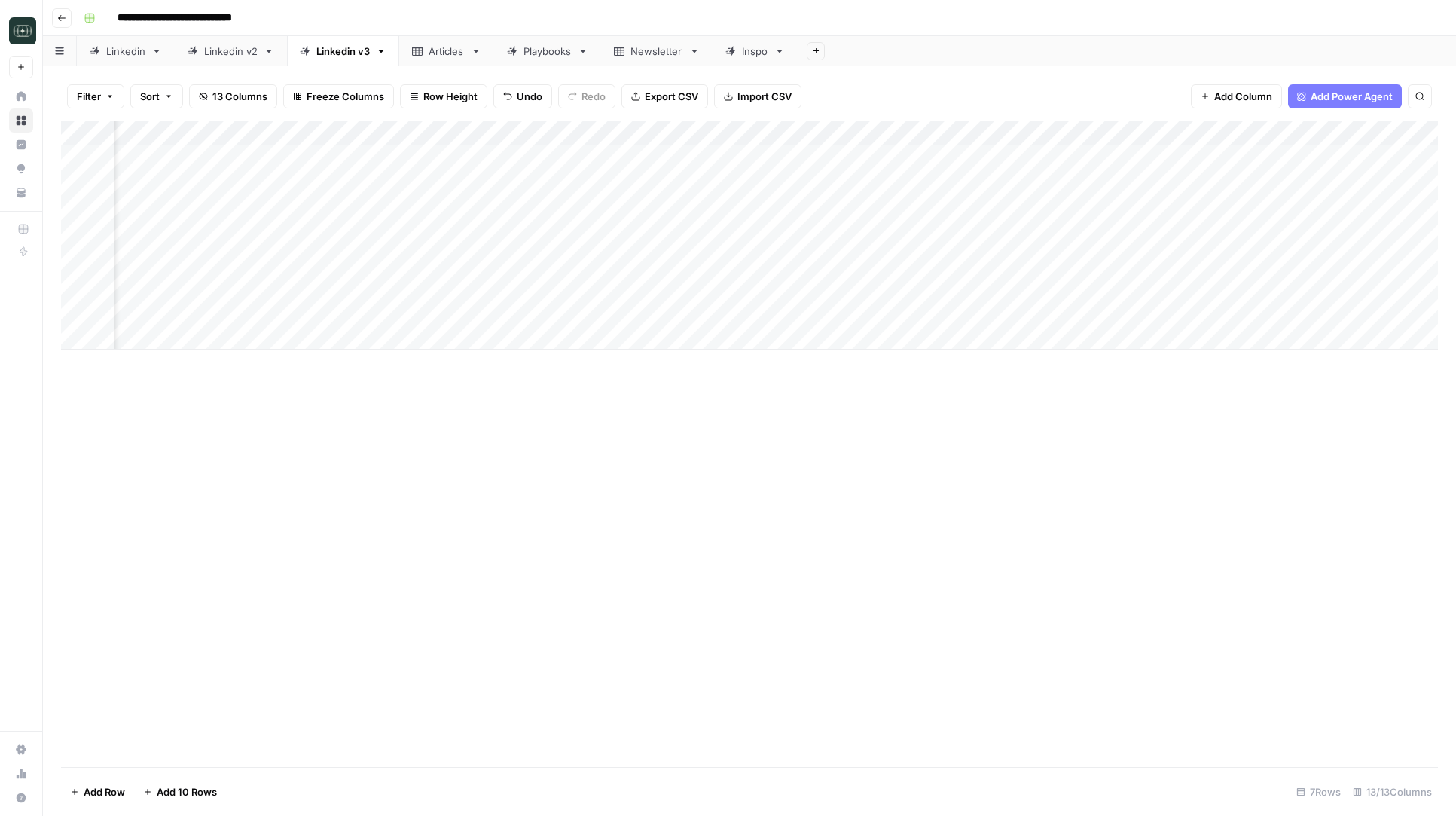
click at [313, 339] on div "Add Column" at bounding box center [749, 235] width 1377 height 229
type textarea "**********"
click at [244, 367] on div "Add Column" at bounding box center [749, 248] width 1377 height 255
click at [221, 388] on div "Add Column" at bounding box center [749, 261] width 1377 height 280
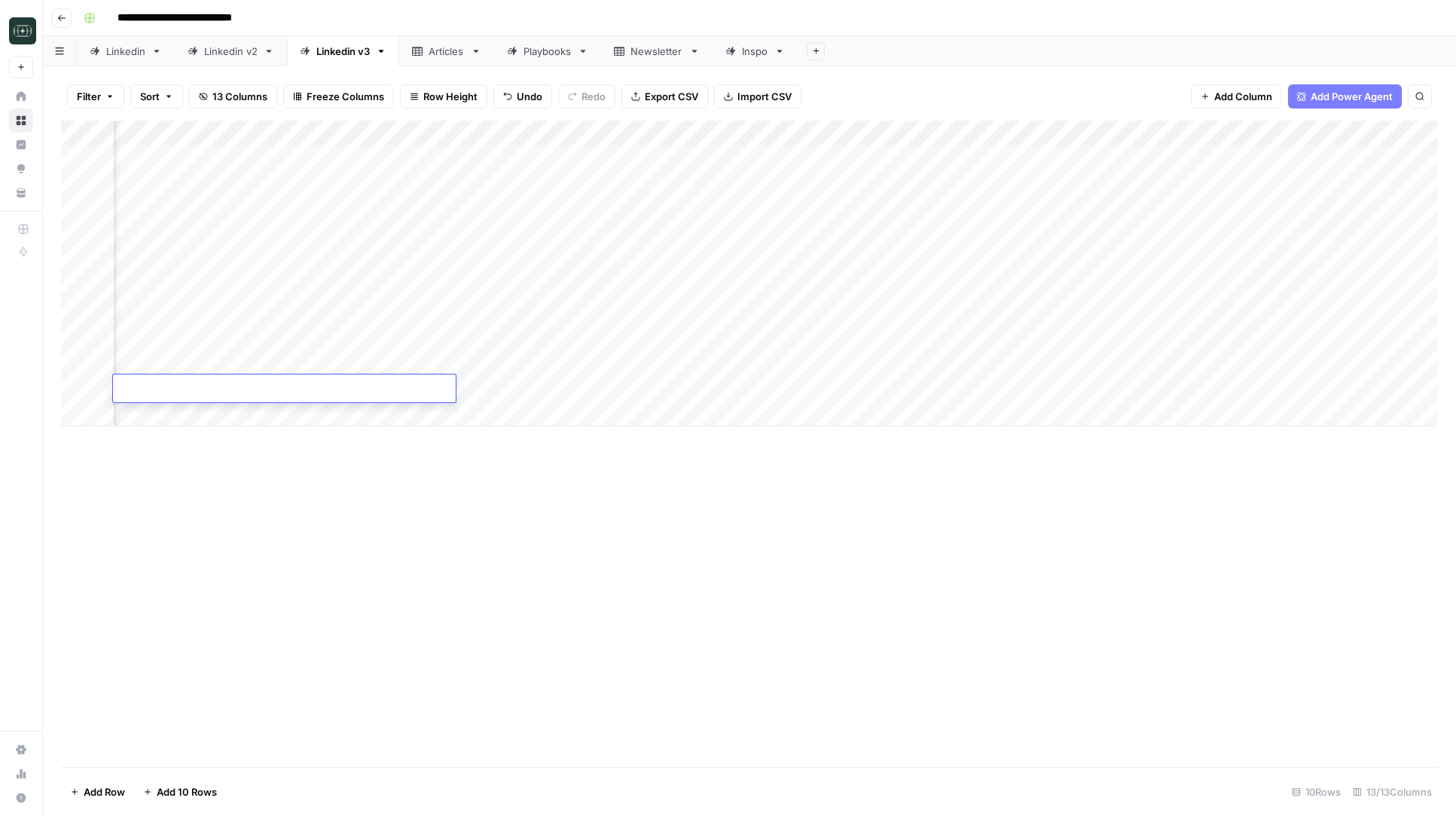
click at [206, 407] on div "Add Column" at bounding box center [749, 273] width 1377 height 306
click at [299, 367] on div "Add Column" at bounding box center [749, 286] width 1377 height 331
type textarea "**********"
click at [258, 395] on div "Add Column" at bounding box center [749, 286] width 1377 height 331
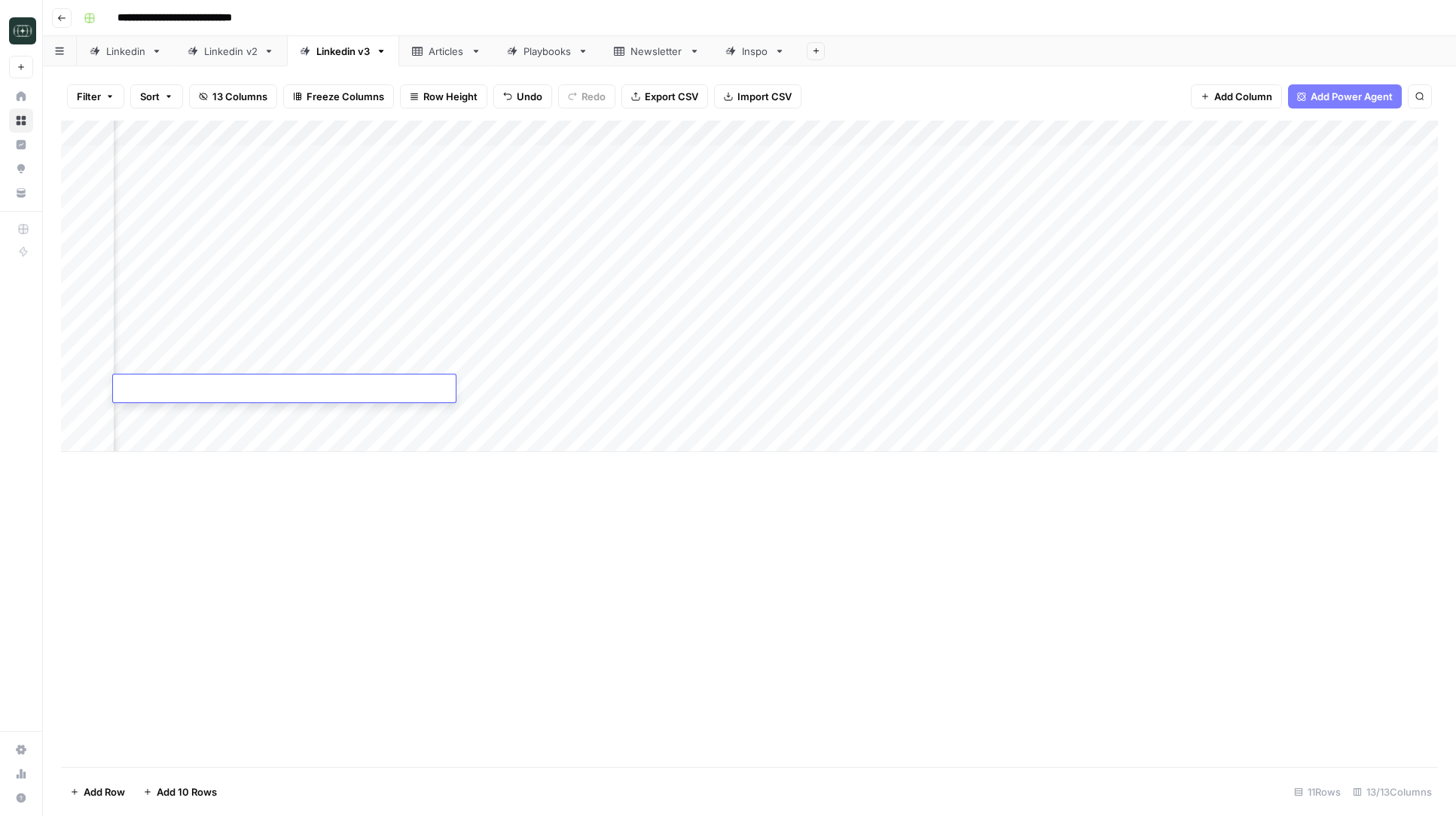
click at [258, 395] on textarea at bounding box center [284, 389] width 343 height 21
type textarea "**********"
click at [287, 416] on div "Add Column" at bounding box center [749, 286] width 1377 height 331
type textarea "**********"
click at [336, 436] on div "Add Column" at bounding box center [749, 286] width 1377 height 331
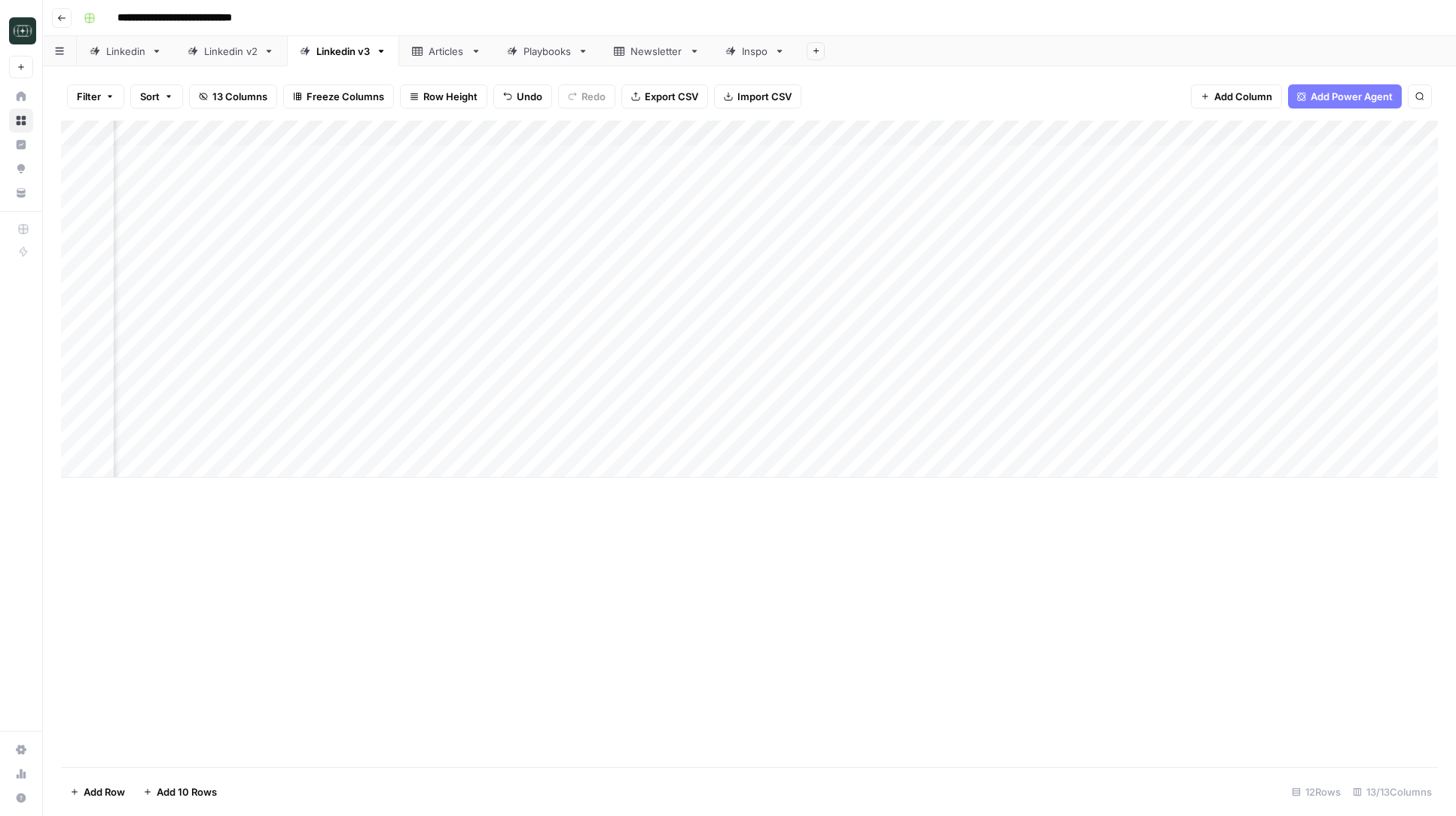
click at [322, 465] on div "Add Column" at bounding box center [749, 299] width 1377 height 357
click at [313, 501] on div "Add Column" at bounding box center [749, 312] width 1377 height 382
click at [309, 519] on div "Add Column" at bounding box center [749, 324] width 1377 height 408
click at [344, 468] on div "Add Column" at bounding box center [749, 338] width 1377 height 434
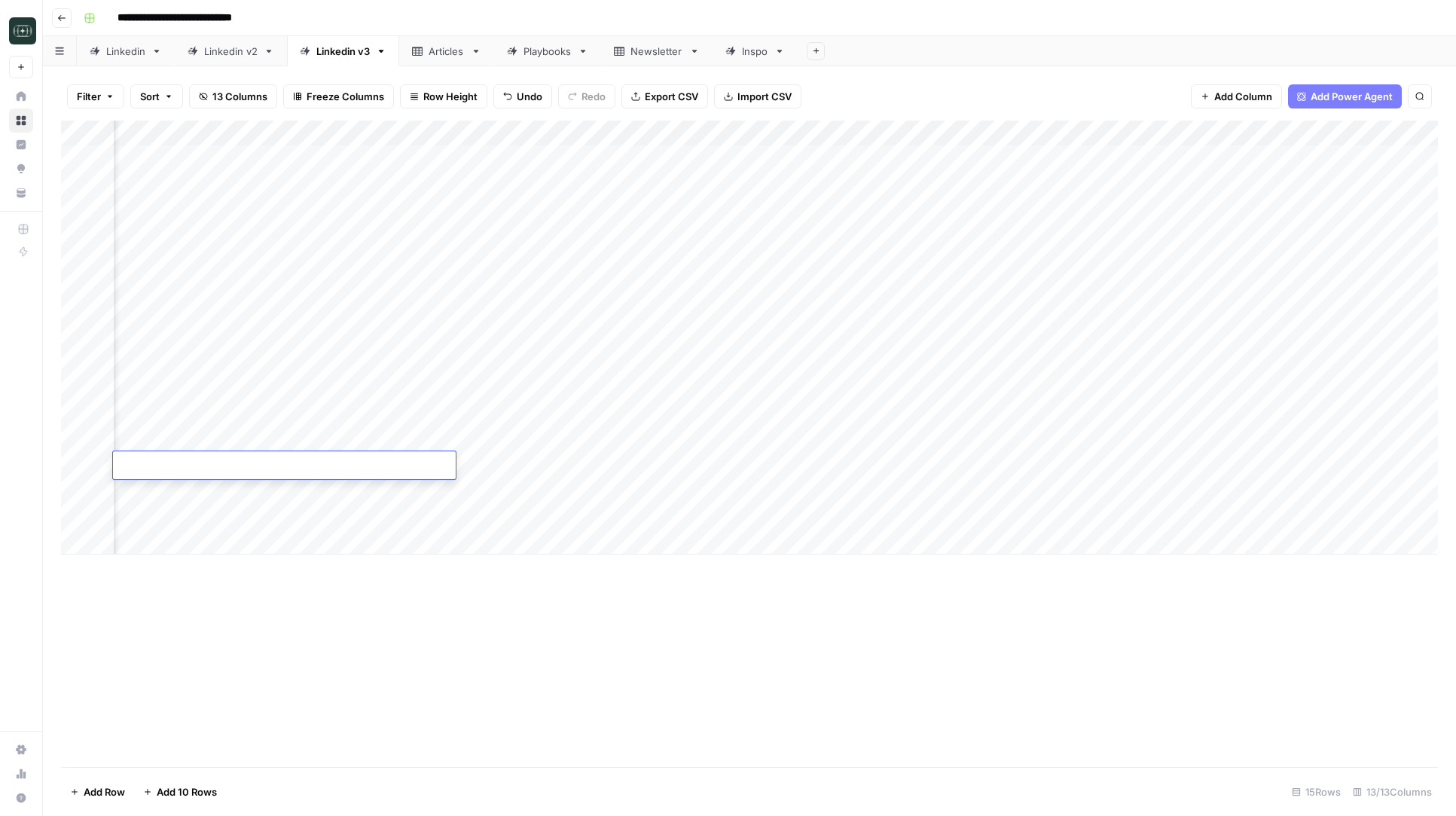
type textarea "**********"
click at [289, 500] on div "Add Column" at bounding box center [749, 338] width 1377 height 434
type textarea "**********"
click at [291, 510] on div "Add Column" at bounding box center [749, 338] width 1377 height 434
type textarea "**********"
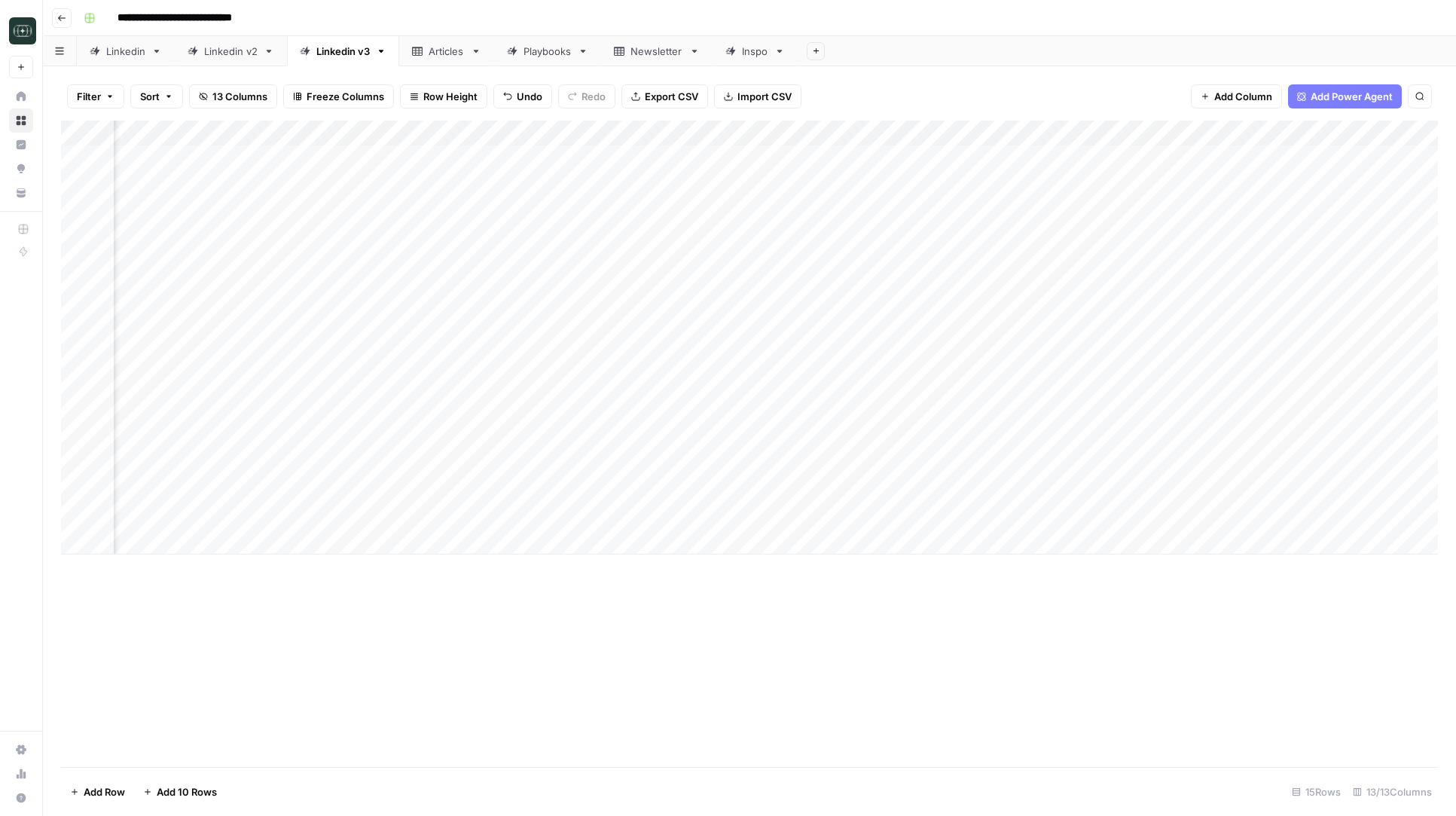
click at [271, 551] on div "Add Column" at bounding box center [749, 338] width 1377 height 434
click at [276, 565] on div "Add Column" at bounding box center [749, 351] width 1377 height 460
click at [272, 591] on div "Add Column" at bounding box center [749, 363] width 1377 height 486
click at [272, 611] on div "Add Column" at bounding box center [749, 376] width 1377 height 511
click at [309, 550] on div "Add Column" at bounding box center [749, 389] width 1377 height 537
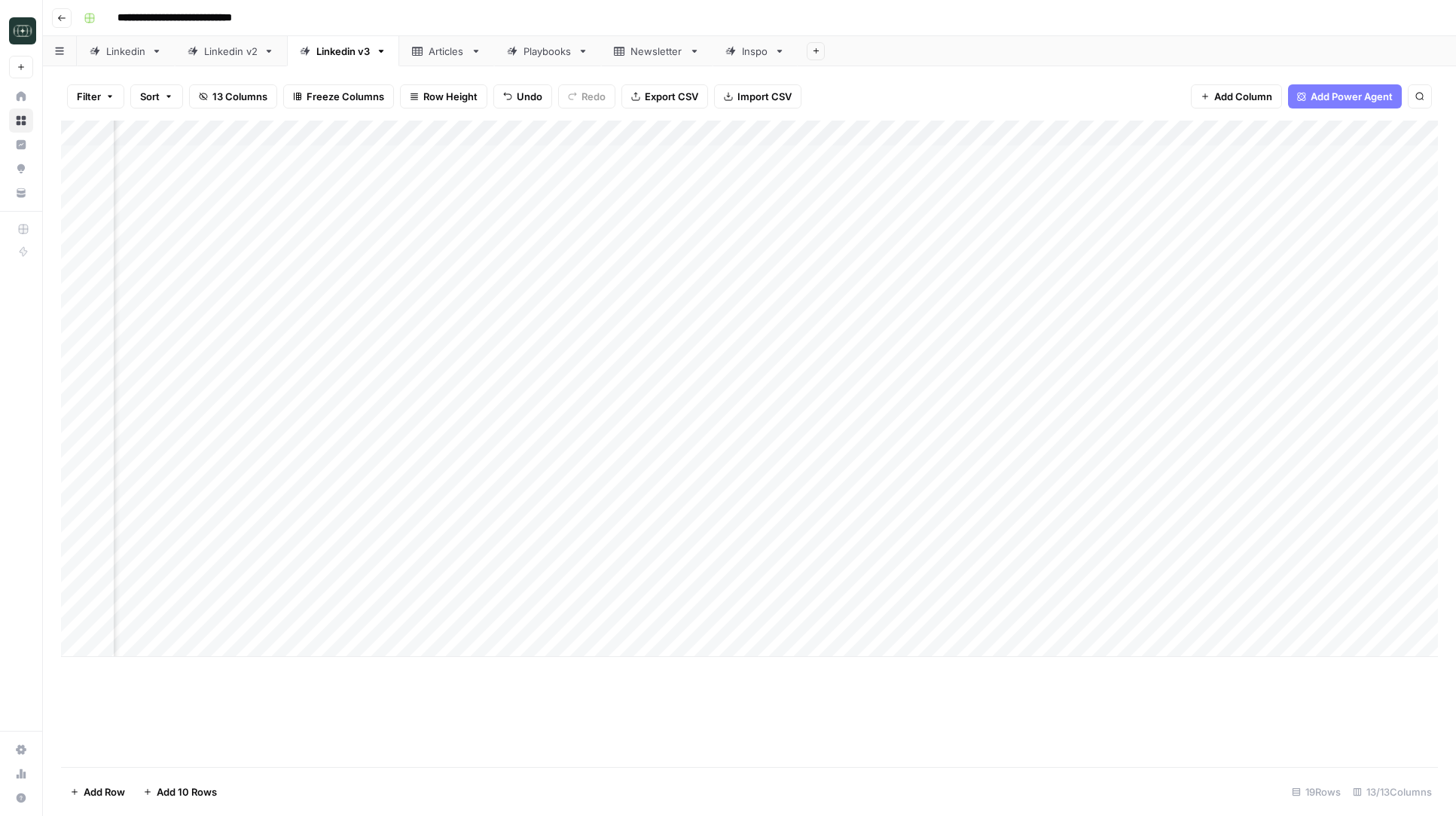
click at [309, 550] on div "Add Column" at bounding box center [749, 389] width 1377 height 537
type textarea "**********"
click at [393, 577] on div "Add Column" at bounding box center [749, 389] width 1377 height 537
type textarea "**********"
click at [381, 598] on div "Add Column" at bounding box center [749, 389] width 1377 height 537
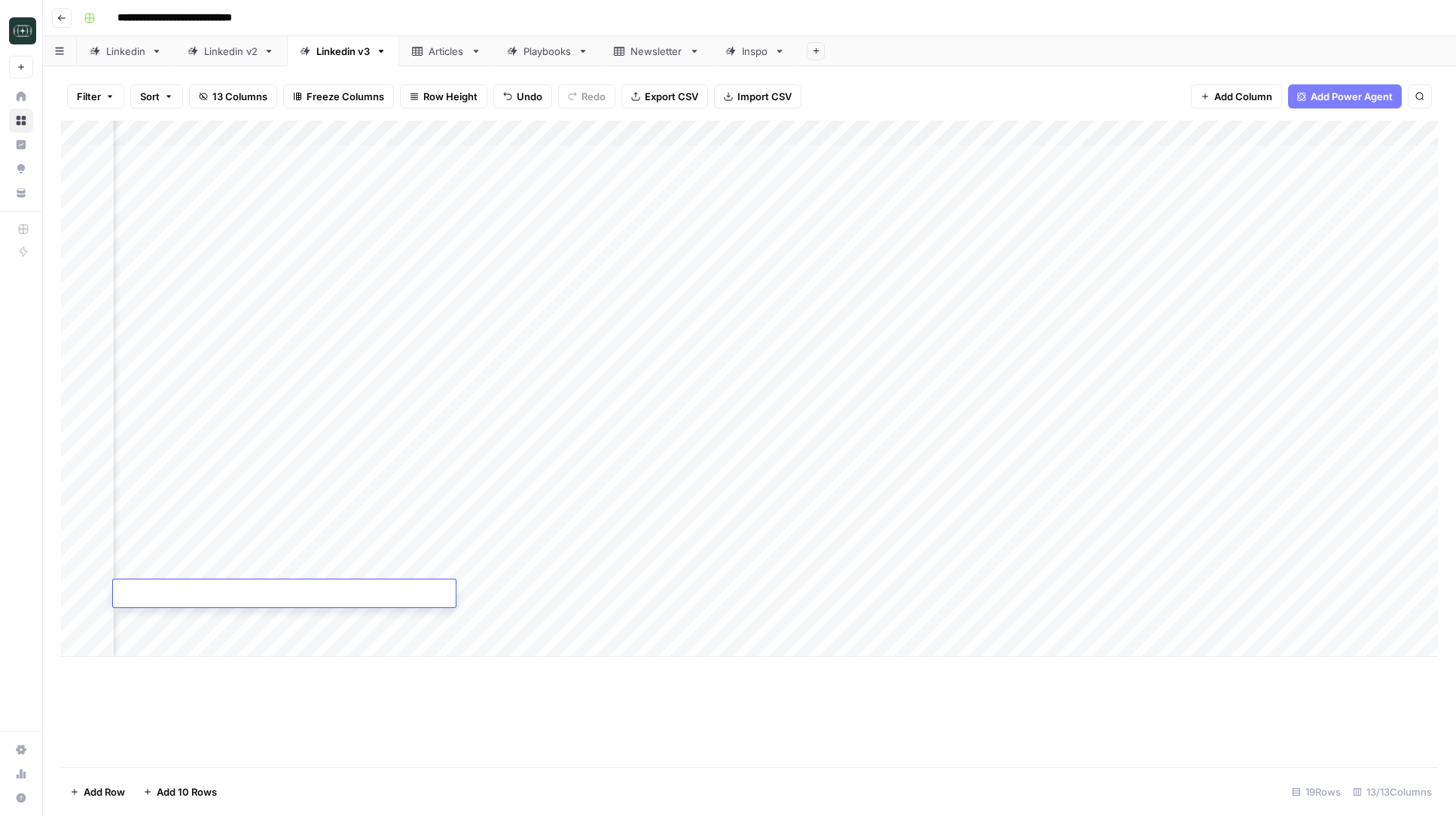
type textarea "**********"
click at [365, 652] on div "Add Column" at bounding box center [749, 389] width 1377 height 537
click at [365, 676] on div "Add Column" at bounding box center [749, 402] width 1377 height 562
click at [427, 632] on div "Add Column" at bounding box center [749, 414] width 1377 height 588
click at [424, 618] on div "Add Column" at bounding box center [749, 414] width 1377 height 588
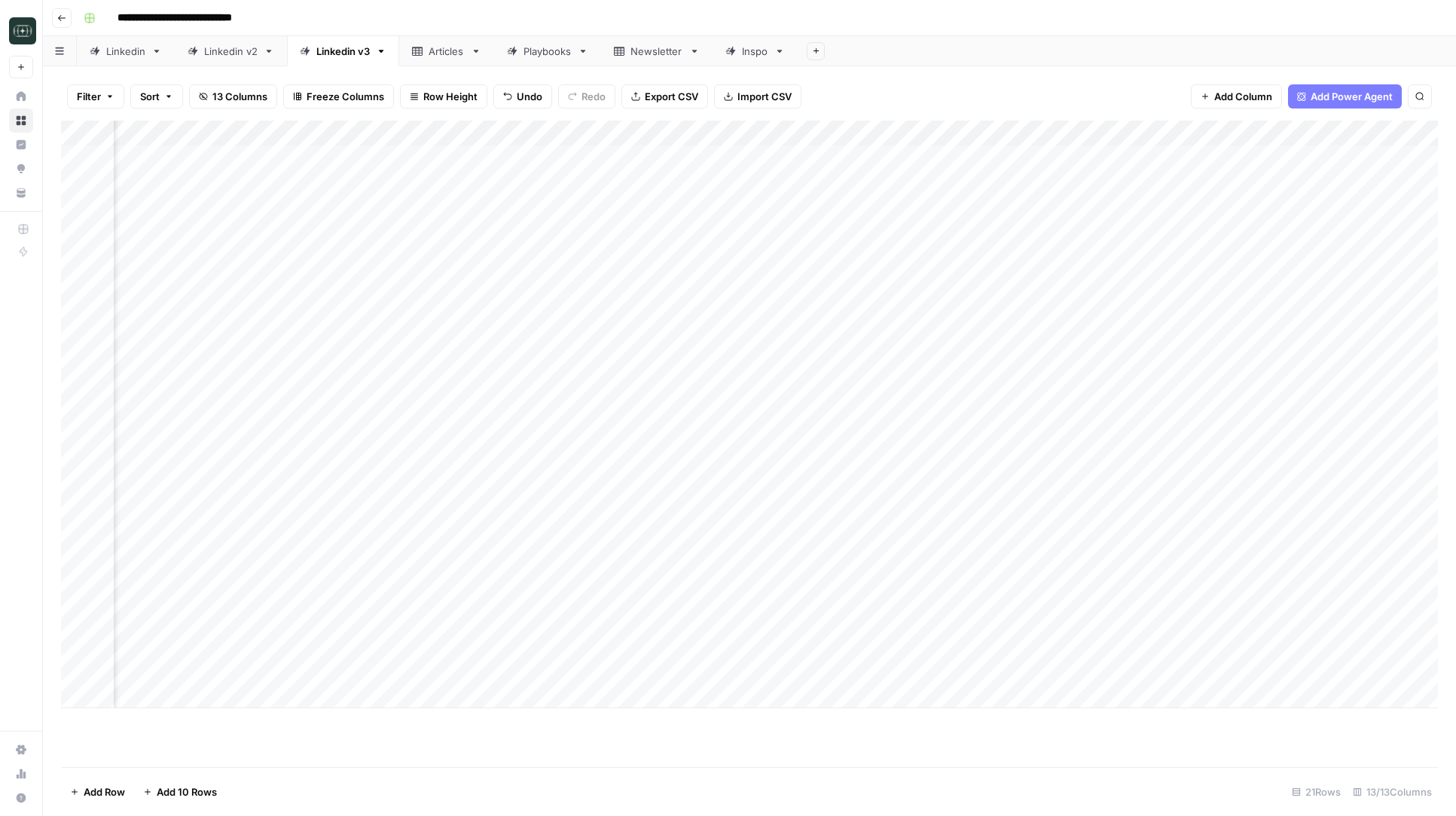
click at [424, 618] on div "Add Column" at bounding box center [749, 414] width 1377 height 588
type textarea "**********"
click at [622, 338] on div "Add Column" at bounding box center [749, 414] width 1377 height 588
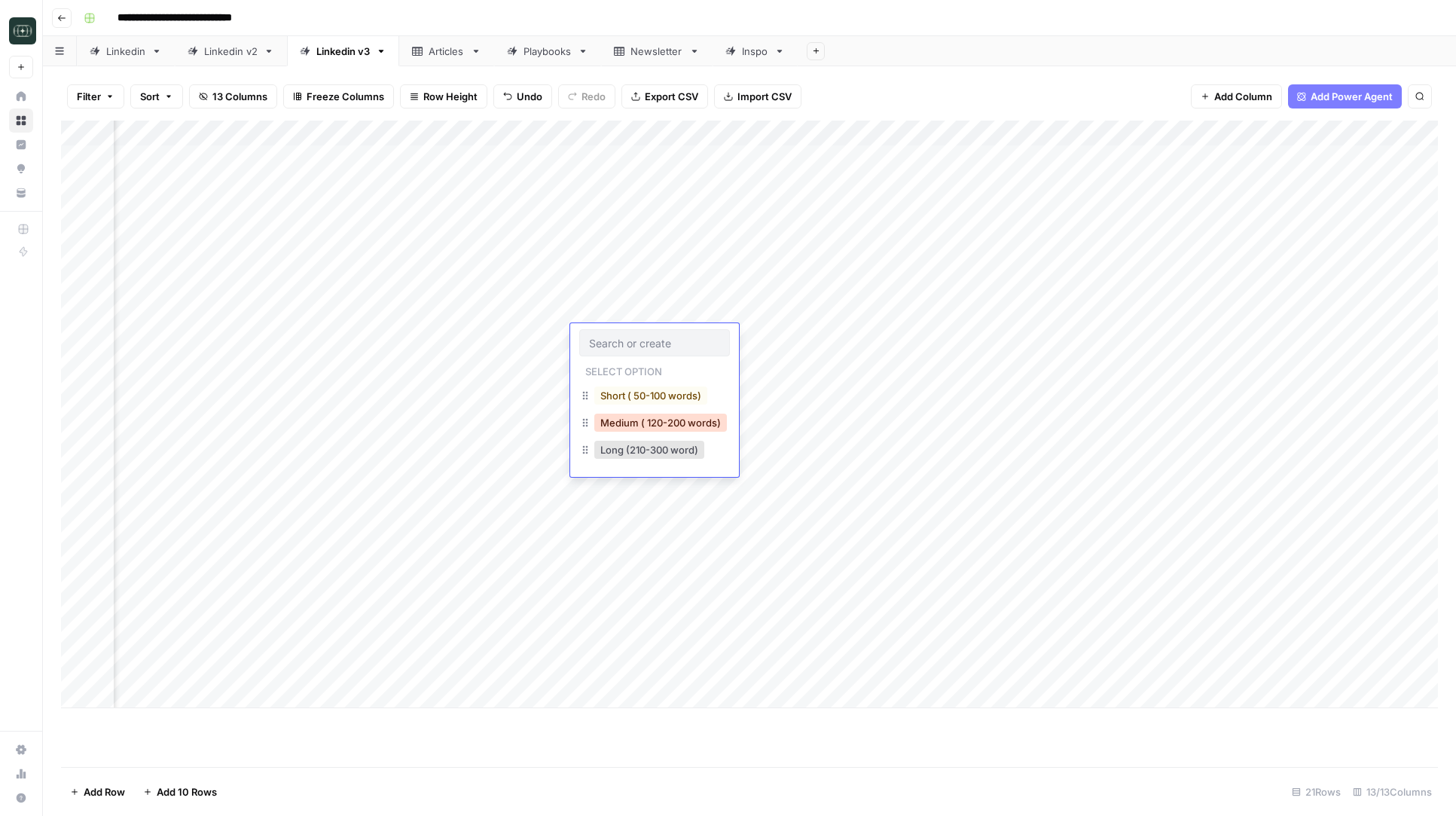
click at [647, 419] on button "Medium ( 120-200 words)" at bounding box center [661, 422] width 132 height 19
drag, startPoint x: 704, startPoint y: 350, endPoint x: 701, endPoint y: 622, distance: 272.0
click at [701, 622] on div "Add Column" at bounding box center [749, 414] width 1377 height 588
click at [904, 137] on div "Add Column" at bounding box center [749, 414] width 1377 height 588
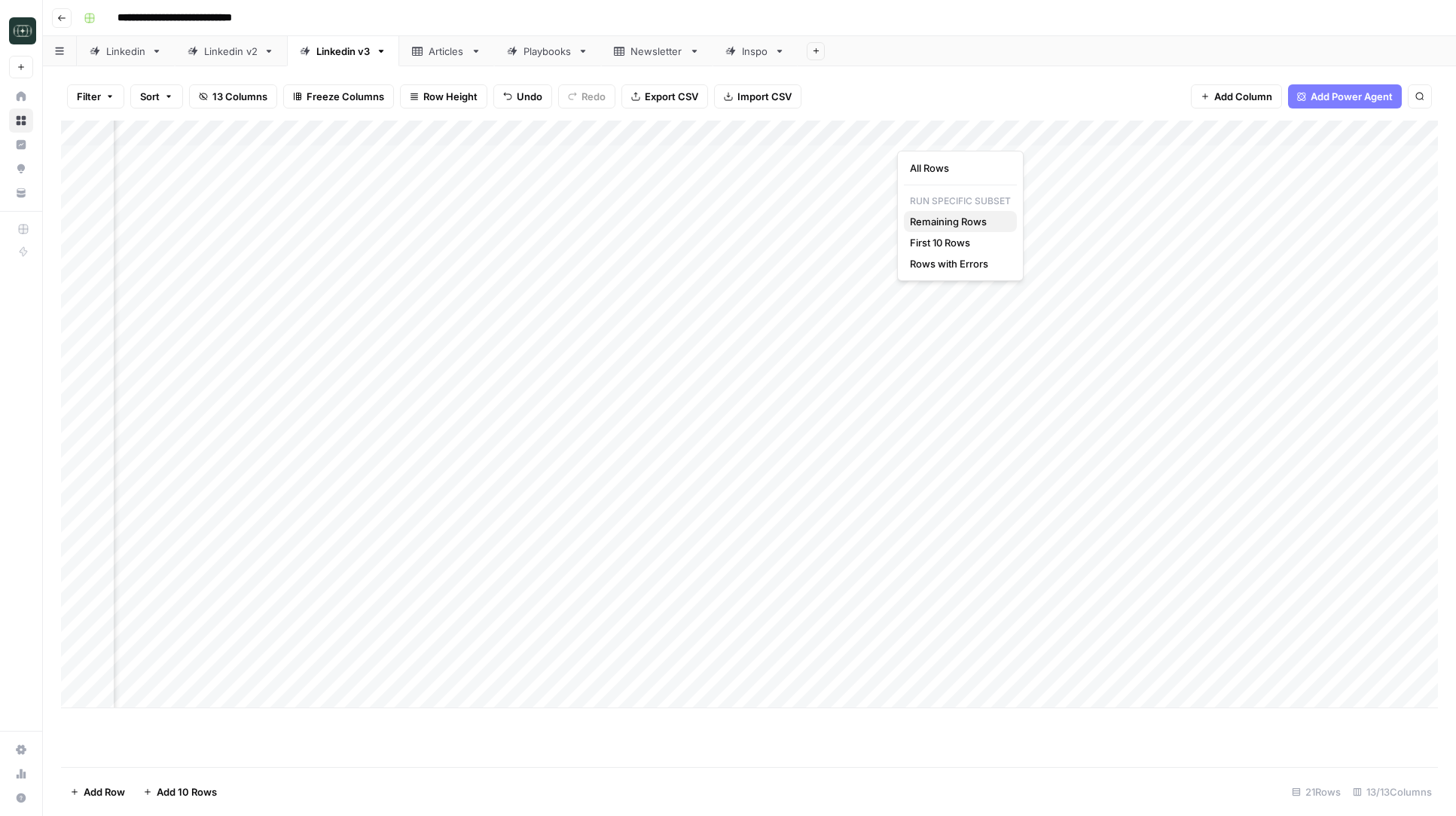
click at [943, 224] on span "Remaining Rows" at bounding box center [957, 221] width 95 height 15
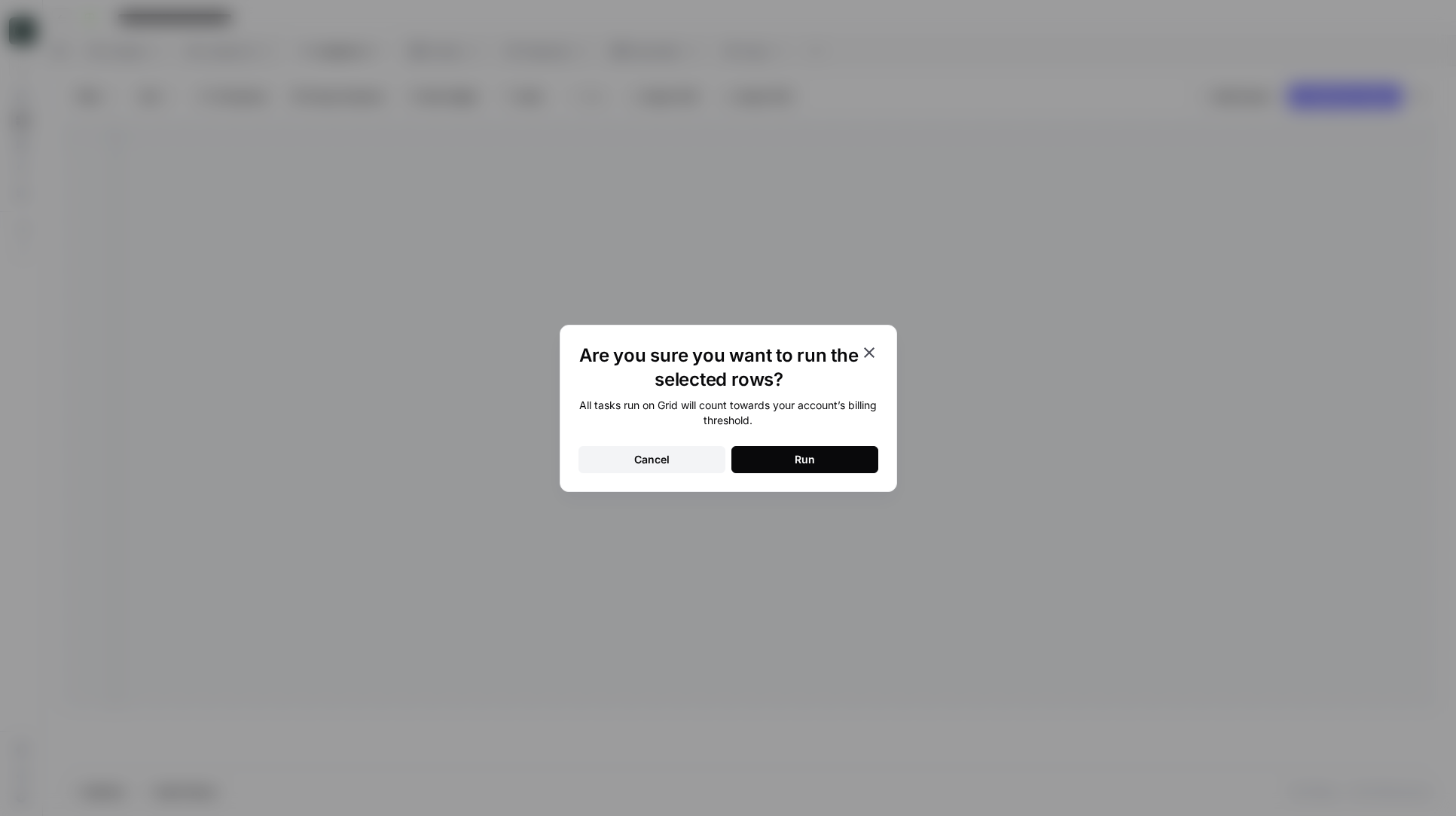
click at [785, 465] on button "Run" at bounding box center [804, 459] width 147 height 27
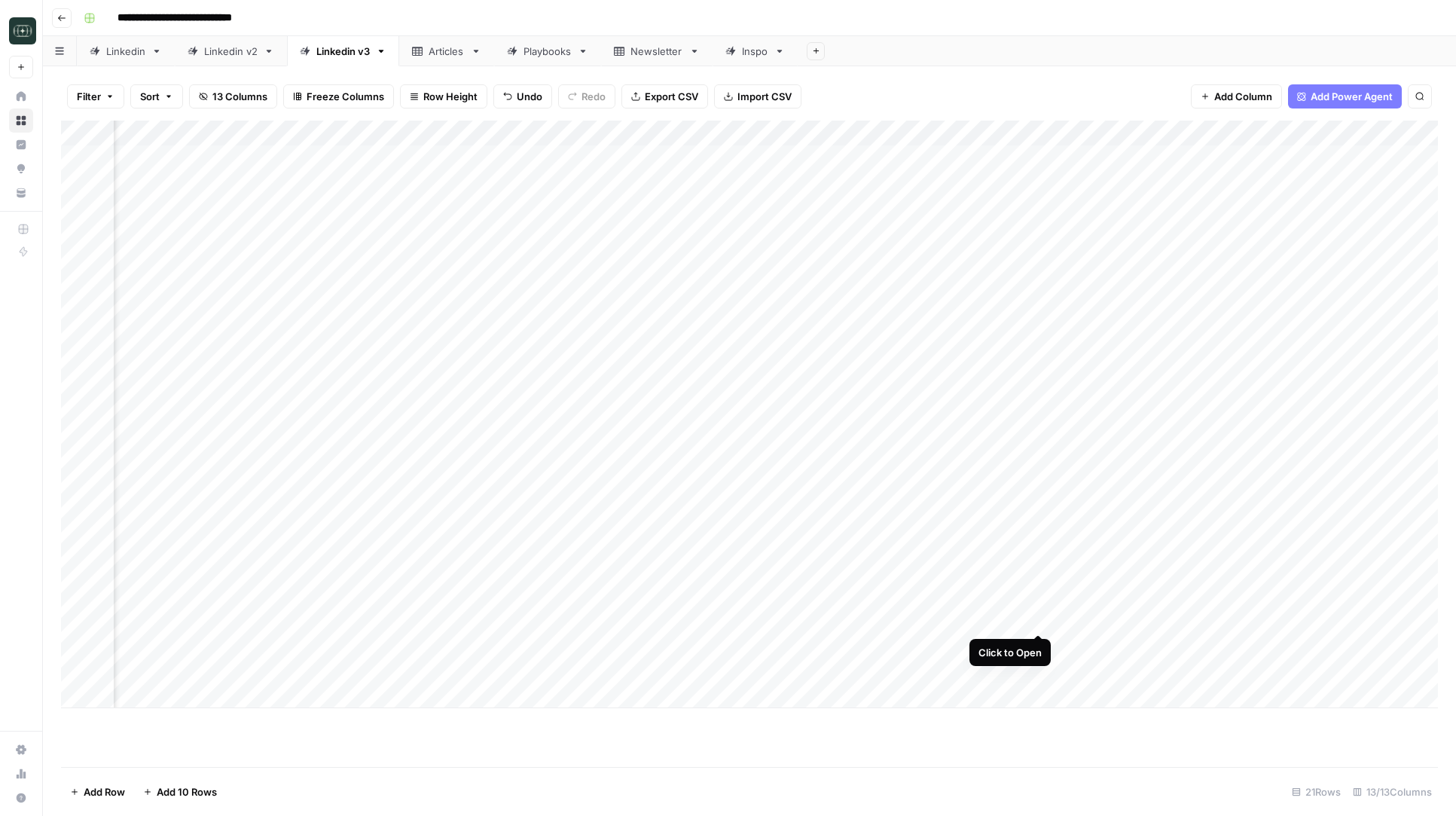
click at [1036, 612] on div "Add Column" at bounding box center [749, 414] width 1377 height 588
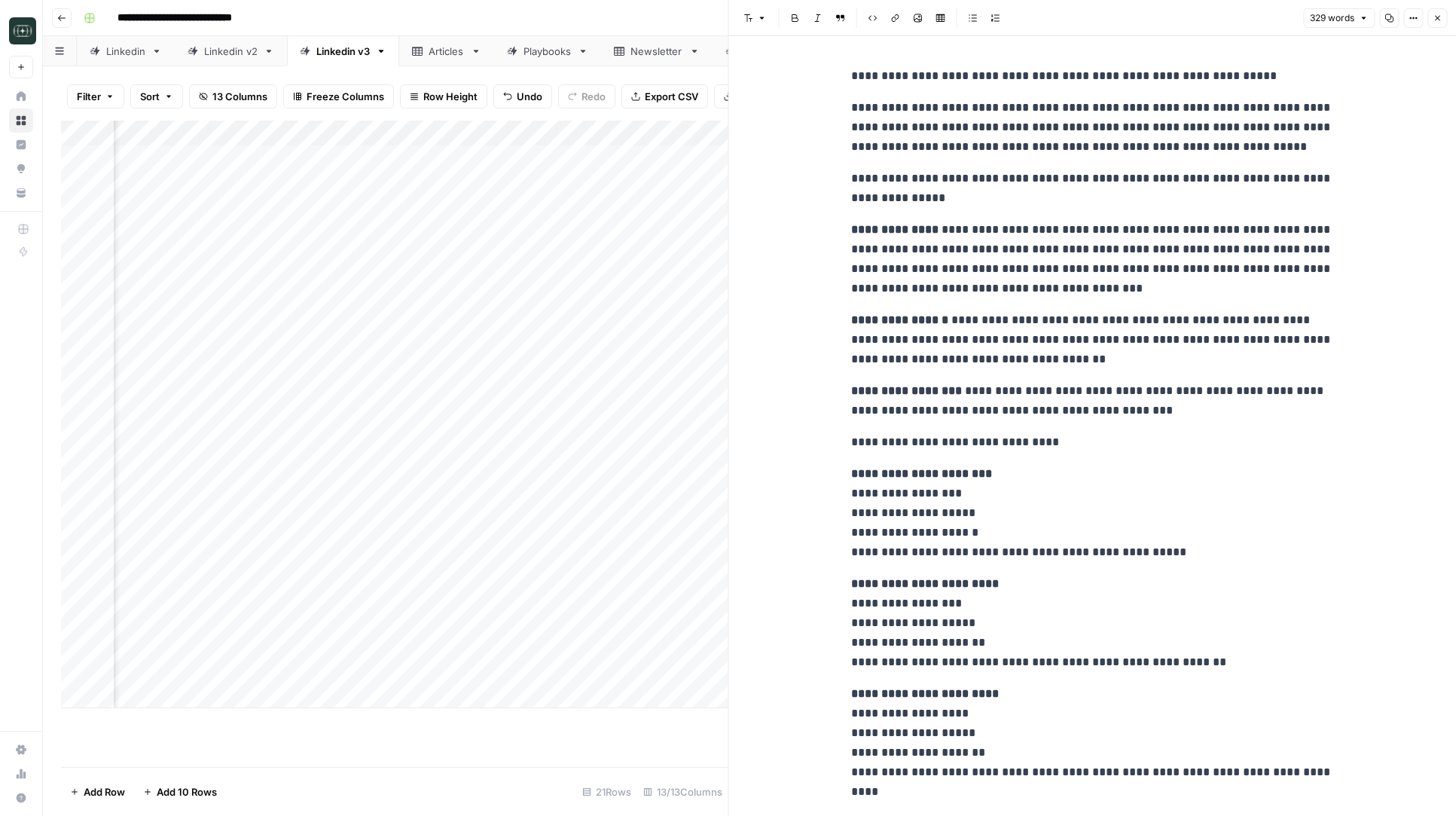
scroll to position [296, 0]
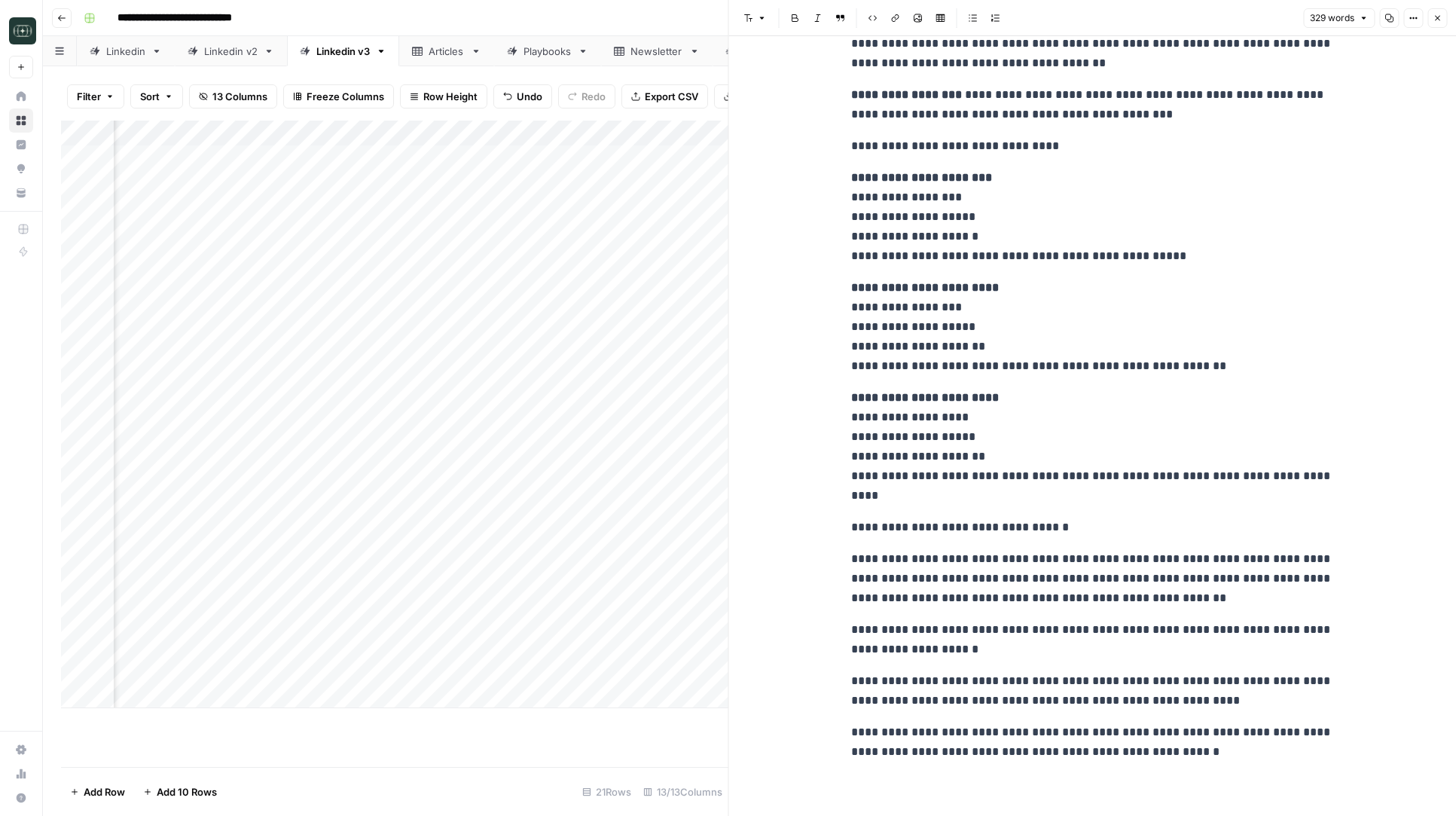
click at [1435, 14] on icon "button" at bounding box center [1437, 18] width 9 height 9
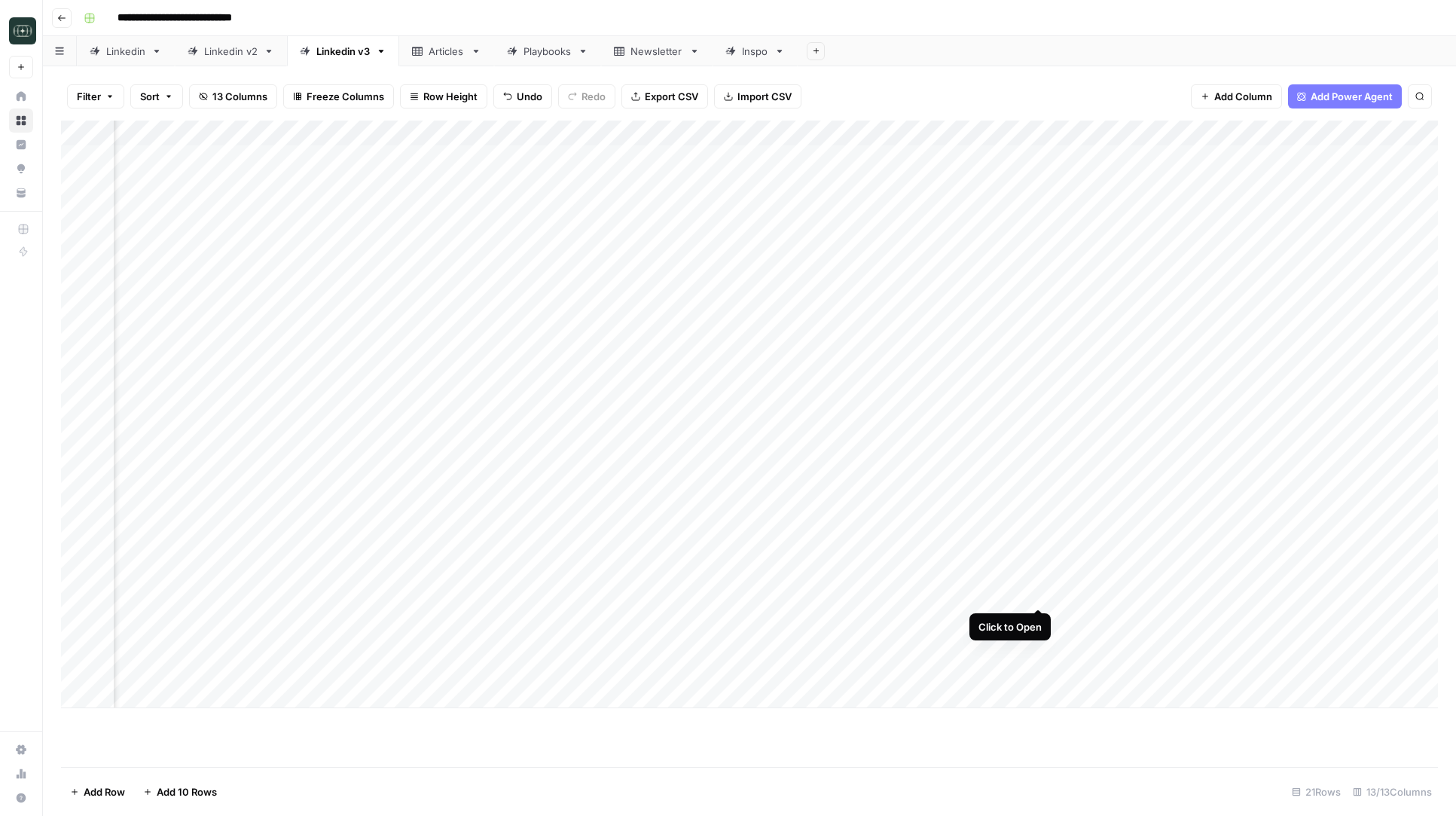
click at [1037, 589] on div "Add Column" at bounding box center [749, 414] width 1377 height 588
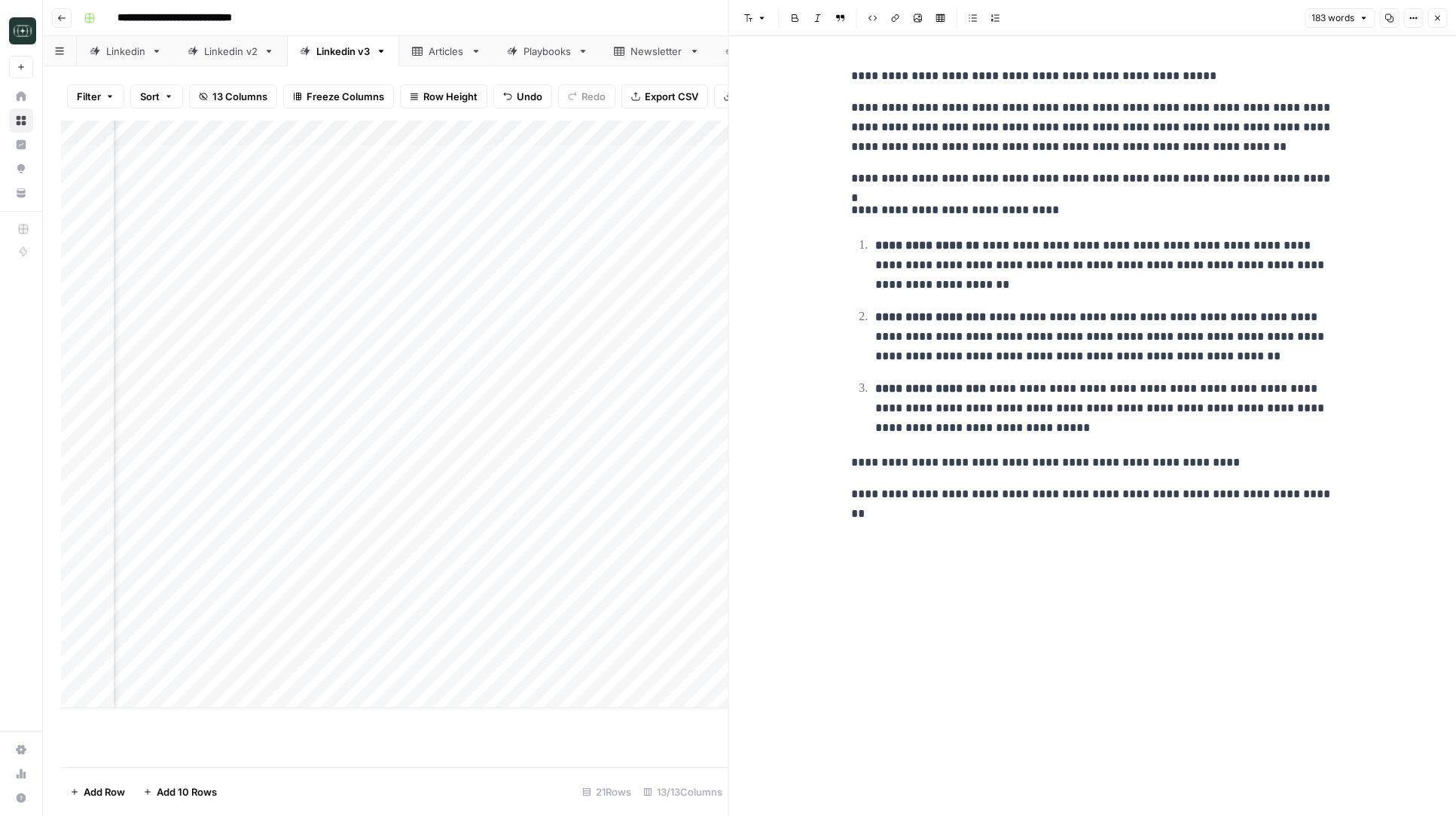
click at [1435, 22] on icon "button" at bounding box center [1437, 18] width 9 height 9
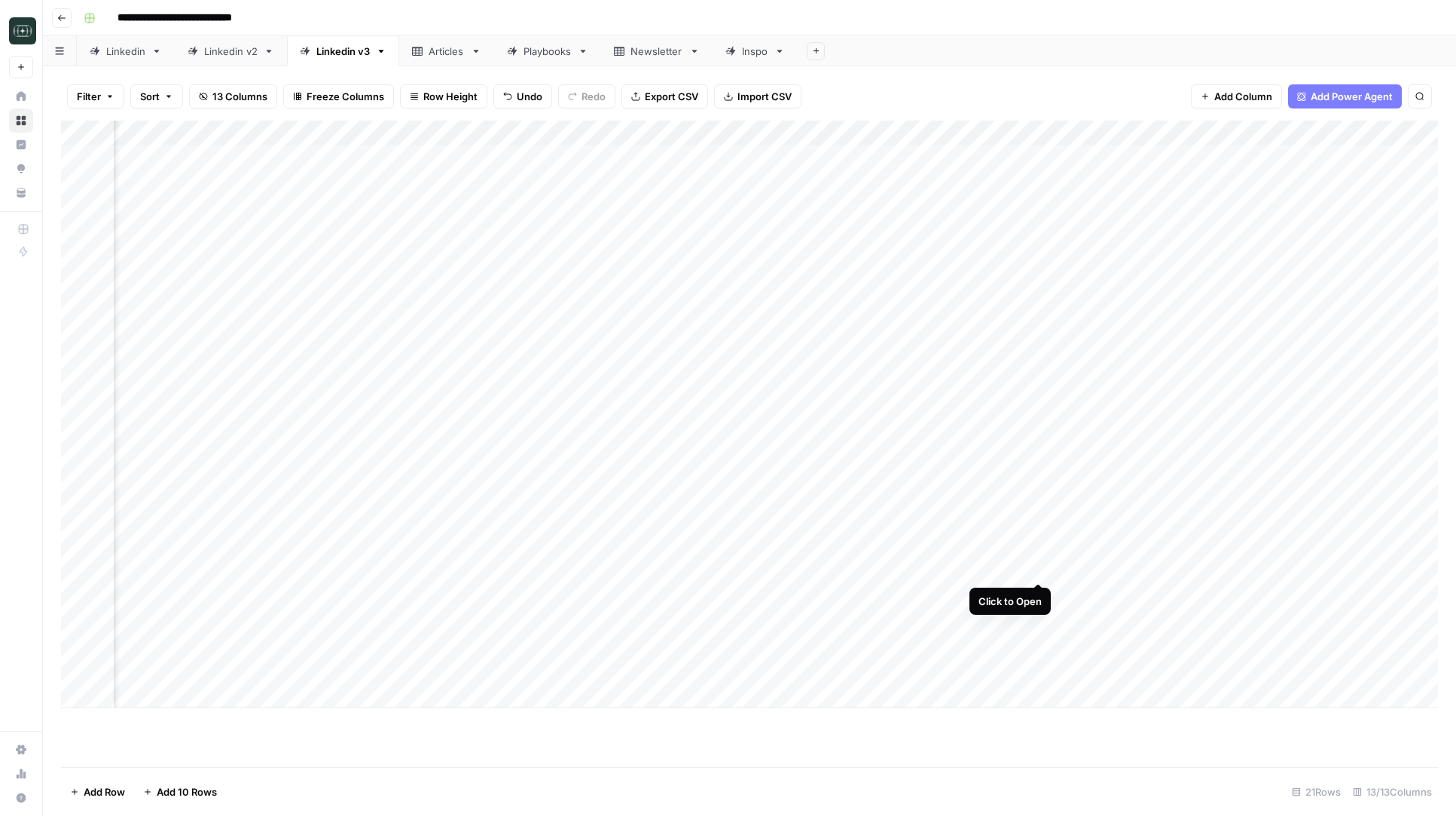
click at [1038, 569] on div "Add Column" at bounding box center [749, 414] width 1377 height 588
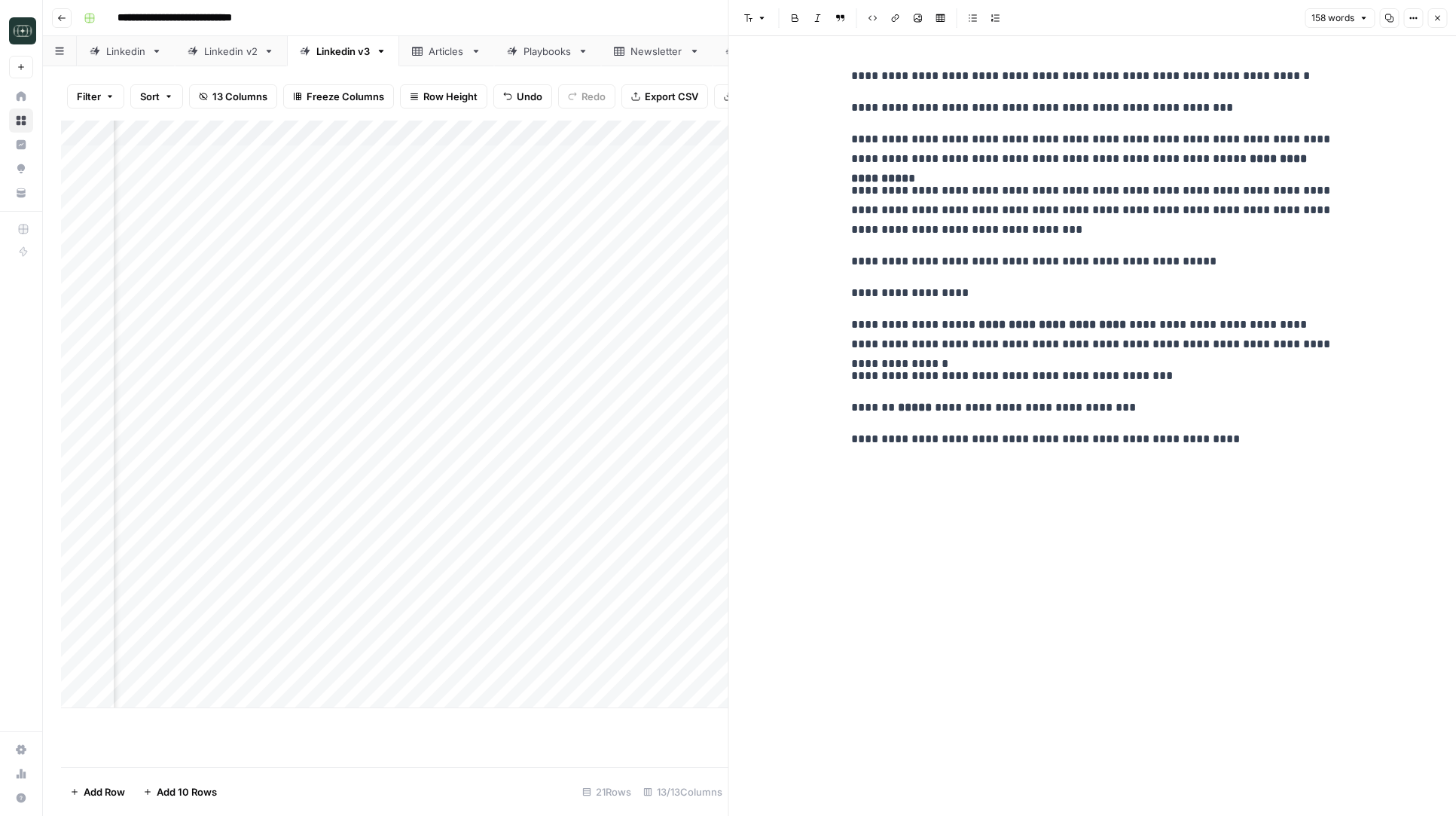
click at [1433, 25] on button "Close" at bounding box center [1437, 18] width 19 height 19
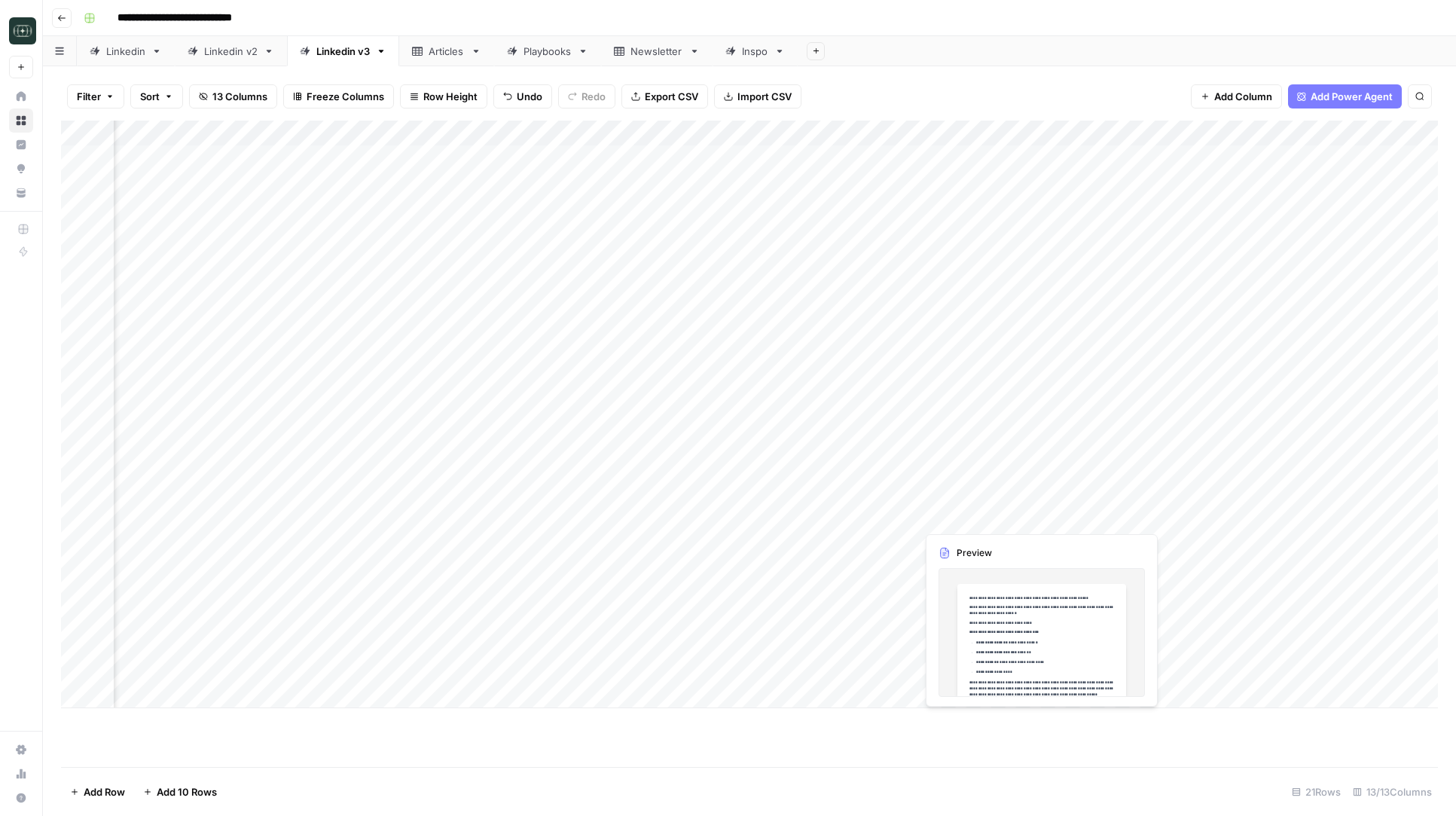
click at [1038, 518] on div "Add Column" at bounding box center [749, 414] width 1377 height 588
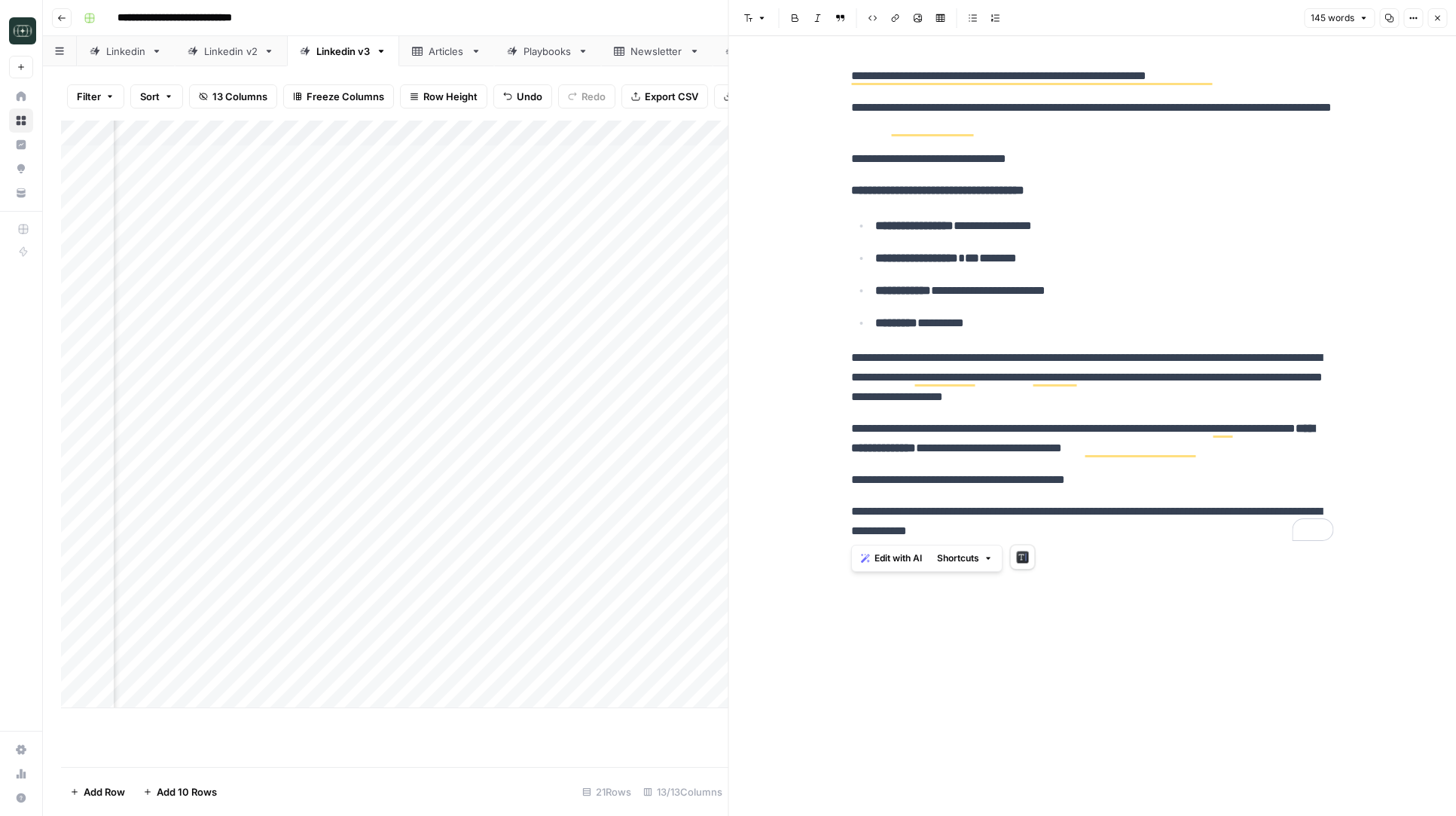
drag, startPoint x: 1045, startPoint y: 538, endPoint x: 842, endPoint y: 76, distance: 504.6
click at [842, 76] on div "**********" at bounding box center [1093, 426] width 728 height 780
copy div "**********"
click at [957, 139] on div "**********" at bounding box center [1092, 303] width 500 height 486
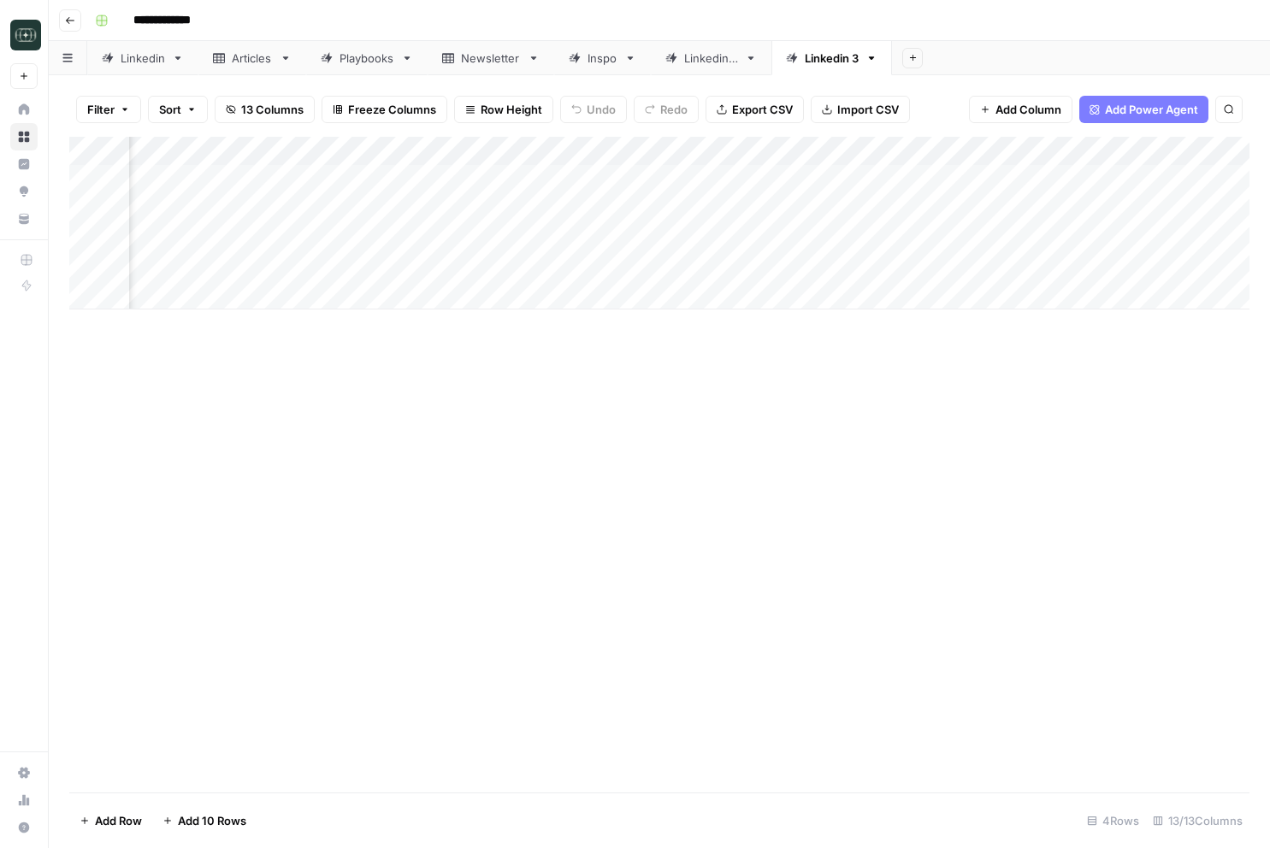
scroll to position [0, 417]
